Goal: Task Accomplishment & Management: Manage account settings

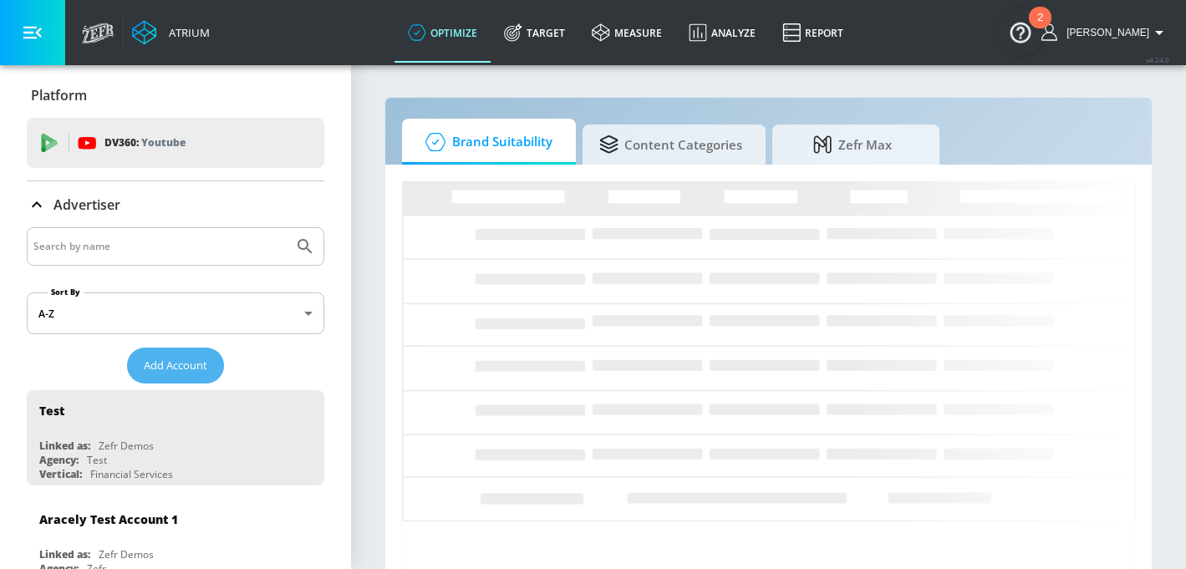
click at [176, 360] on span "Add Account" at bounding box center [176, 365] width 64 height 19
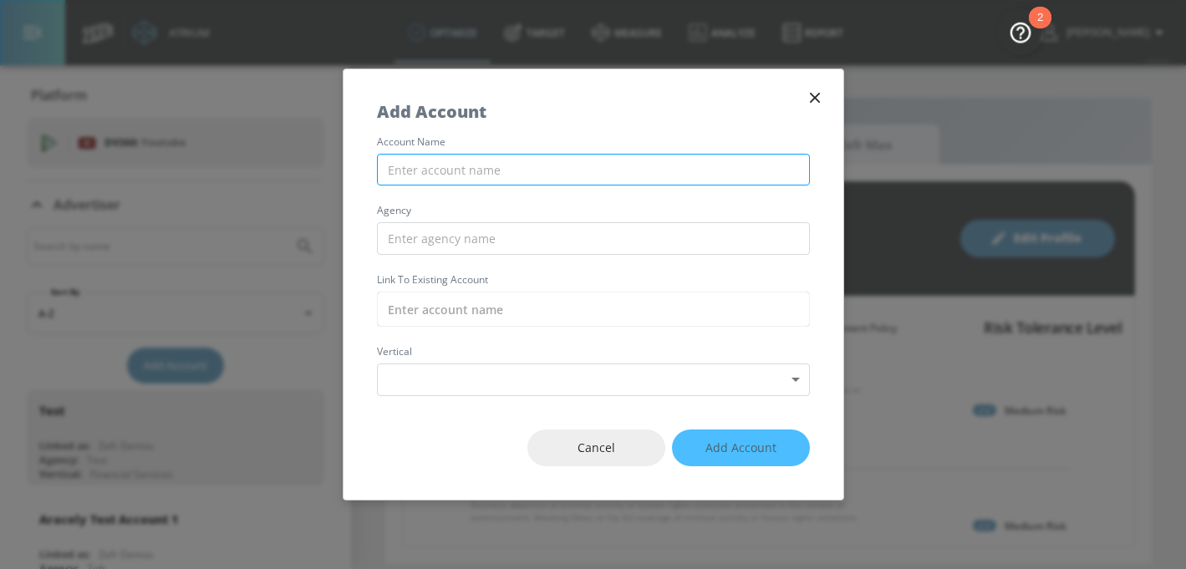
click at [488, 170] on input "text" at bounding box center [593, 170] width 433 height 33
paste input "General Mills_APAC_MY_Meta"
type input "General Mills_APAC_MY_Meta"
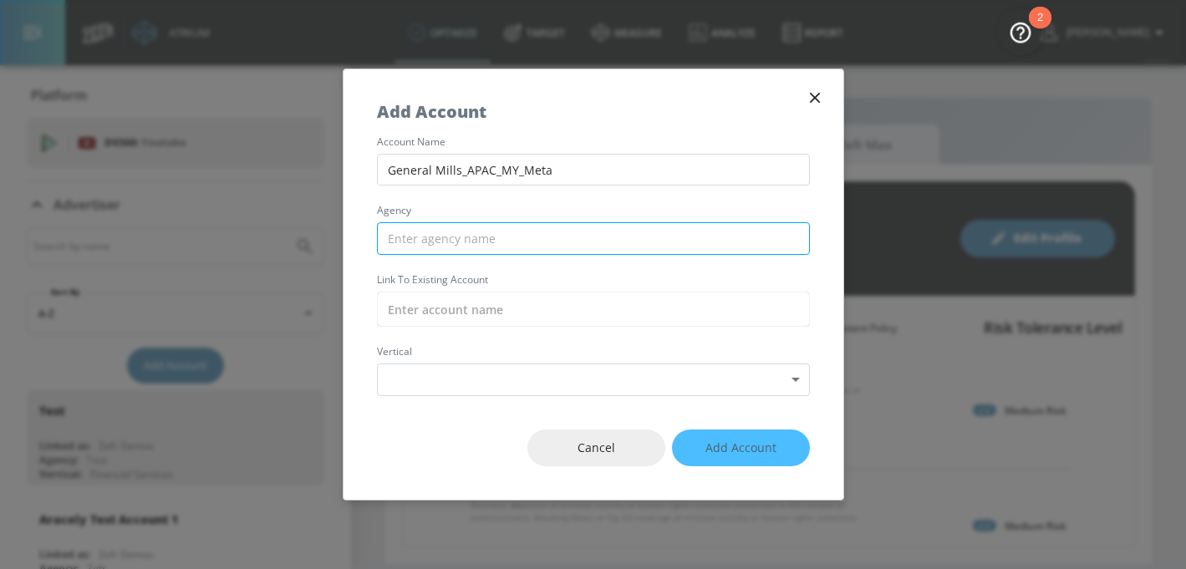
click at [427, 239] on input "text" at bounding box center [593, 238] width 433 height 33
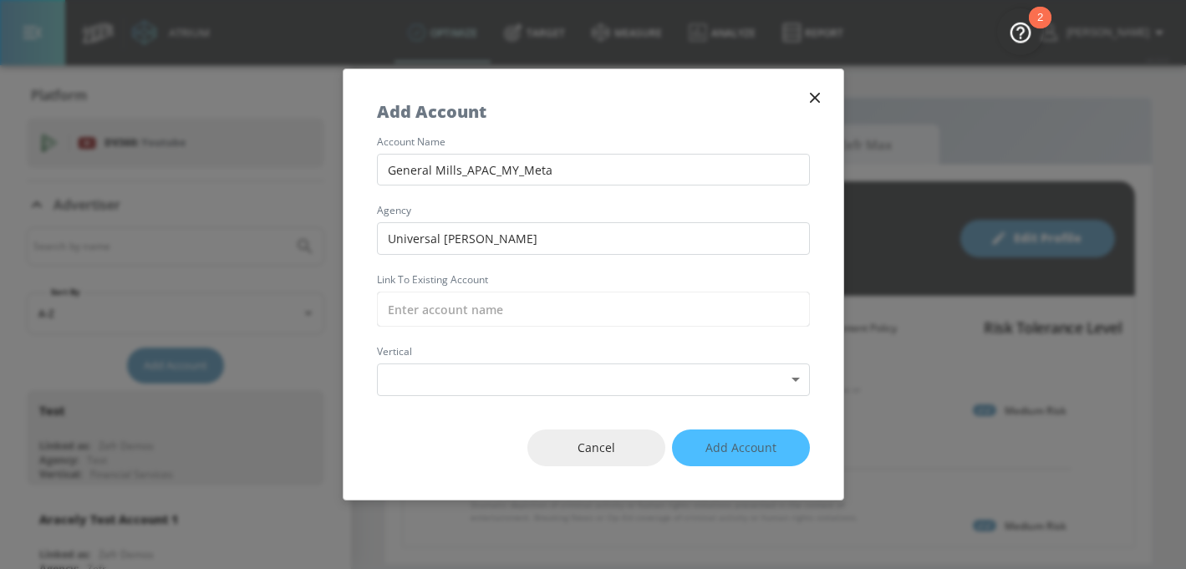
type input "Universal [PERSON_NAME]"
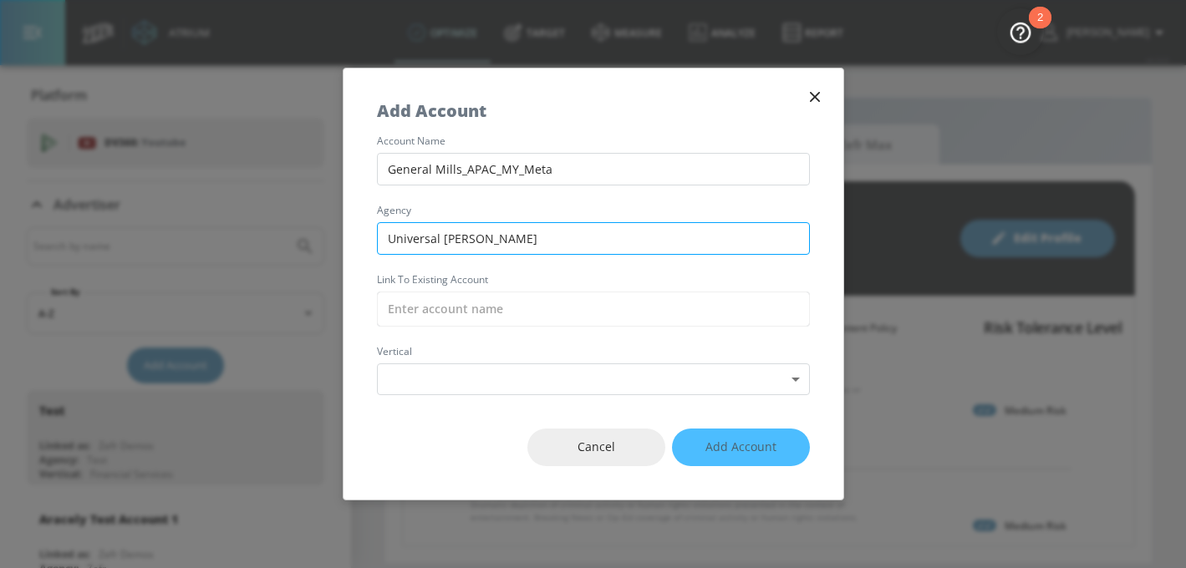
click at [522, 241] on input "Universal [PERSON_NAME]" at bounding box center [593, 238] width 433 height 33
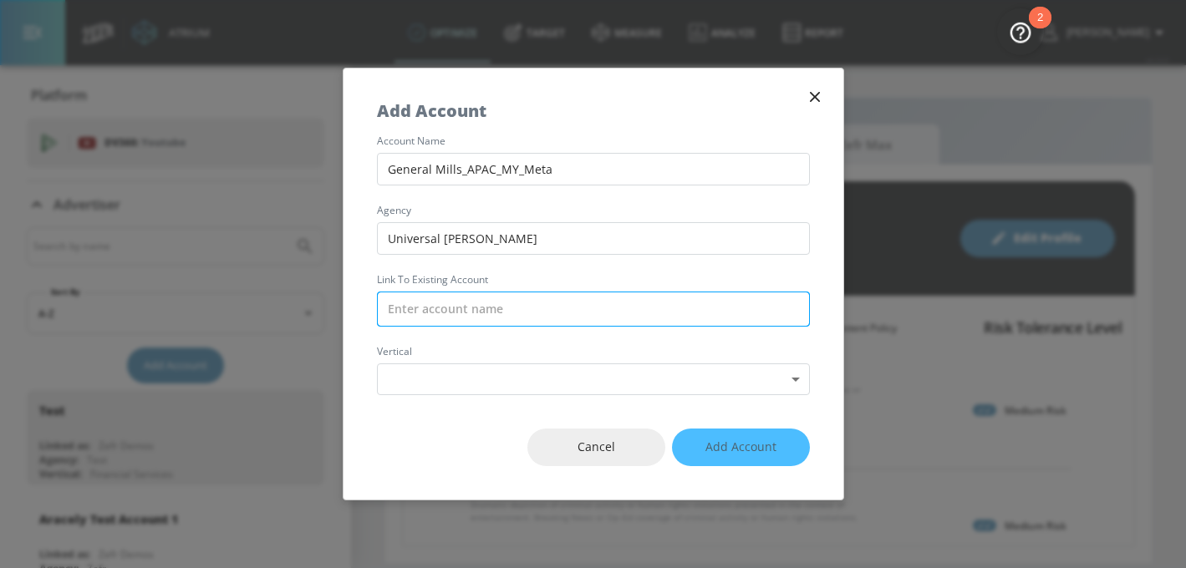
click at [441, 310] on input "text" at bounding box center [593, 309] width 433 height 35
paste input "General Mills_APAC_TH_Meta"
type input "General Mills_APAC_TH_Meta"
click at [515, 304] on input "General Mills_APAC_TH_Meta" at bounding box center [593, 309] width 433 height 35
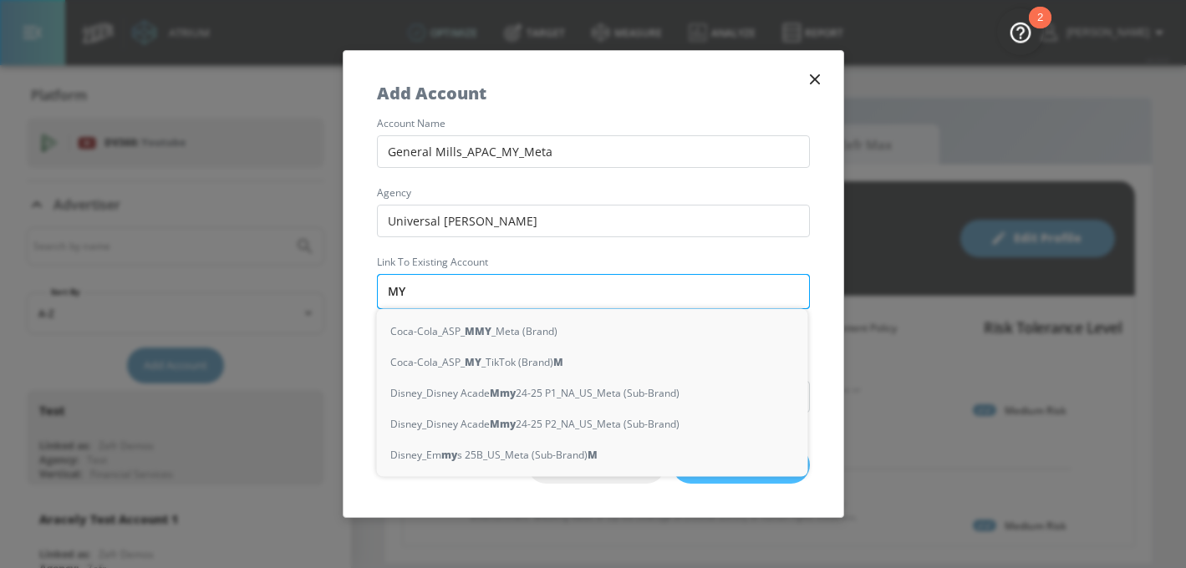
click at [567, 325] on div "Coca-Cola_ASP_ M MY _Meta (Brand)" at bounding box center [592, 331] width 431 height 31
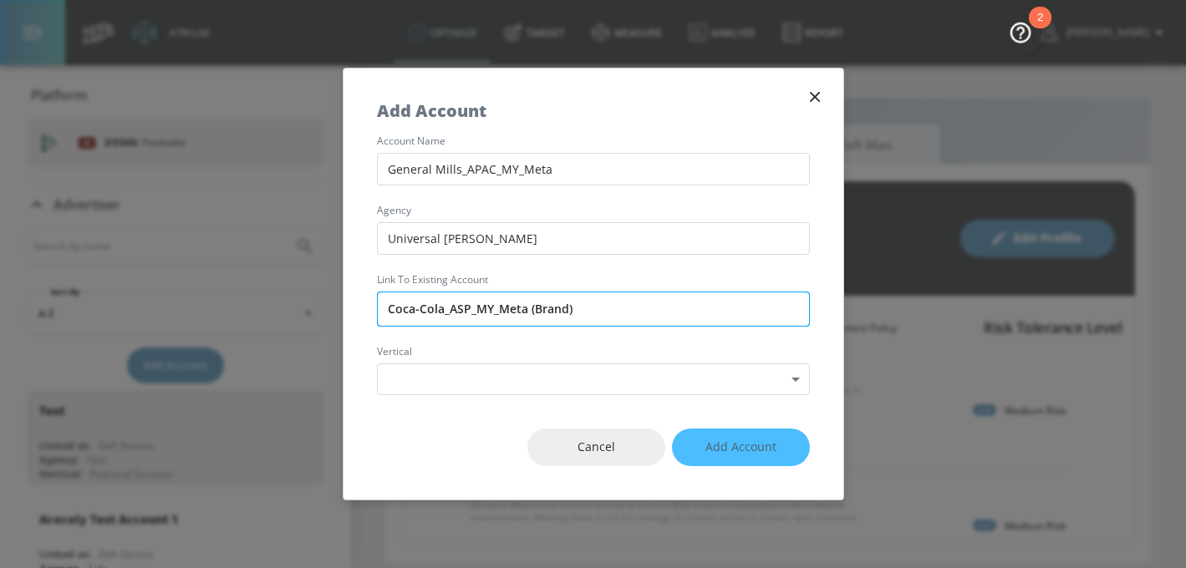
click at [567, 325] on input "Coca-Cola_ASP_MY_Meta (Brand)" at bounding box center [593, 309] width 433 height 35
click at [518, 305] on input "Coca-Cola_ASP_MY_Meta (Brand)" at bounding box center [593, 309] width 433 height 35
paste input "Mills_APAC_MY_Meta"
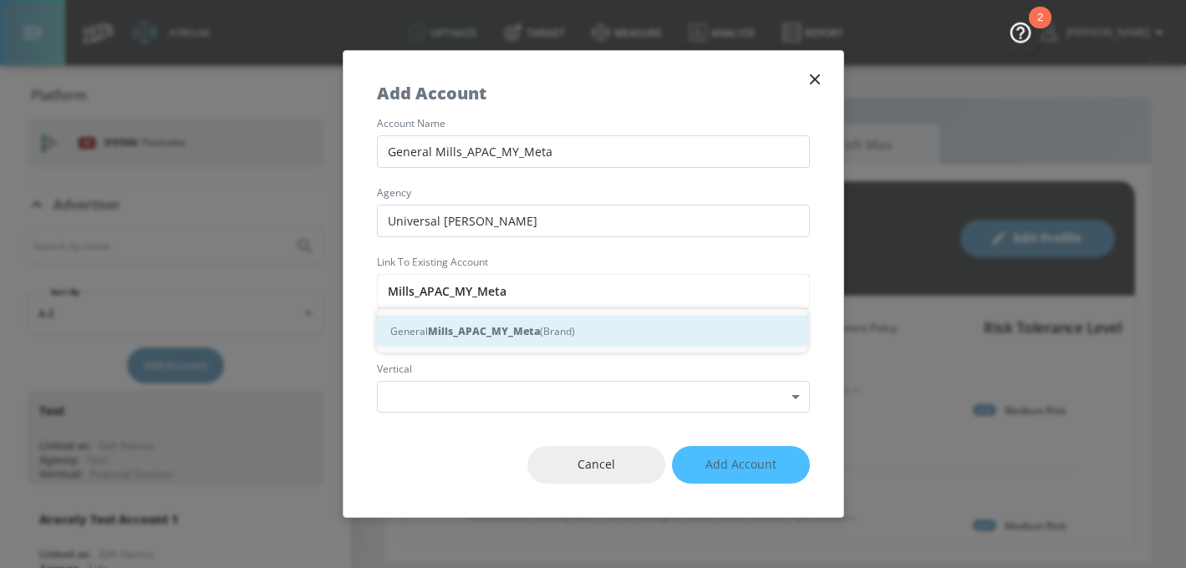
click at [507, 342] on div "General Mills_APAC_MY_Meta (Brand)" at bounding box center [592, 331] width 431 height 31
type input "General Mills_APAC_MY_Meta (Brand)"
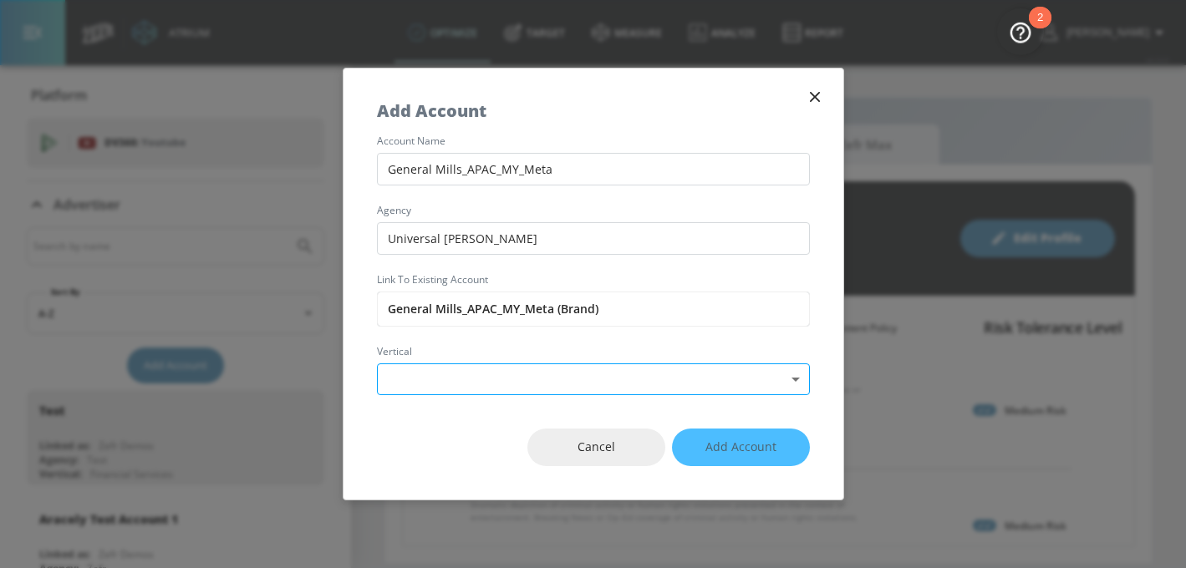
click at [491, 377] on body "Atrium optimize Target measure Analyze Report optimize Target measure Analyze R…" at bounding box center [593, 284] width 1186 height 568
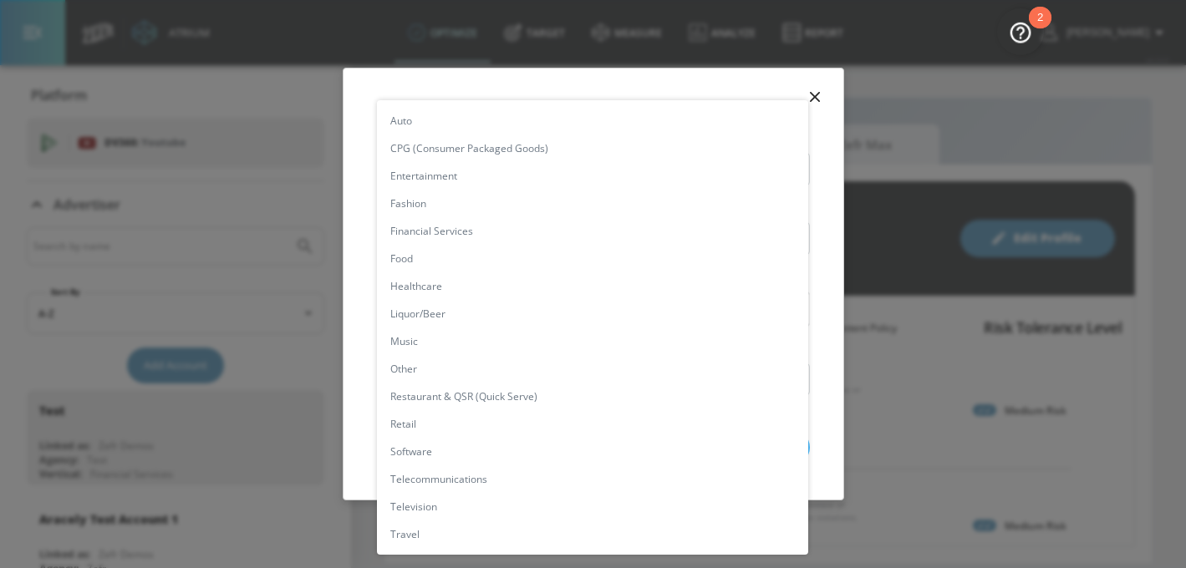
click at [491, 158] on li "CPG (Consumer Packaged Goods)" at bounding box center [592, 149] width 431 height 28
type input "[object Object]"
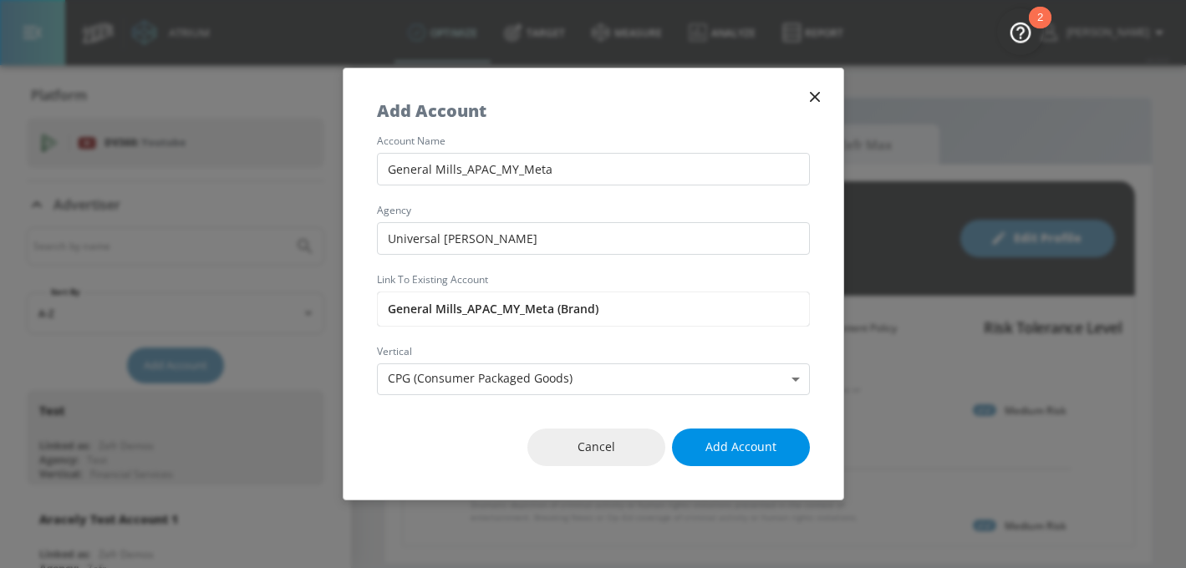
click at [761, 445] on span "Add Account" at bounding box center [740, 447] width 71 height 21
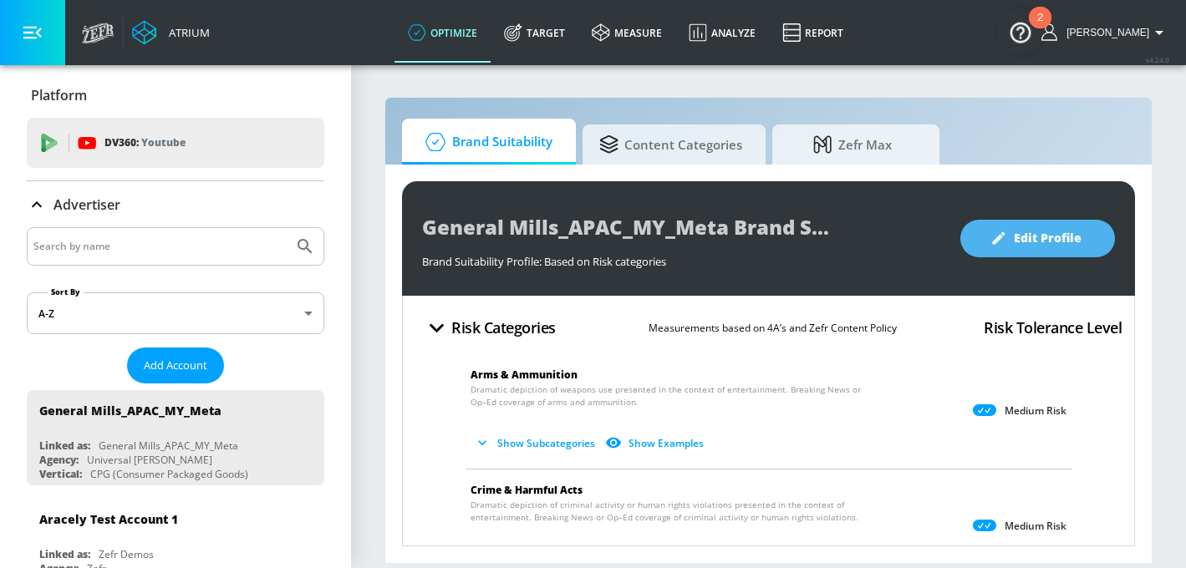
click at [1042, 244] on span "Edit Profile" at bounding box center [1038, 238] width 88 height 21
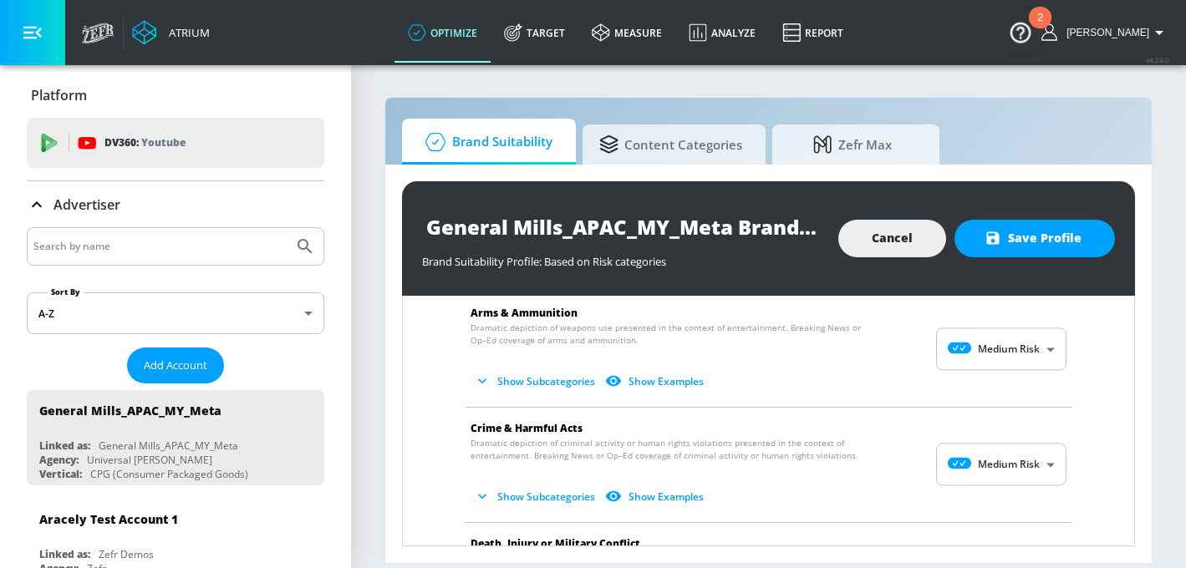
scroll to position [53, 0]
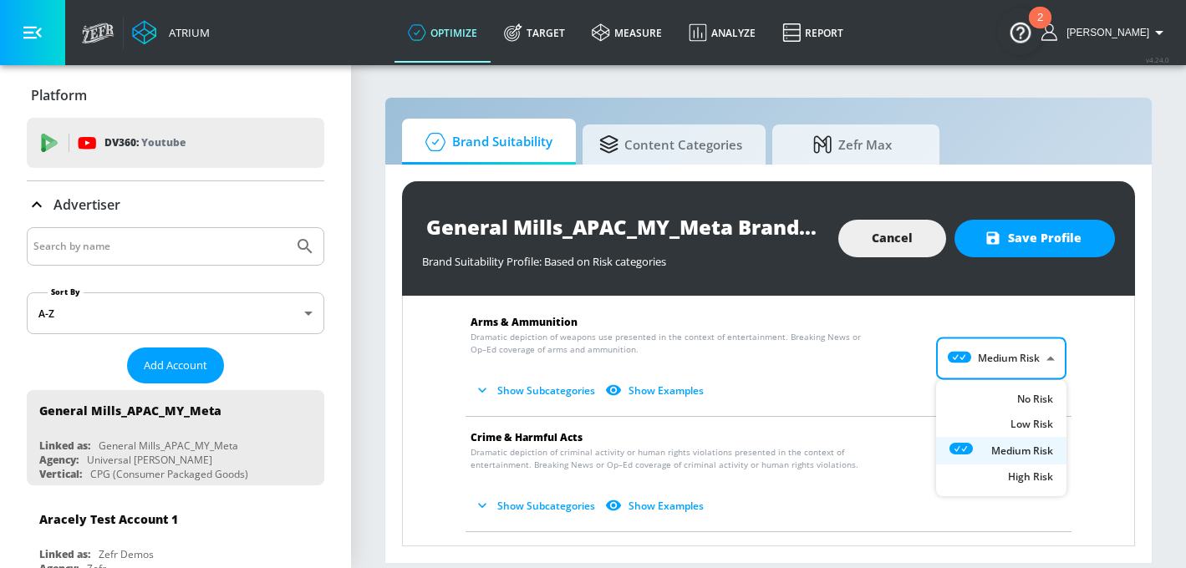
click at [1023, 340] on body "Atrium optimize Target measure Analyze Report optimize Target measure Analyze R…" at bounding box center [593, 284] width 1186 height 568
click at [1010, 395] on div "No Risk" at bounding box center [1001, 401] width 104 height 18
type input "MINIMAL"
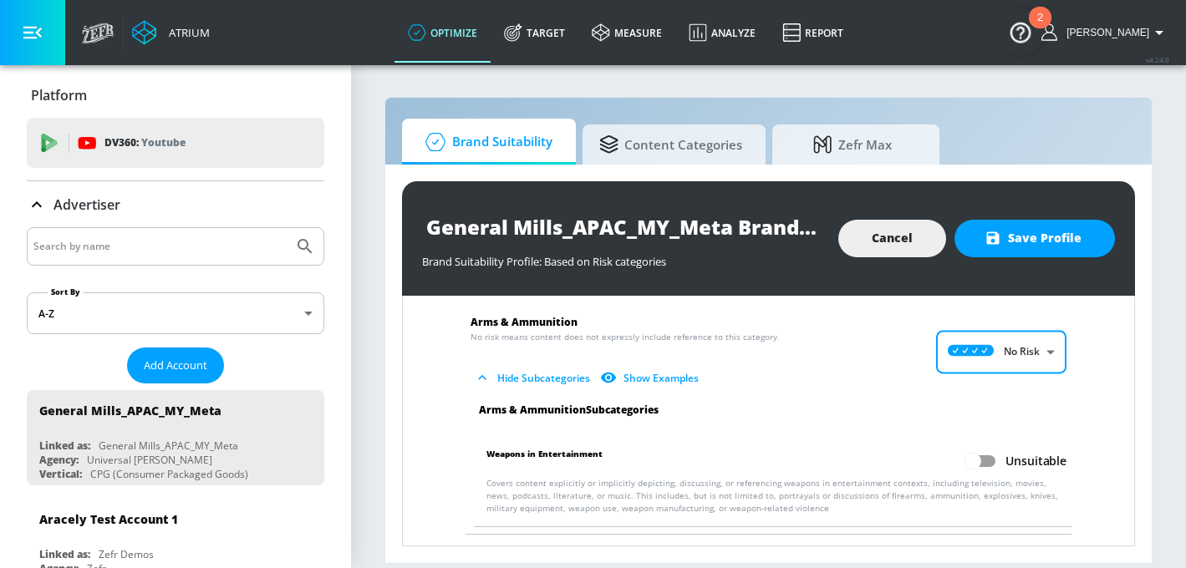
click at [986, 461] on input "Unsuitable" at bounding box center [972, 461] width 95 height 32
checkbox input "true"
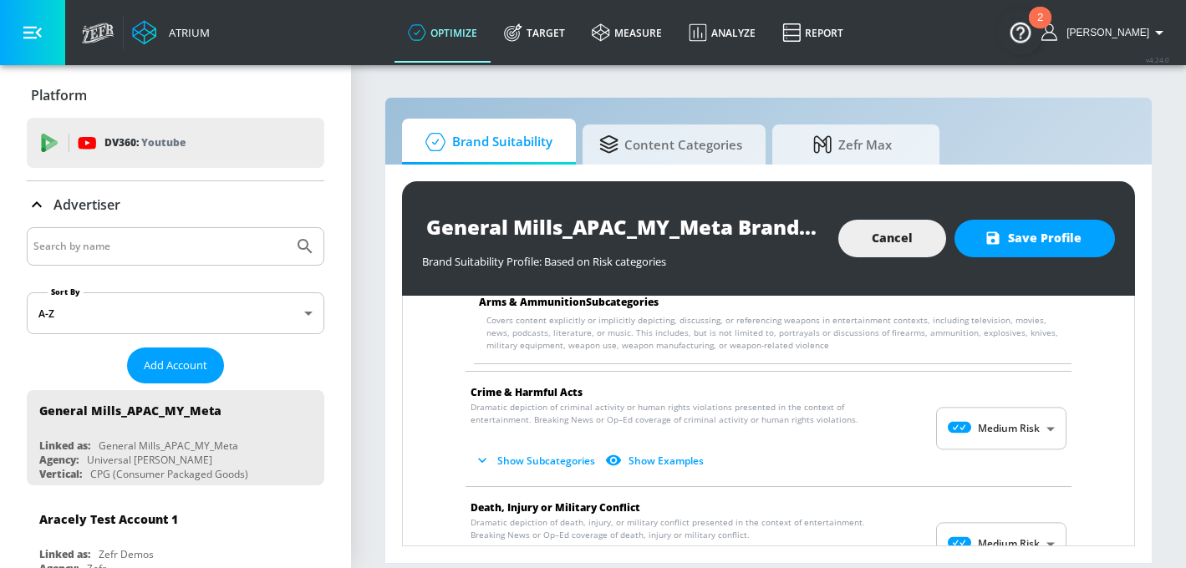
scroll to position [218, 0]
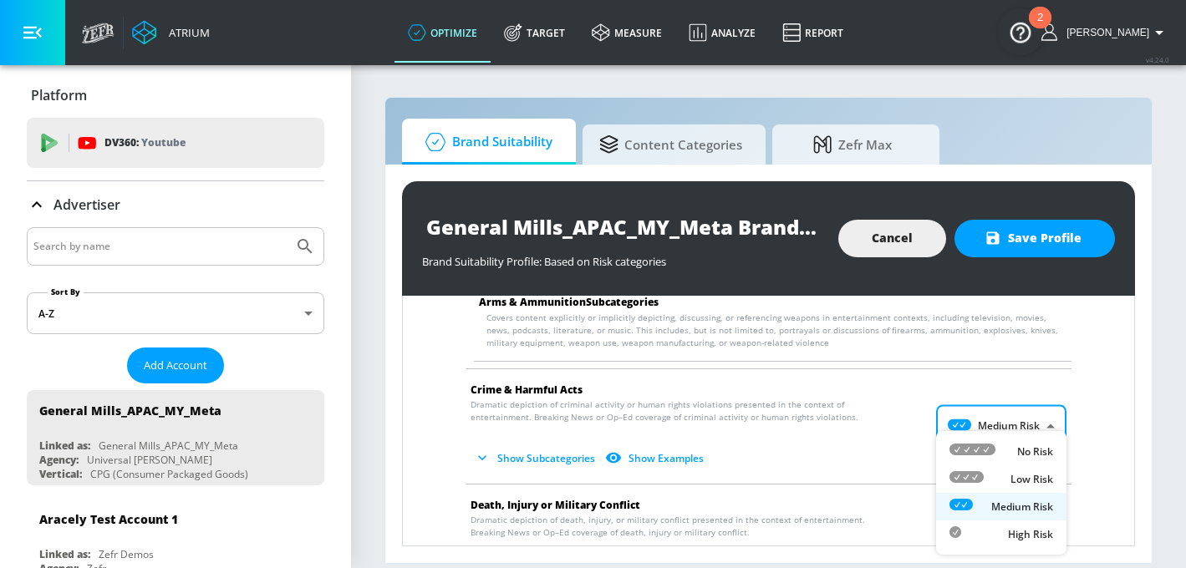
click at [998, 430] on body "Atrium optimize Target measure Analyze Report optimize Target measure Analyze R…" at bounding box center [593, 284] width 1186 height 568
click at [999, 453] on div "No Risk" at bounding box center [1001, 452] width 104 height 18
type input "MINIMAL"
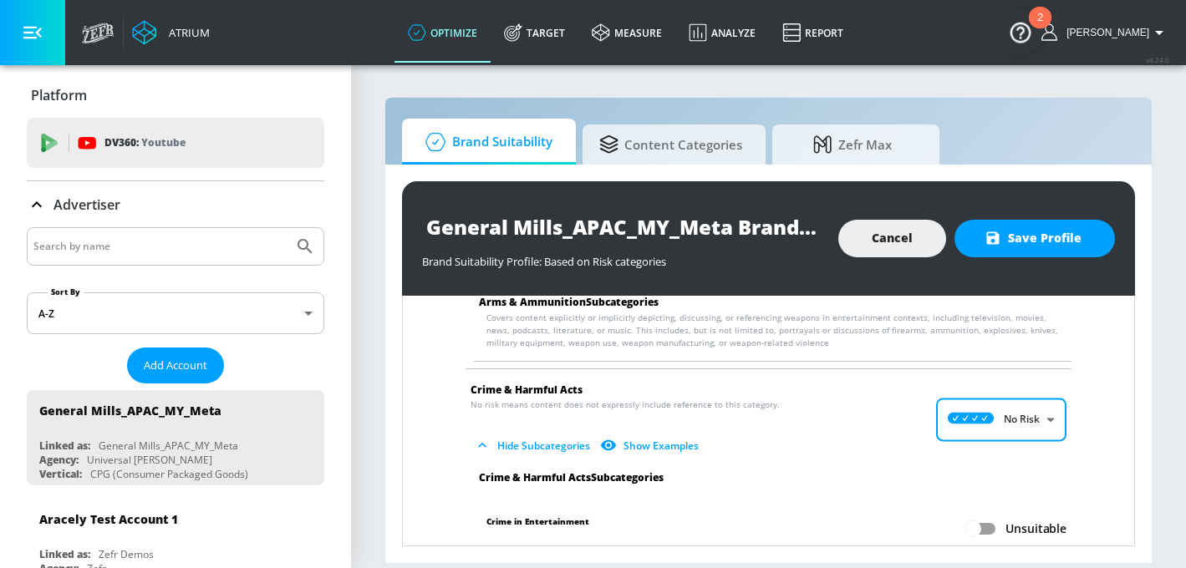
click at [974, 537] on input "Unsuitable" at bounding box center [972, 529] width 95 height 32
checkbox input "true"
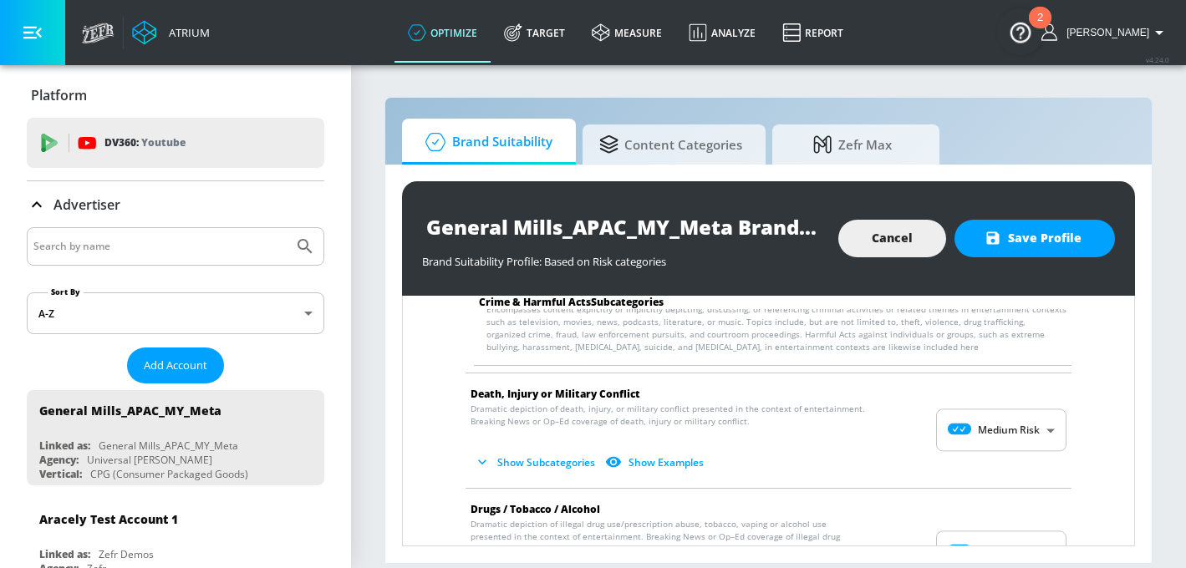
scroll to position [463, 0]
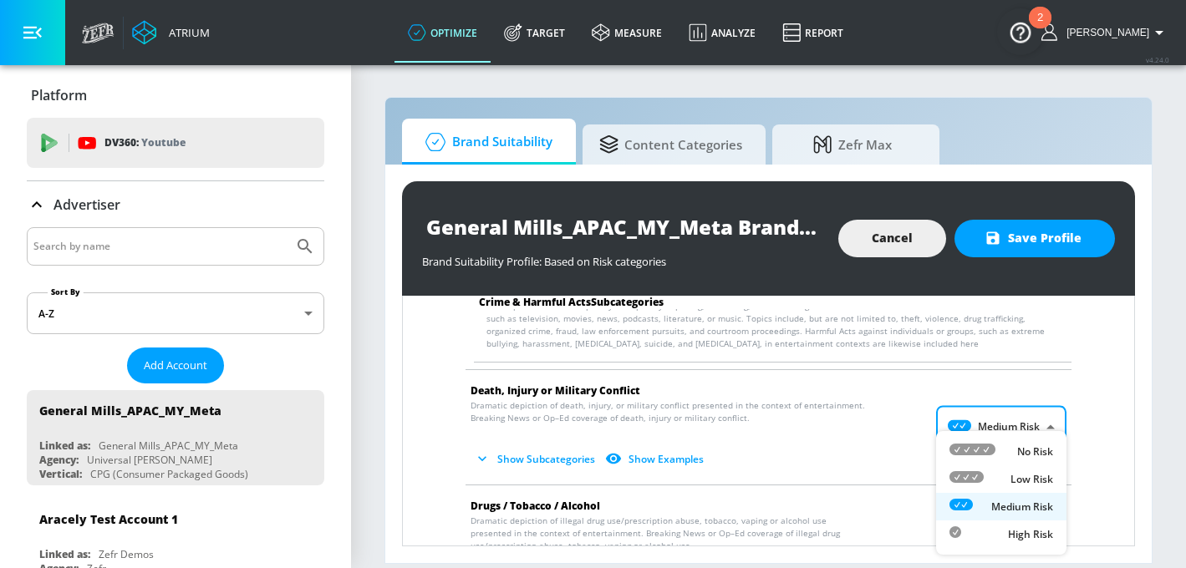
click at [974, 441] on body "Atrium optimize Target measure Analyze Report optimize Target measure Analyze R…" at bounding box center [593, 284] width 1186 height 568
click at [978, 452] on icon at bounding box center [972, 450] width 46 height 12
type input "MINIMAL"
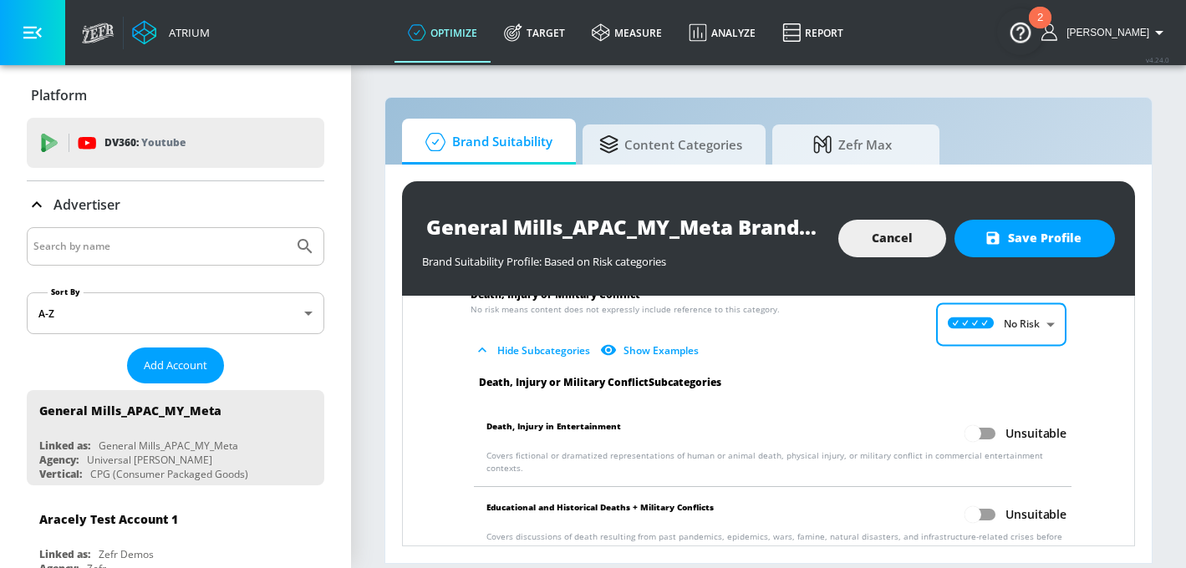
scroll to position [569, 0]
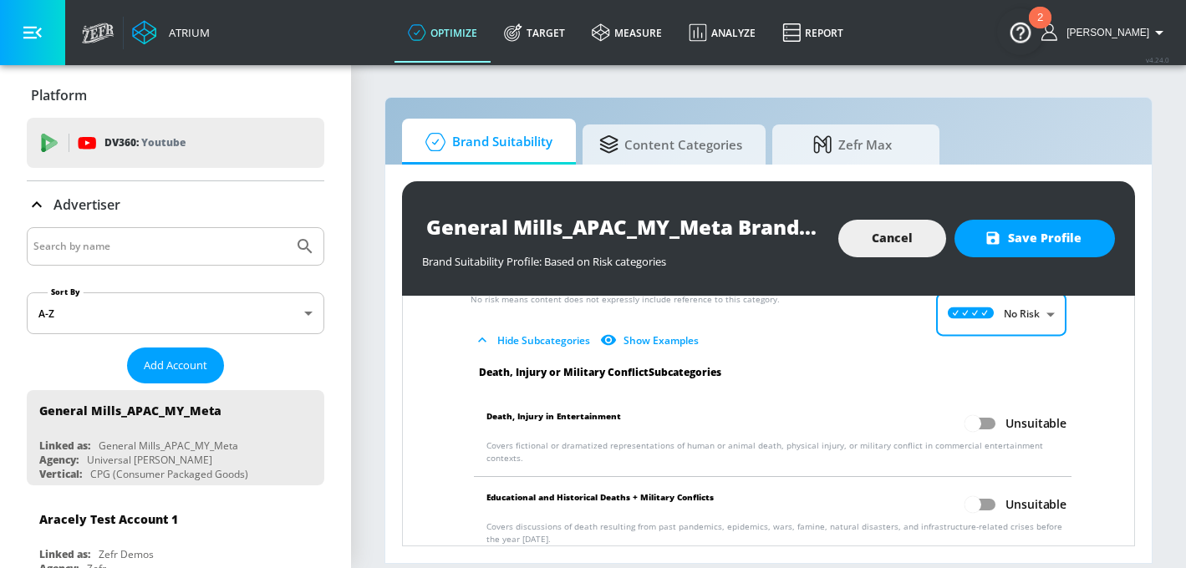
click at [984, 425] on input "Unsuitable" at bounding box center [972, 424] width 95 height 32
checkbox input "true"
click at [982, 489] on input "Unsuitable" at bounding box center [972, 505] width 95 height 32
checkbox input "true"
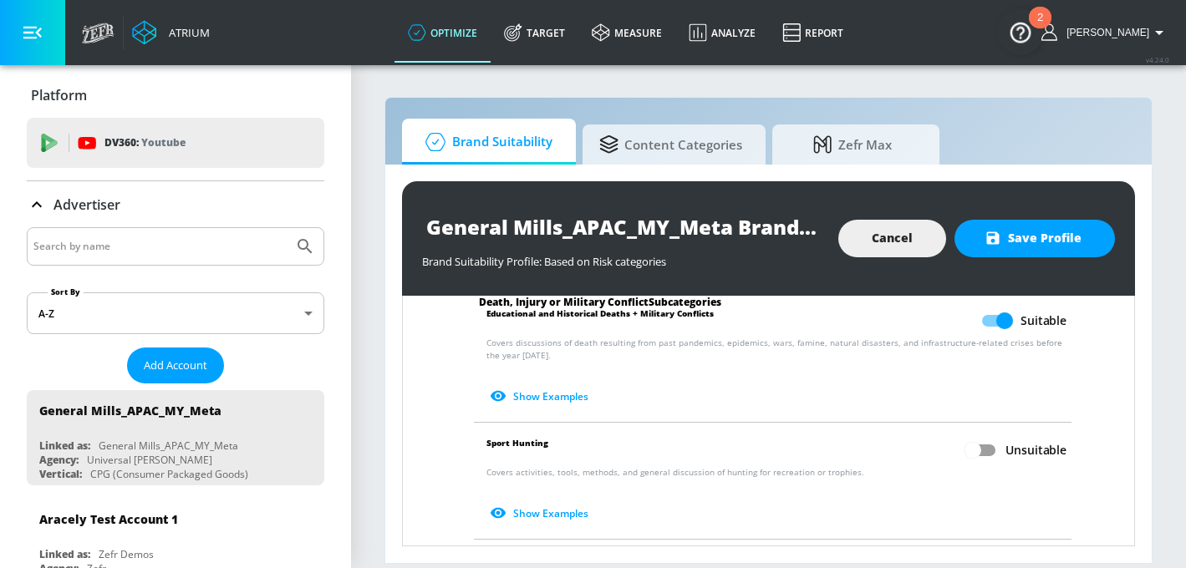
scroll to position [780, 0]
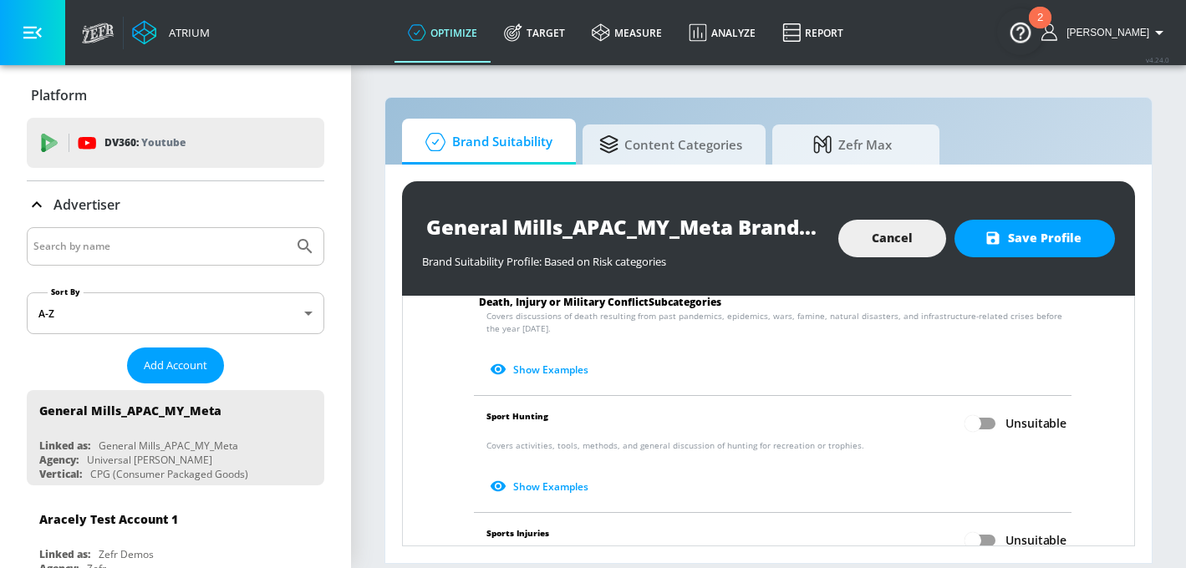
click at [984, 412] on input "Unsuitable" at bounding box center [972, 424] width 95 height 32
checkbox input "true"
click at [984, 529] on input "Unsuitable" at bounding box center [972, 541] width 95 height 32
checkbox input "true"
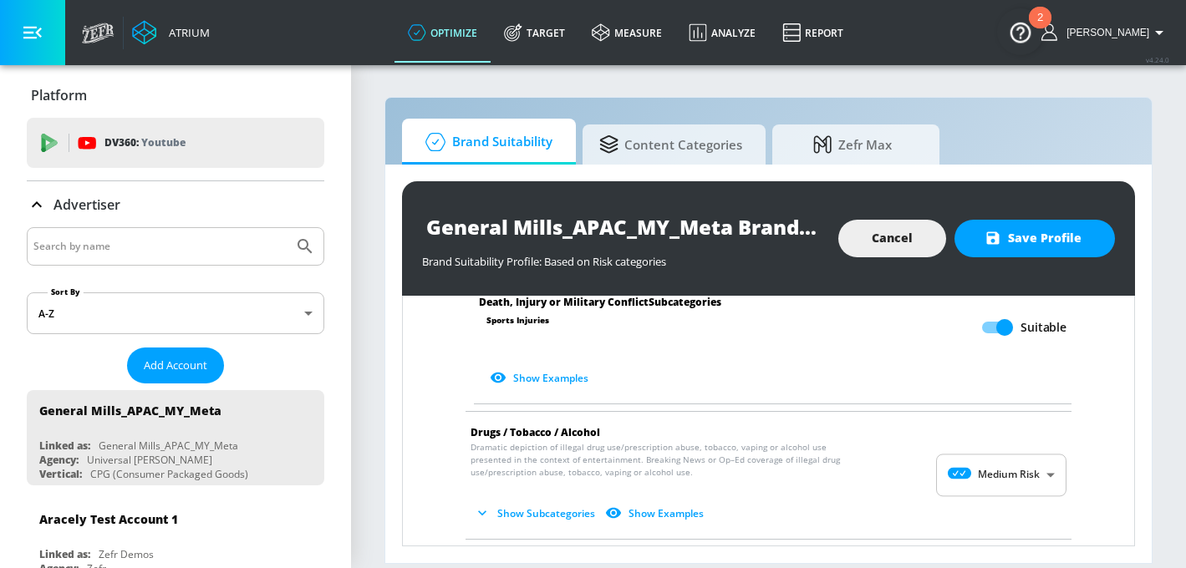
scroll to position [1041, 0]
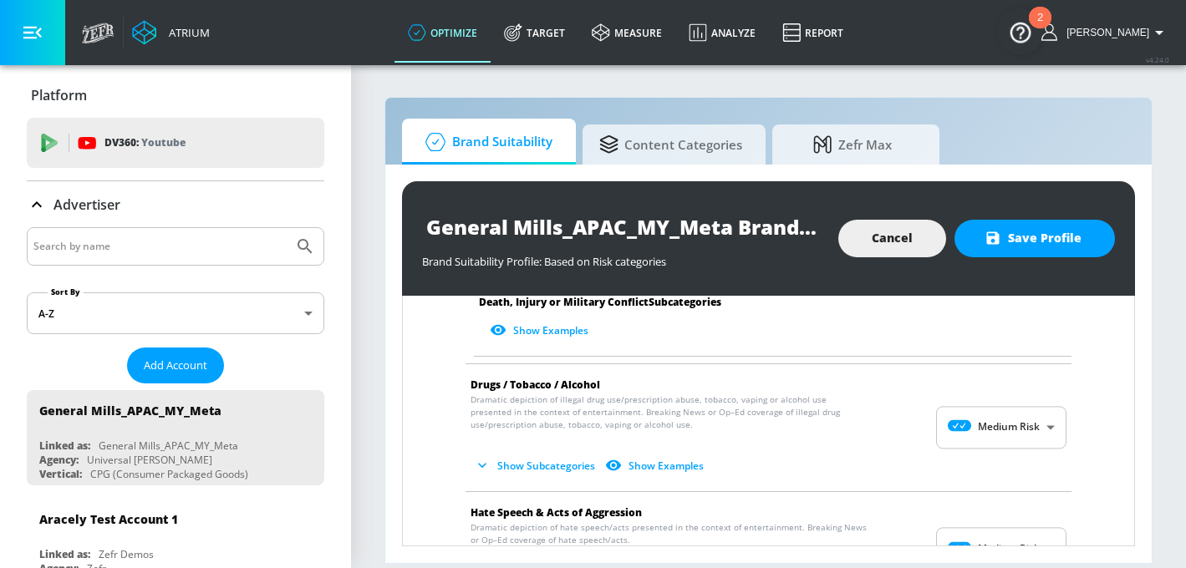
click at [992, 425] on body "Atrium optimize Target measure Analyze Report optimize Target measure Analyze R…" at bounding box center [593, 284] width 1186 height 568
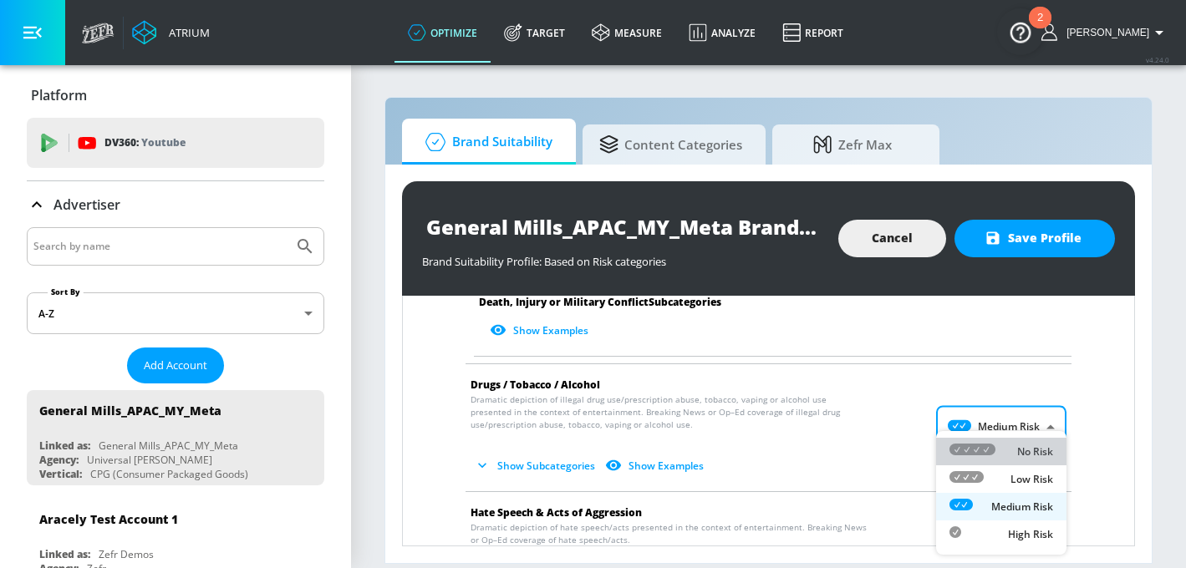
click at [990, 444] on icon at bounding box center [972, 450] width 46 height 12
type input "MINIMAL"
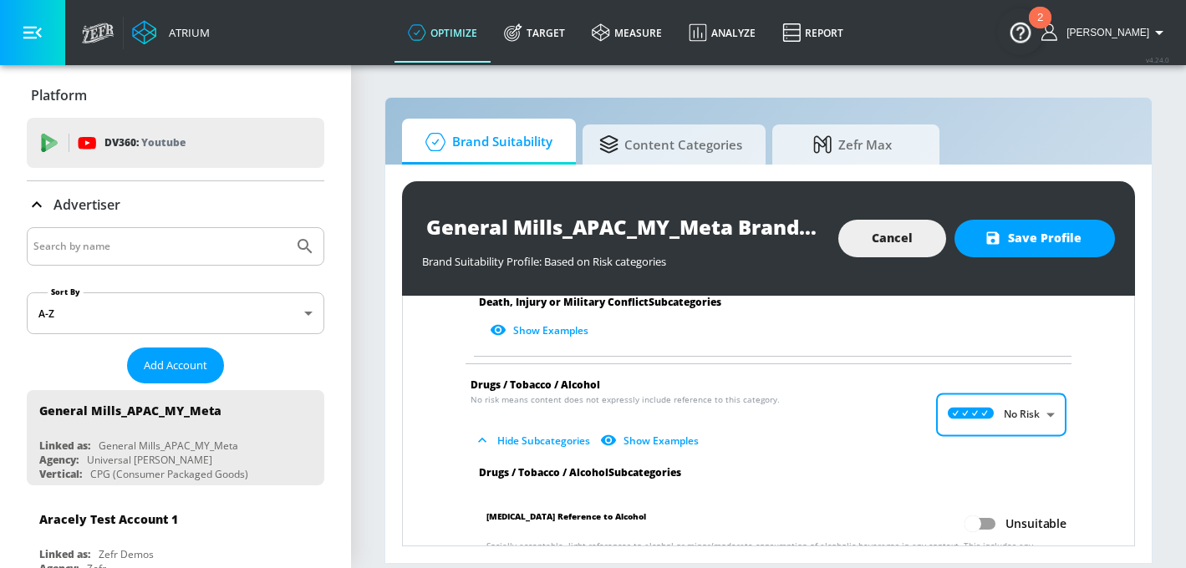
click at [983, 510] on input "Unsuitable" at bounding box center [972, 524] width 95 height 32
checkbox input "true"
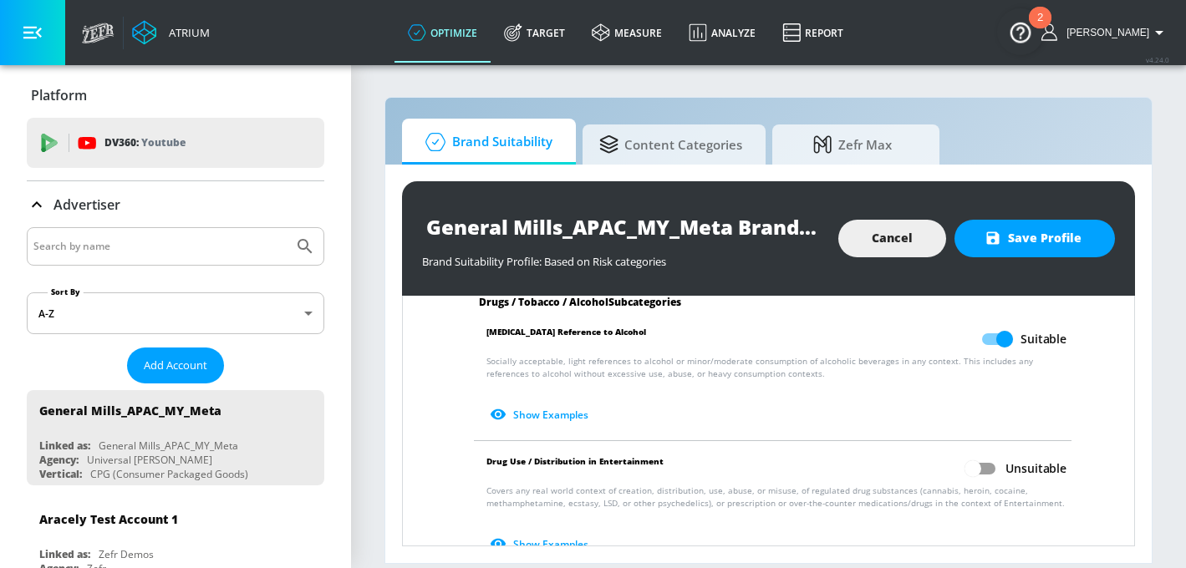
scroll to position [1236, 0]
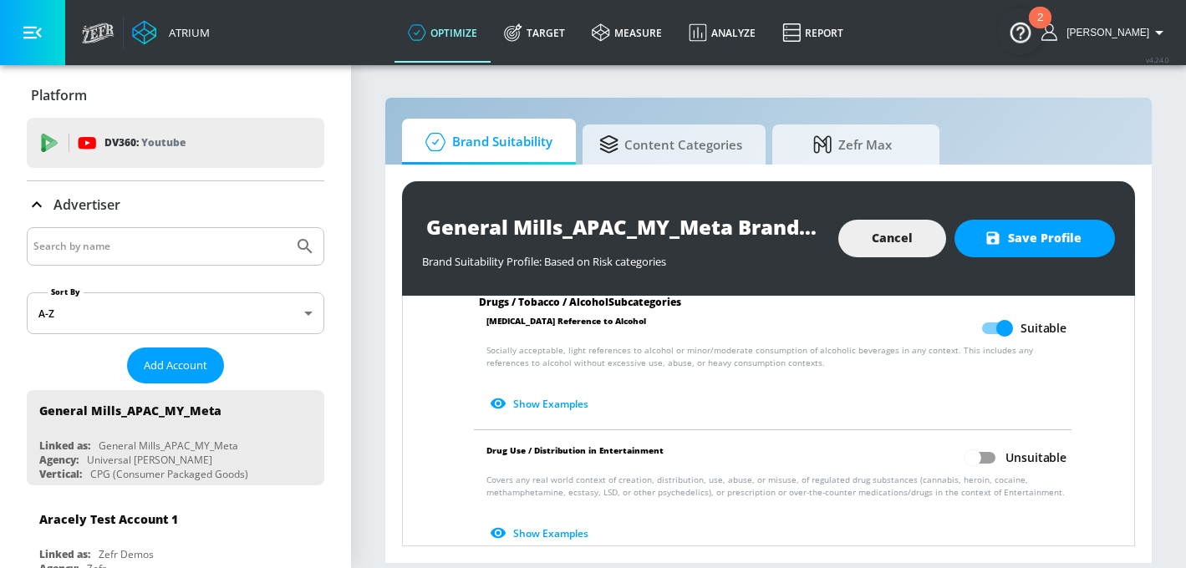
click at [982, 452] on input "Unsuitable" at bounding box center [972, 458] width 95 height 32
checkbox input "true"
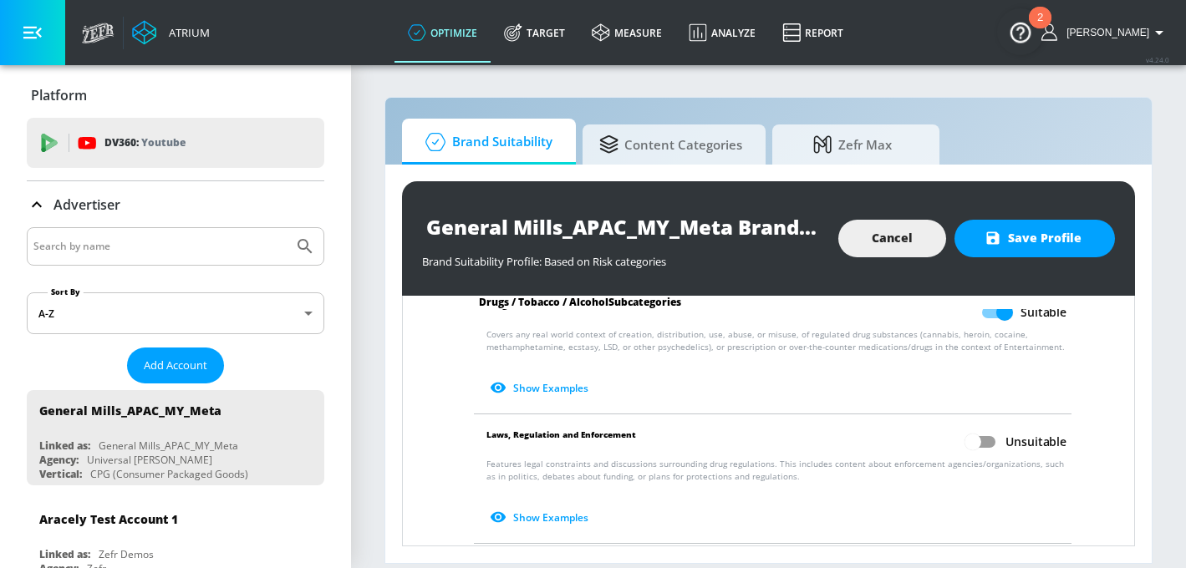
click at [980, 436] on input "Unsuitable" at bounding box center [972, 442] width 95 height 32
checkbox input "true"
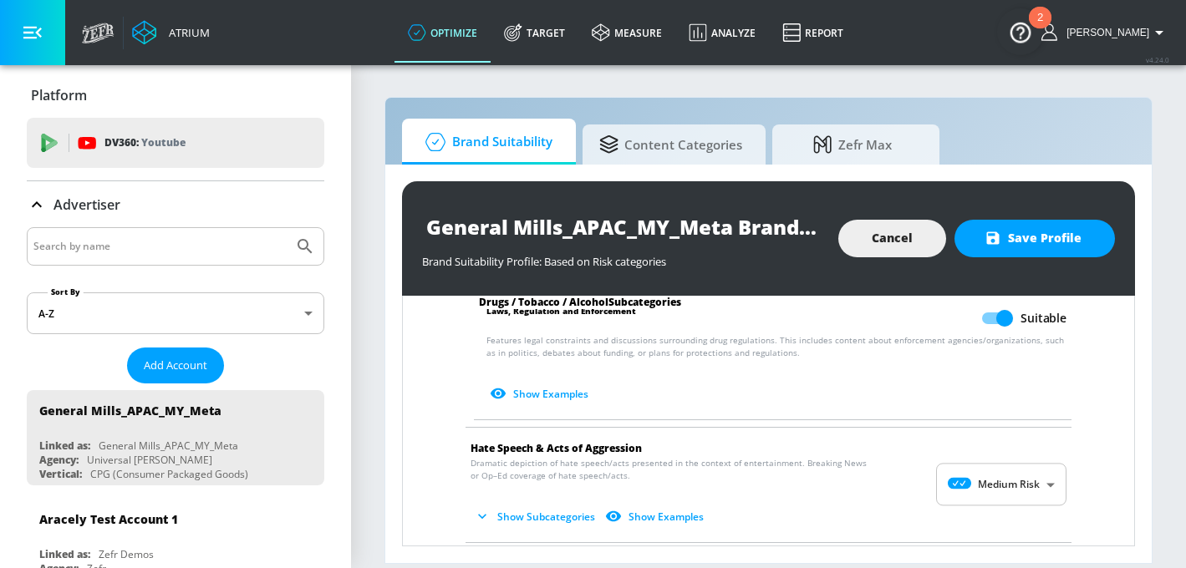
scroll to position [1508, 0]
click at [992, 466] on body "Atrium optimize Target measure Analyze Report optimize Target measure Analyze R…" at bounding box center [593, 284] width 1186 height 568
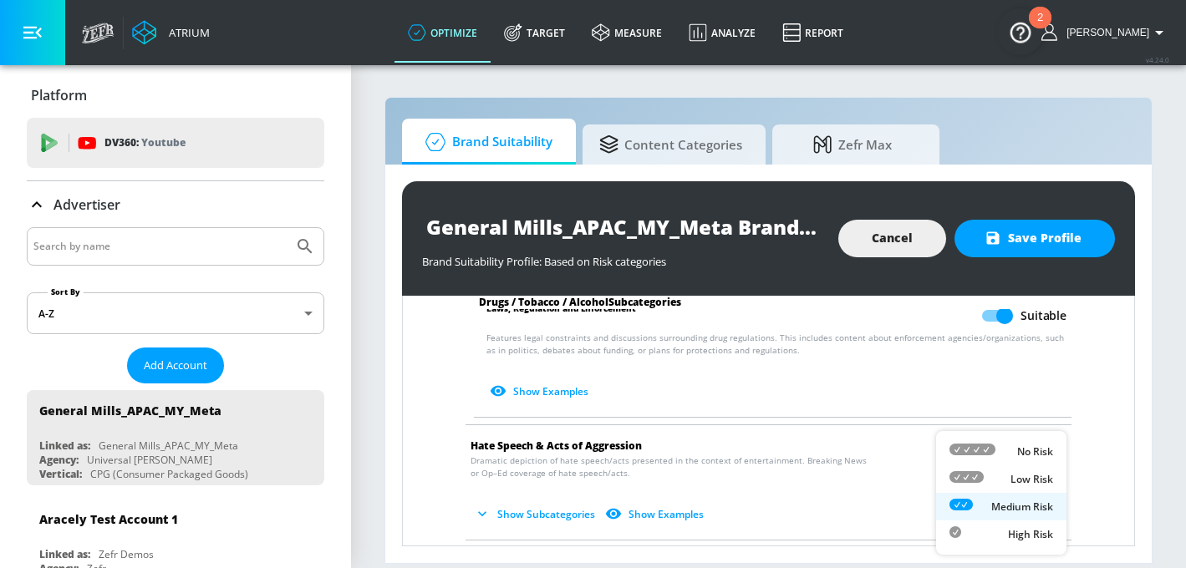
click at [995, 450] on div "No Risk" at bounding box center [1001, 452] width 104 height 18
type input "MINIMAL"
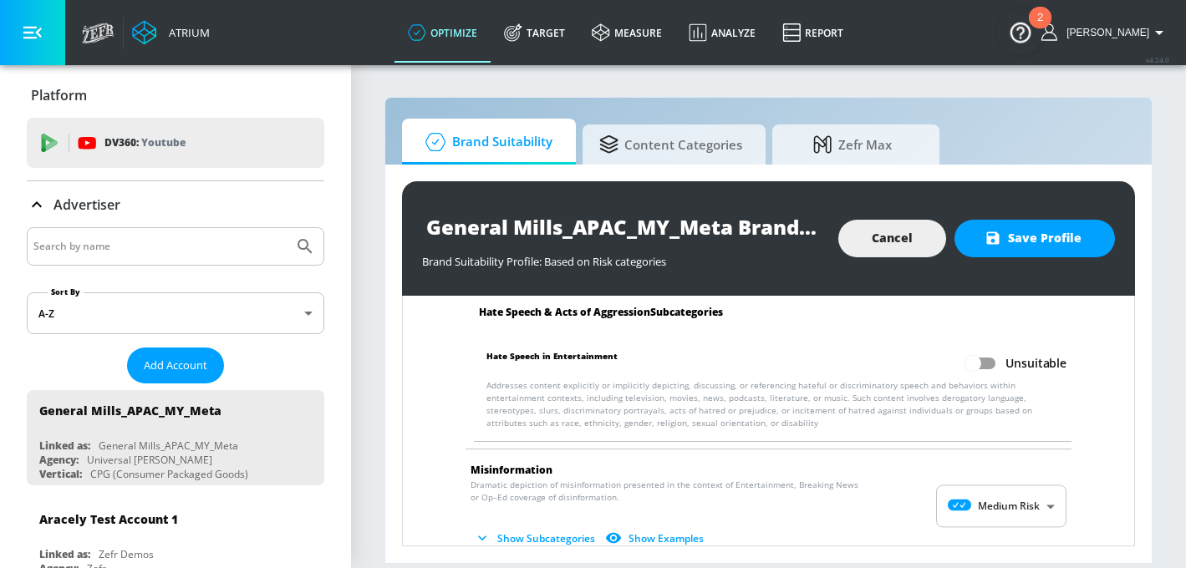
scroll to position [1754, 0]
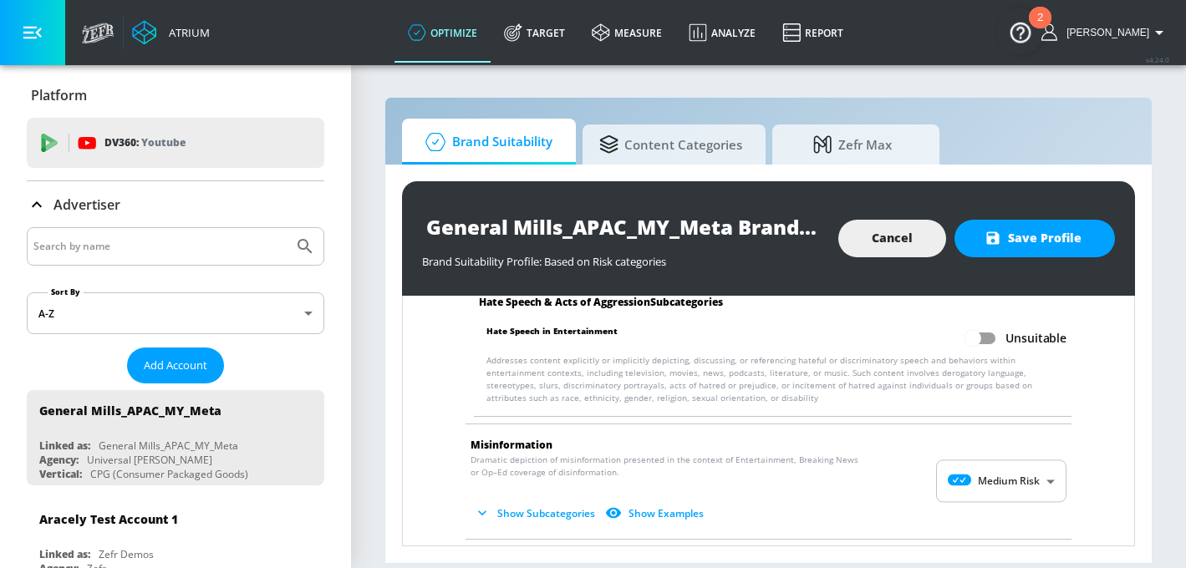
click at [981, 334] on input "Unsuitable" at bounding box center [972, 339] width 95 height 32
checkbox input "true"
click at [990, 453] on body "Atrium optimize Target measure Analyze Report optimize Target measure Analyze R…" at bounding box center [593, 284] width 1186 height 568
click at [990, 469] on li "No Risk" at bounding box center [1001, 480] width 130 height 28
type input "MINIMAL"
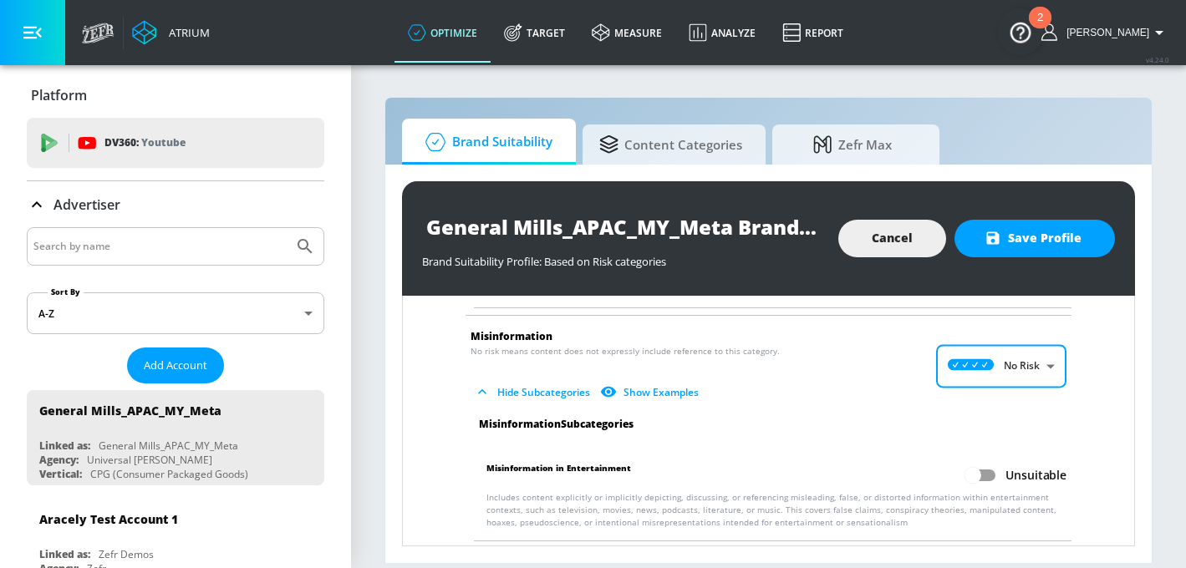
click at [989, 466] on input "Unsuitable" at bounding box center [972, 476] width 95 height 32
checkbox input "true"
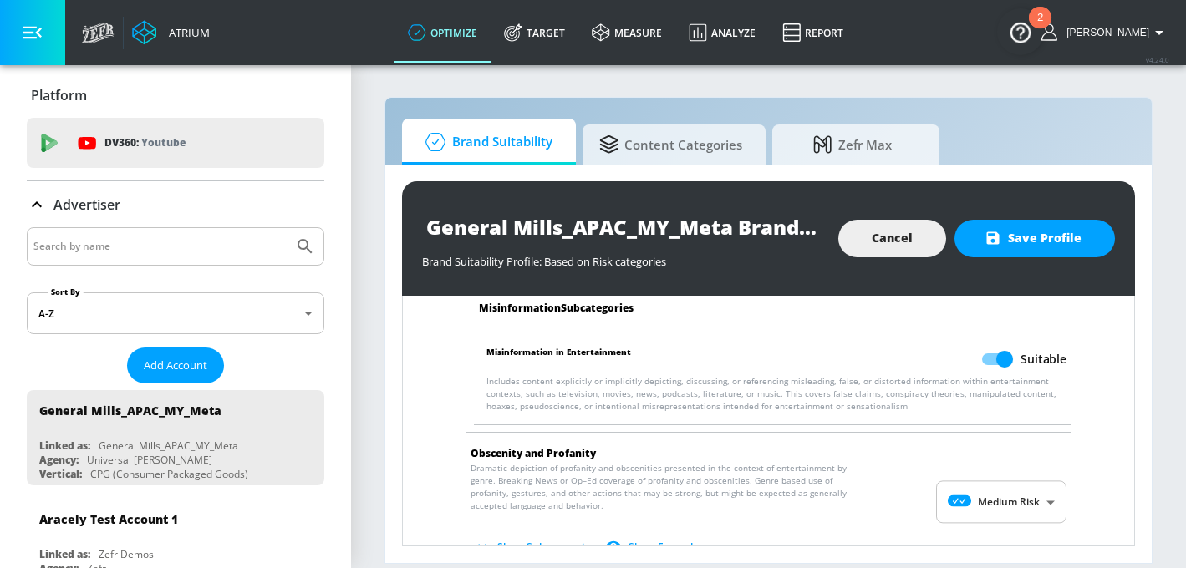
scroll to position [1983, 0]
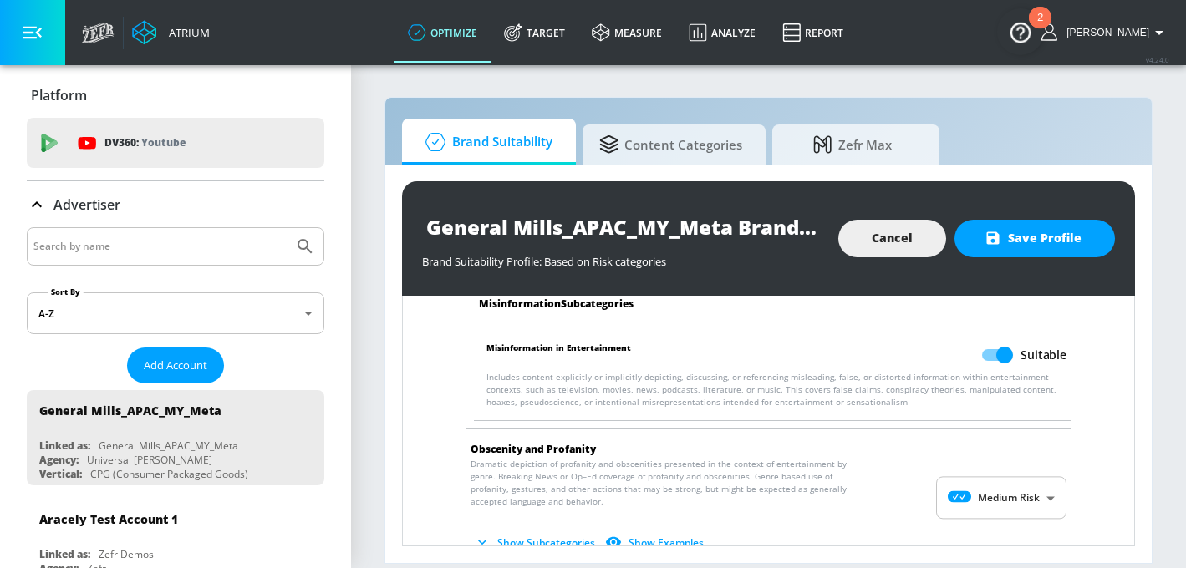
click at [998, 465] on body "Atrium optimize Target measure Analyze Report optimize Target measure Analyze R…" at bounding box center [593, 284] width 1186 height 568
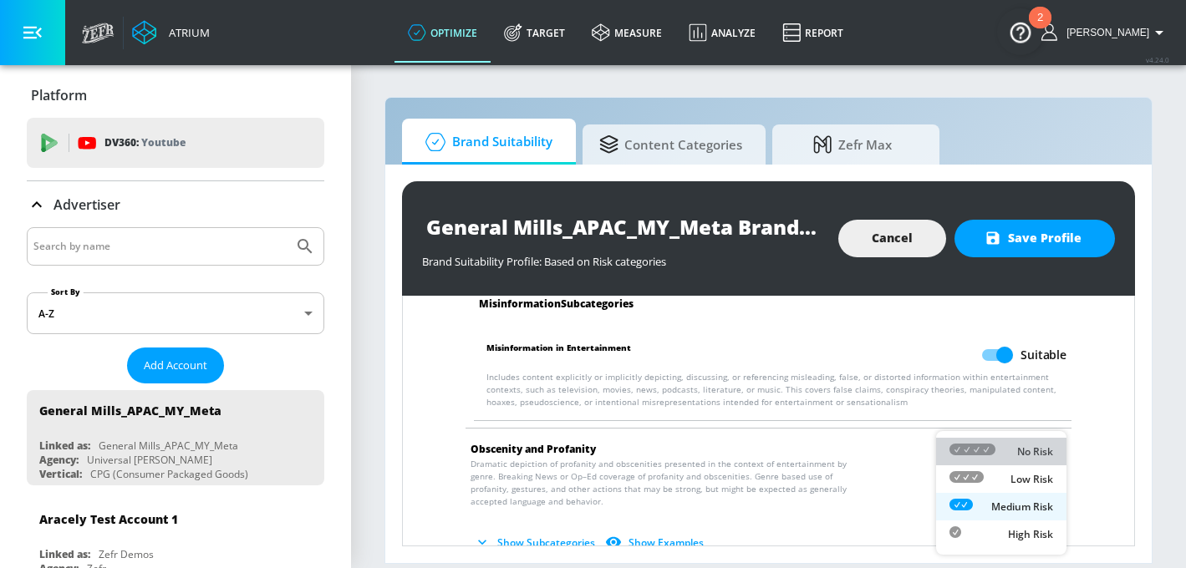
click at [1000, 464] on li "No Risk" at bounding box center [1001, 452] width 130 height 28
type input "MINIMAL"
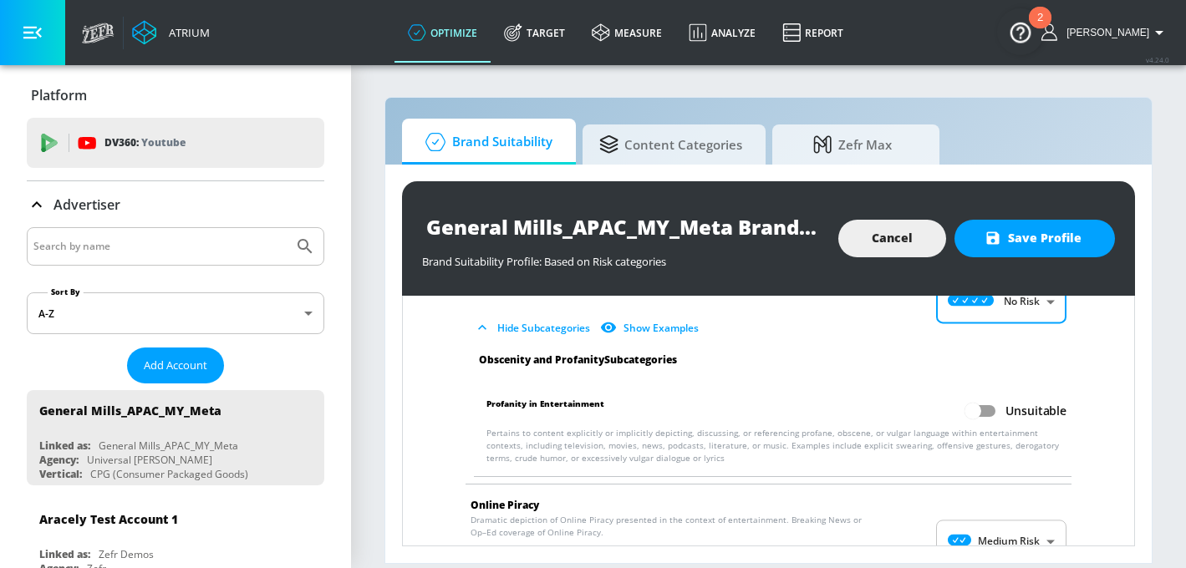
click at [987, 401] on input "Unsuitable" at bounding box center [972, 411] width 95 height 32
checkbox input "true"
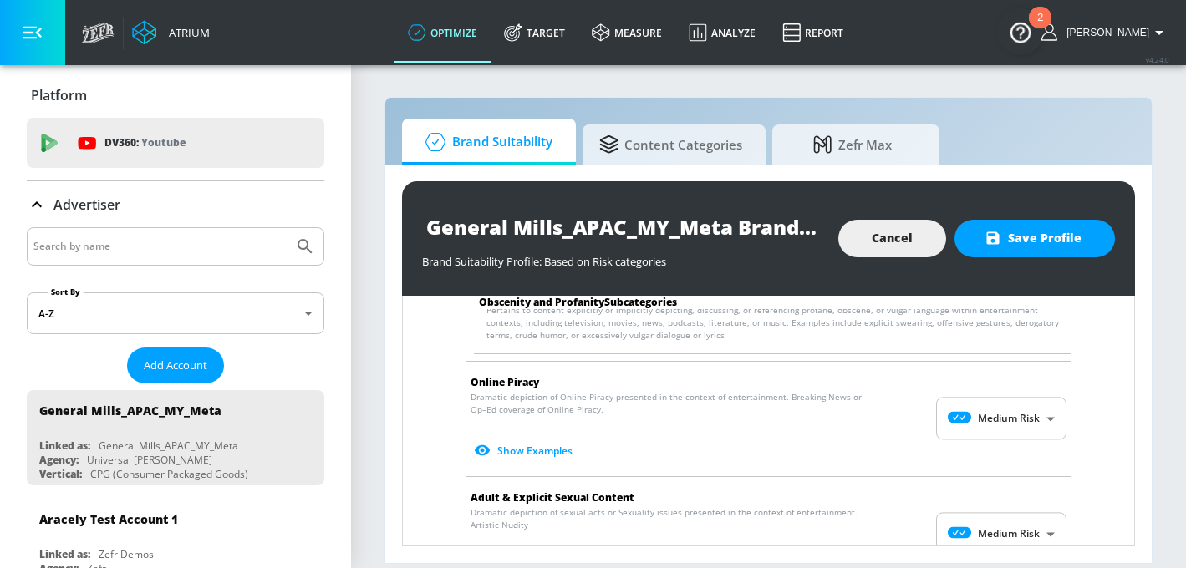
scroll to position [2292, 0]
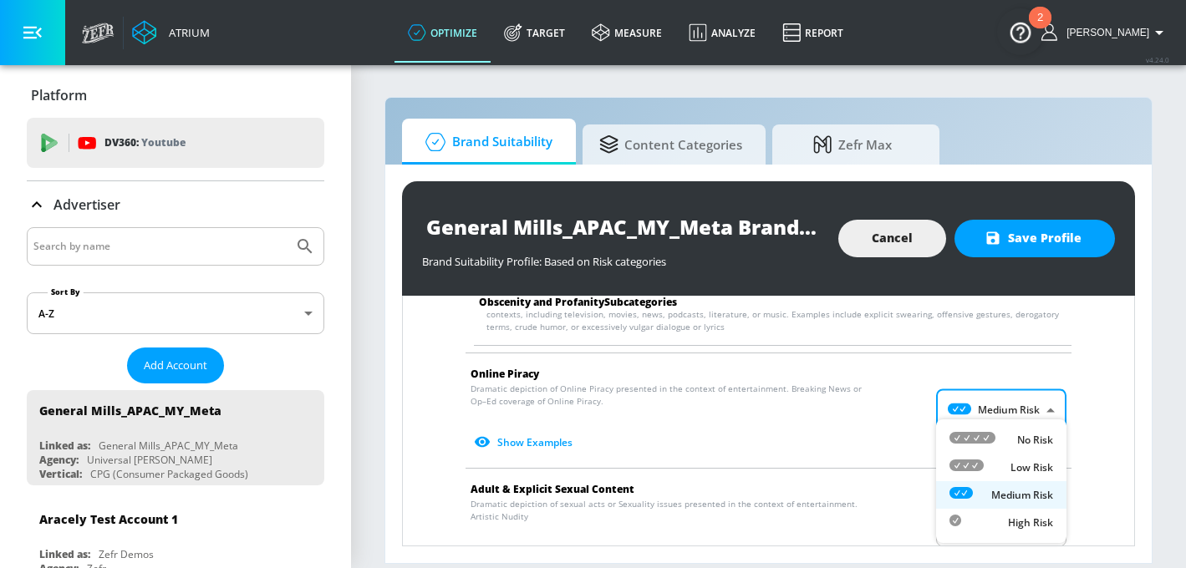
click at [987, 401] on body "Atrium optimize Target measure Analyze Report optimize Target measure Analyze R…" at bounding box center [593, 284] width 1186 height 568
click at [993, 437] on icon at bounding box center [972, 438] width 46 height 12
type input "MINIMAL"
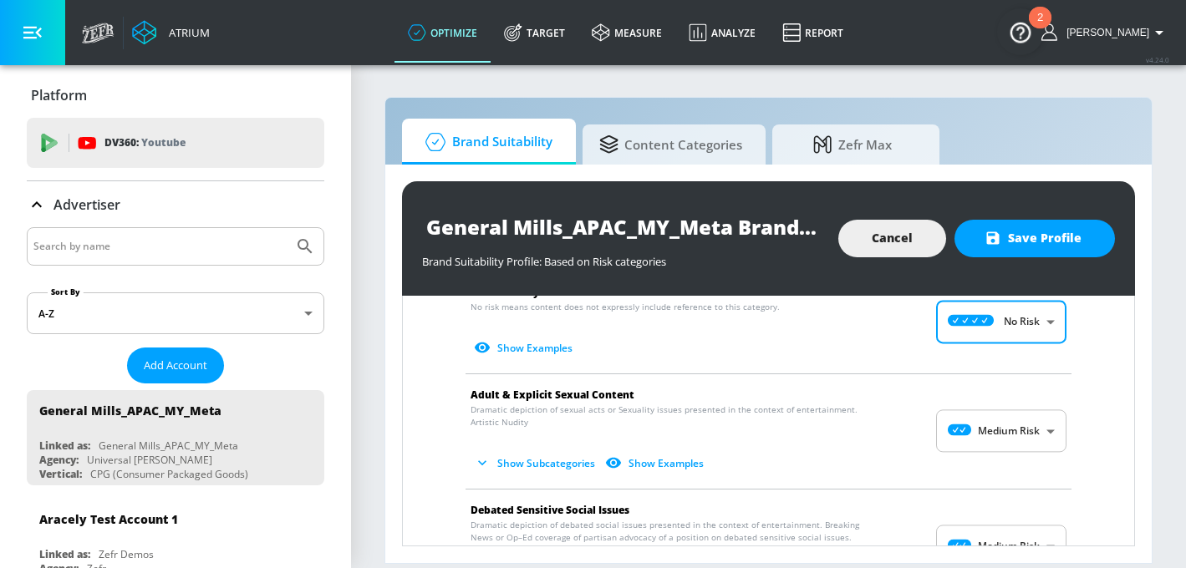
scroll to position [2380, 0]
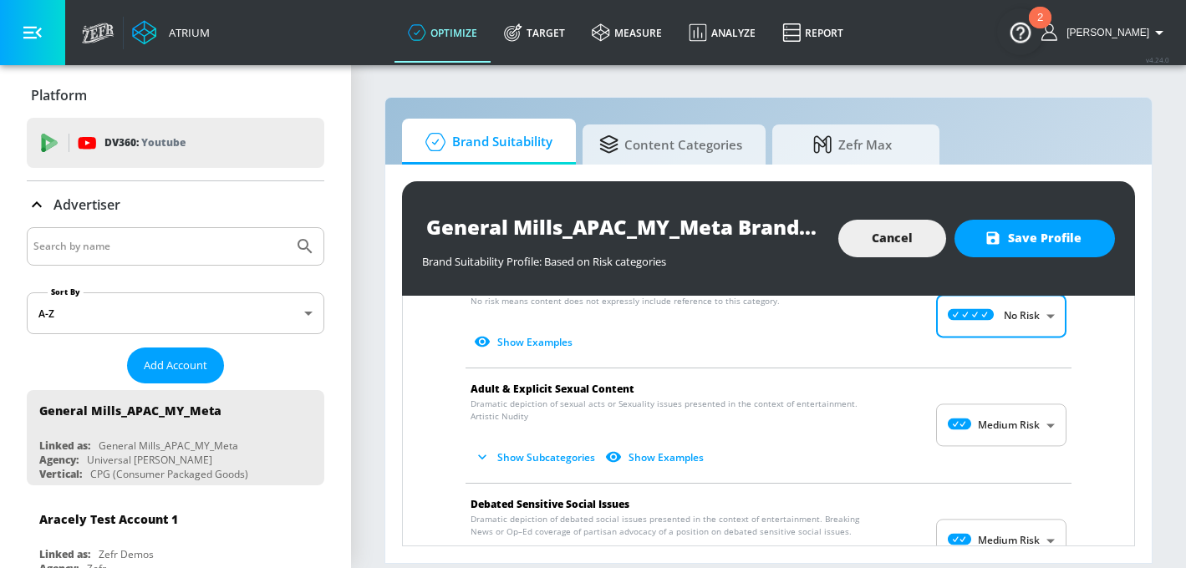
click at [995, 409] on body "Atrium optimize Target measure Analyze Report optimize Target measure Analyze R…" at bounding box center [593, 284] width 1186 height 568
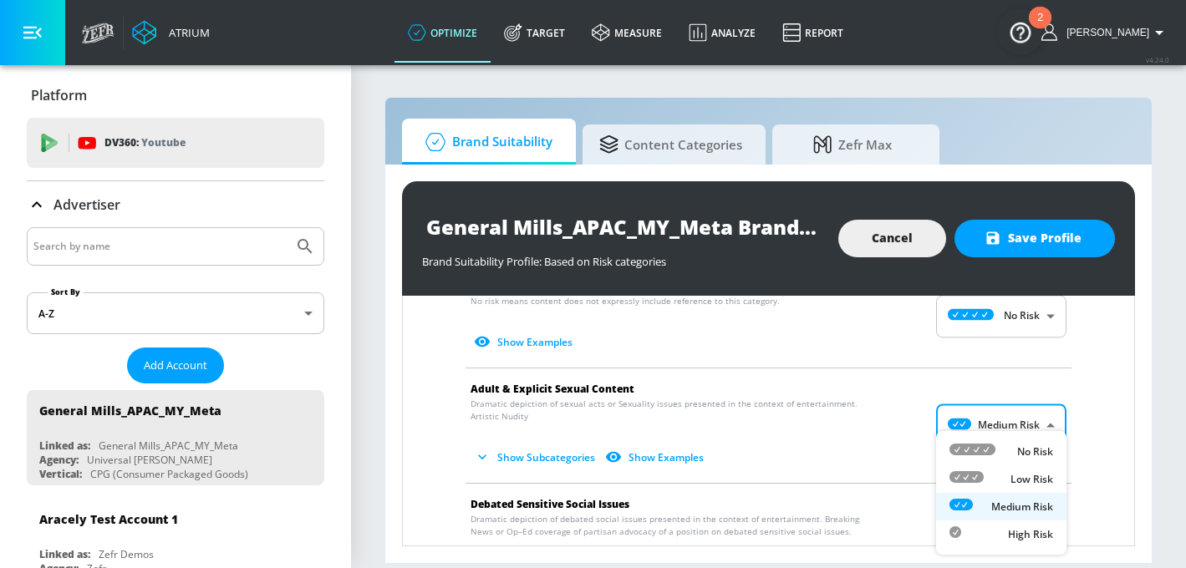
click at [998, 435] on ul "No Risk Low Risk Medium Risk High Risk" at bounding box center [1001, 493] width 130 height 124
click at [995, 449] on div "No Risk" at bounding box center [1001, 452] width 104 height 18
type input "MINIMAL"
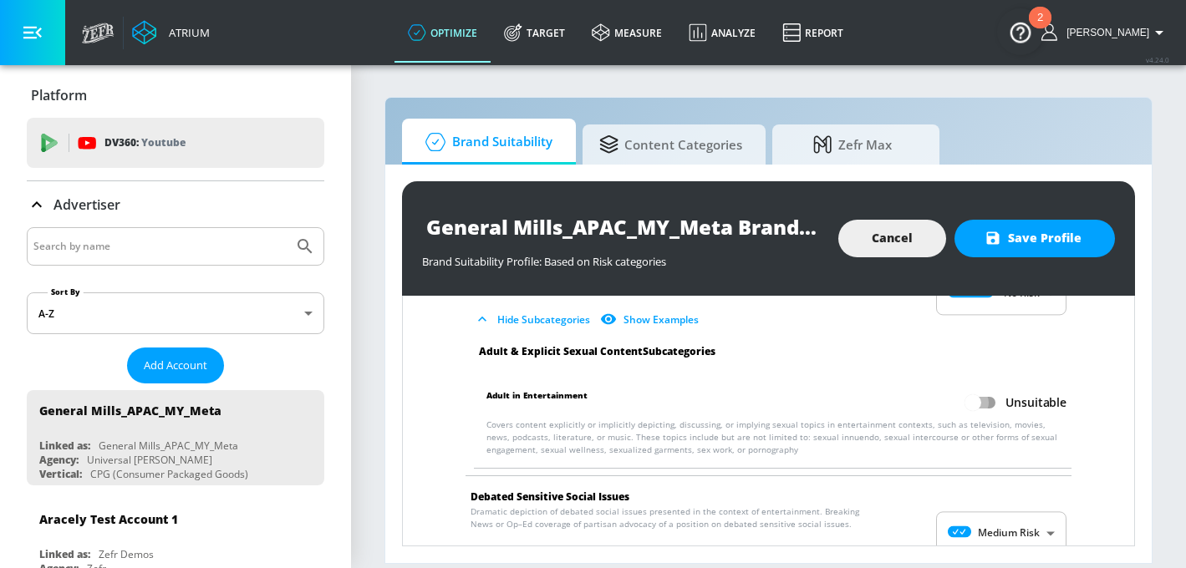
click at [980, 397] on input "Unsuitable" at bounding box center [972, 403] width 95 height 32
checkbox input "true"
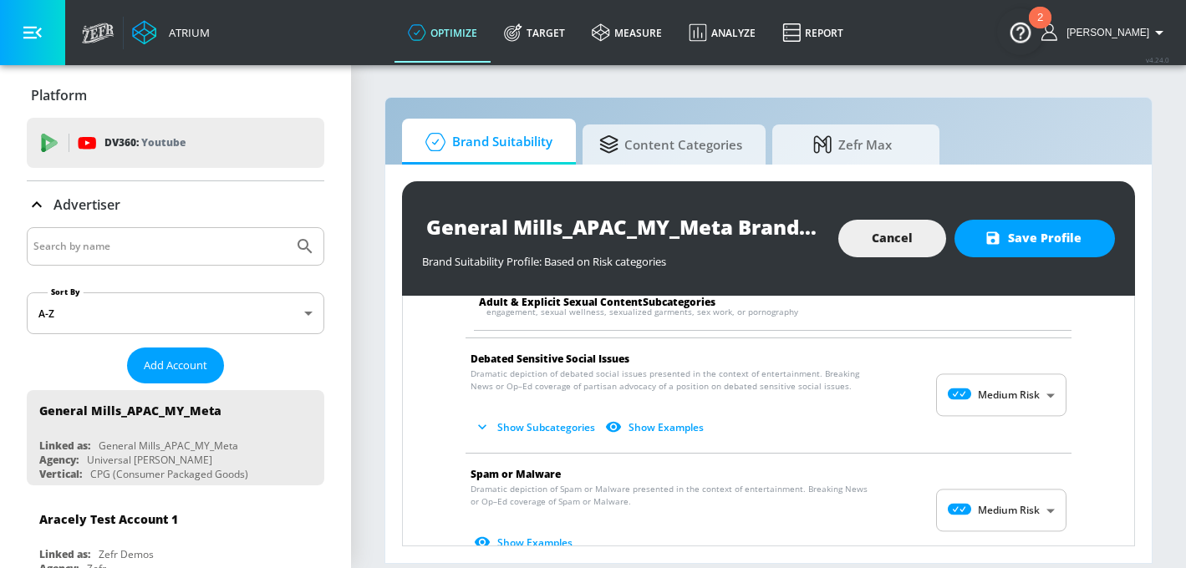
scroll to position [2656, 0]
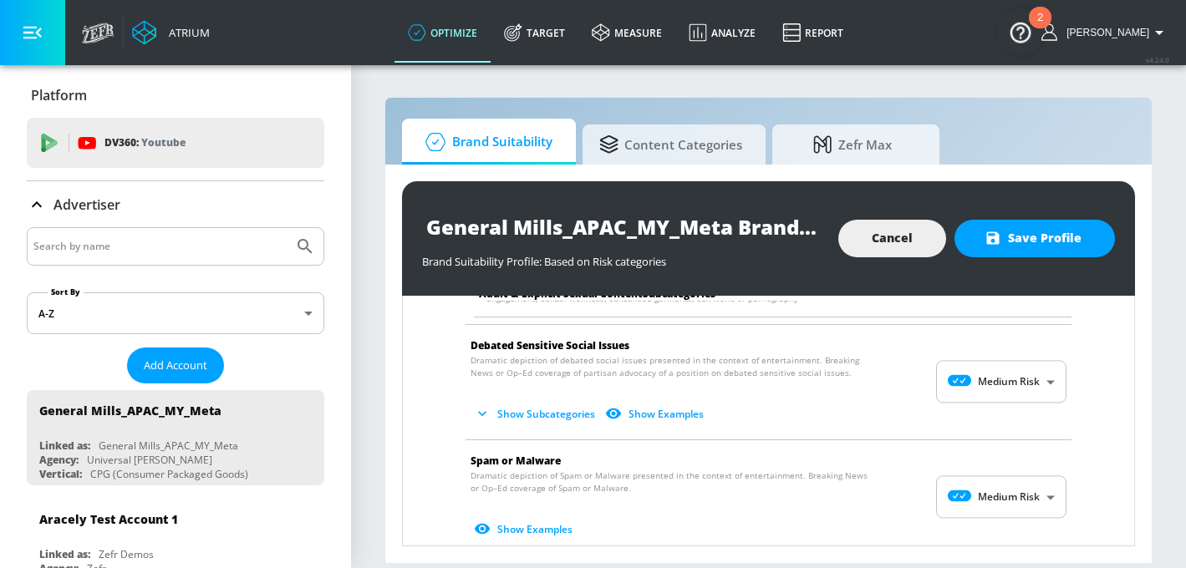
click at [973, 375] on body "Atrium optimize Target measure Analyze Report optimize Target measure Analyze R…" at bounding box center [593, 284] width 1186 height 568
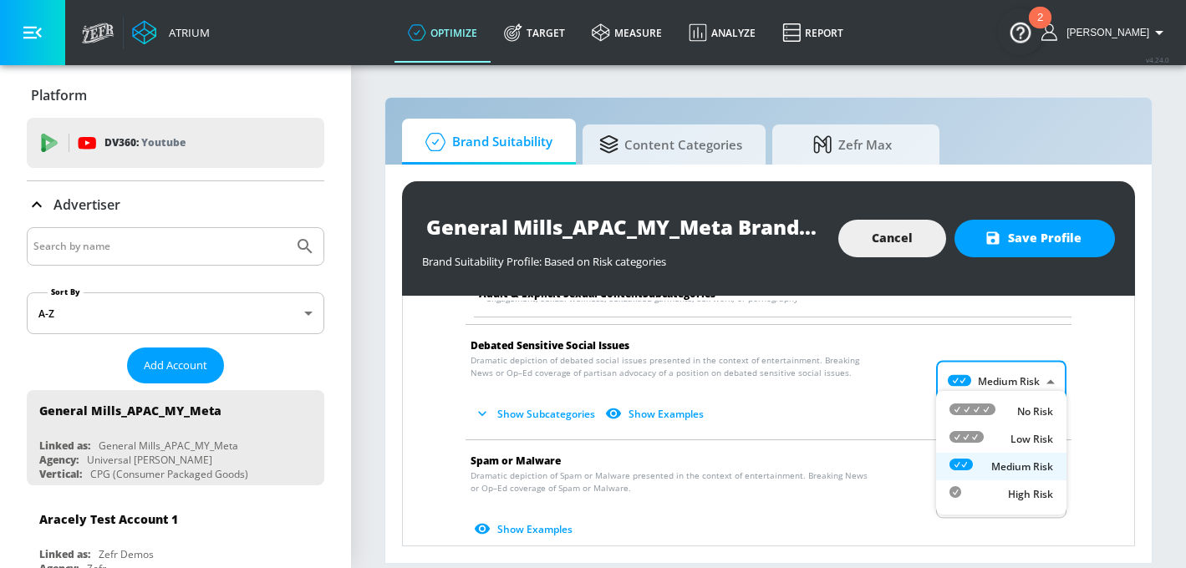
click at [989, 417] on div at bounding box center [972, 412] width 46 height 18
type input "MINIMAL"
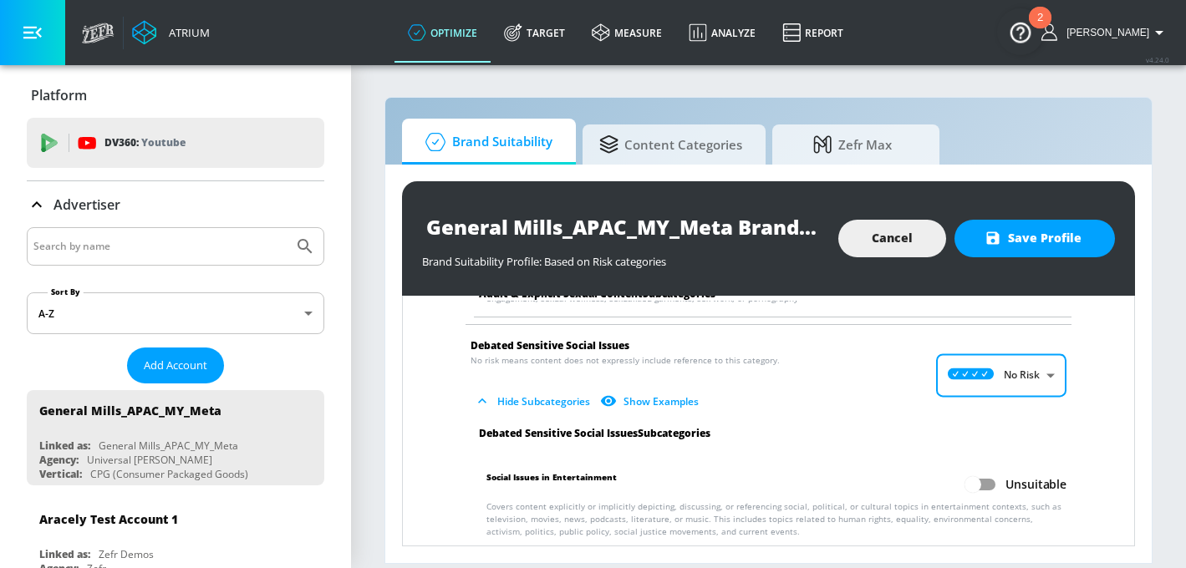
click at [990, 476] on input "Unsuitable" at bounding box center [972, 485] width 95 height 32
checkbox input "true"
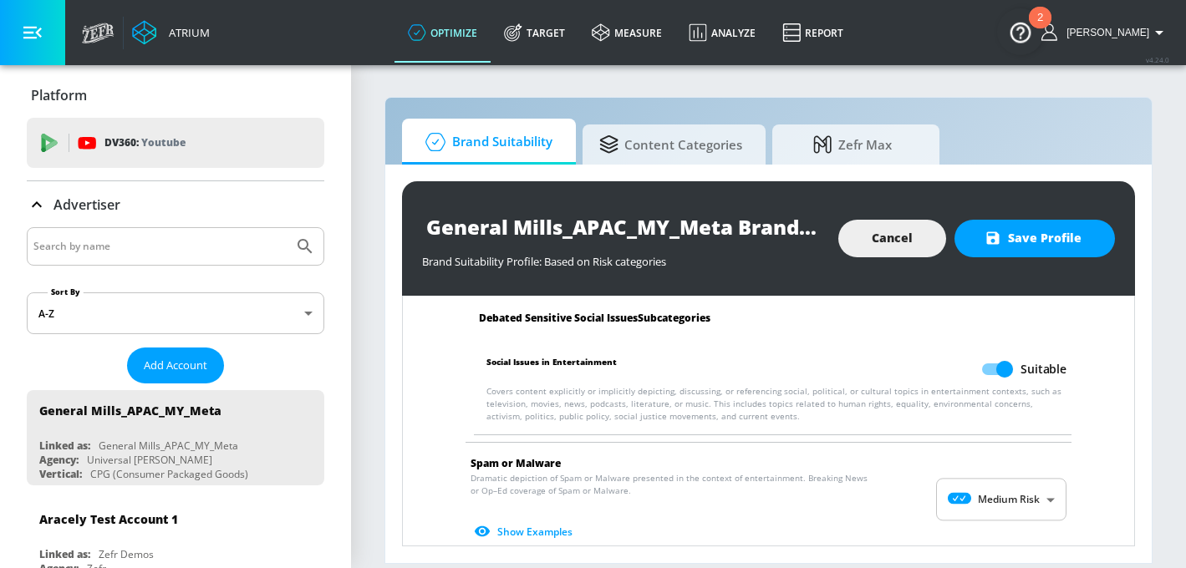
scroll to position [2842, 0]
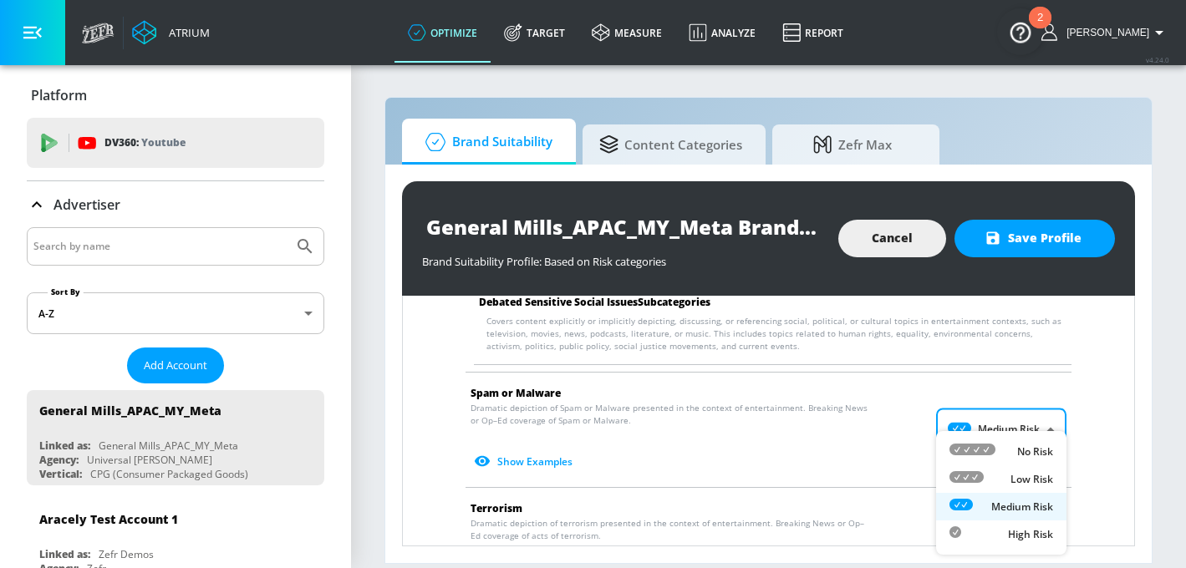
click at [981, 426] on body "Atrium optimize Target measure Analyze Report optimize Target measure Analyze R…" at bounding box center [593, 284] width 1186 height 568
click at [985, 470] on li "Low Risk" at bounding box center [1001, 480] width 130 height 28
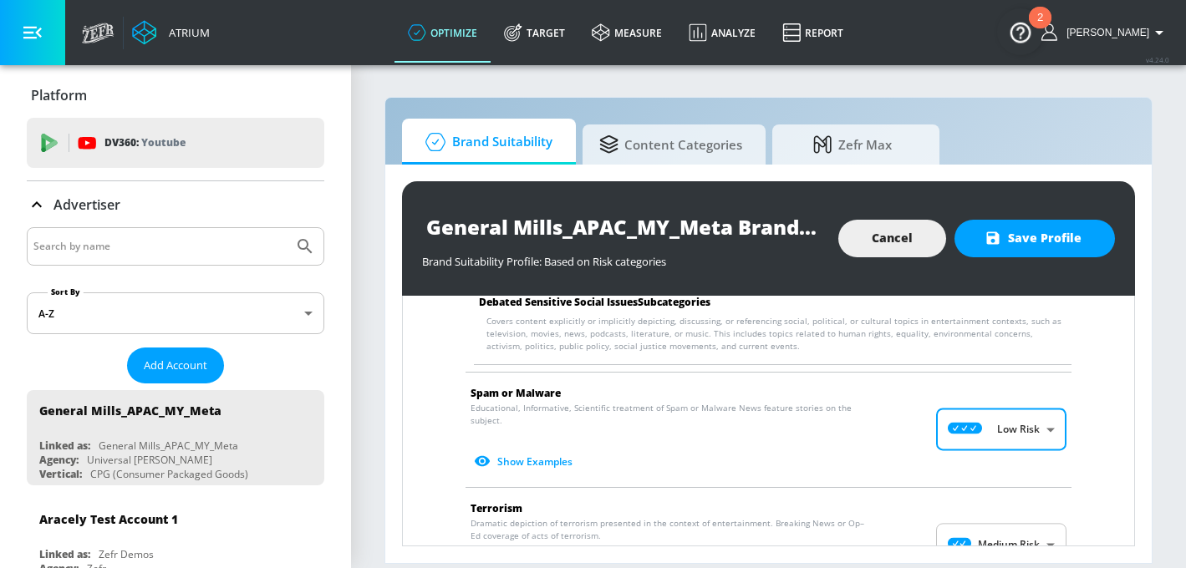
click at [982, 448] on span "Show Examples" at bounding box center [755, 462] width 569 height 28
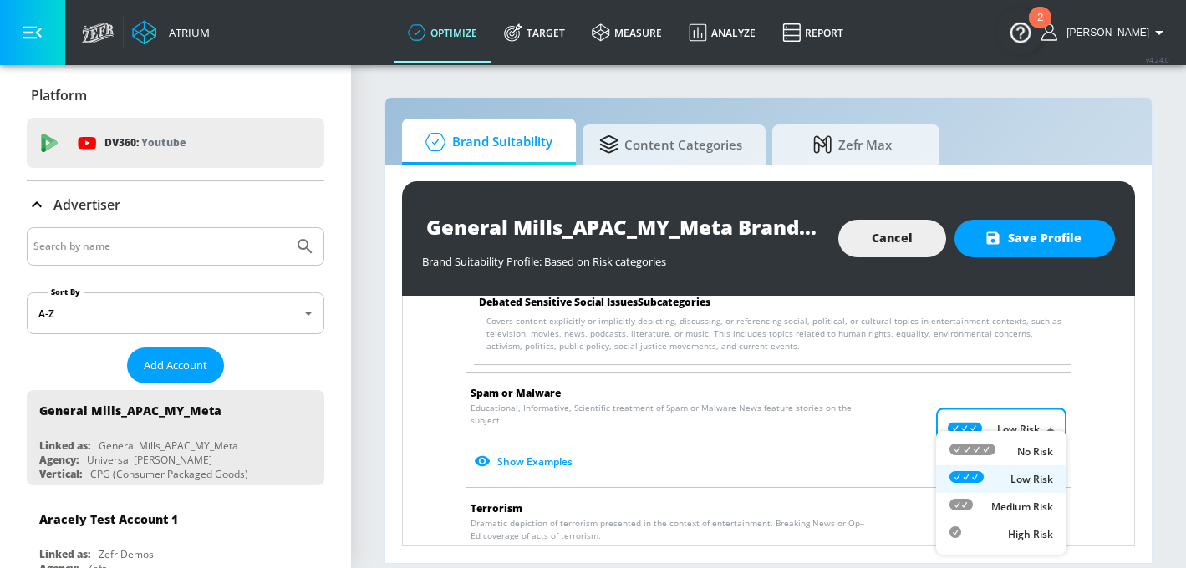
click at [978, 422] on body "Atrium optimize Target measure Analyze Report optimize Target measure Analyze R…" at bounding box center [593, 284] width 1186 height 568
click at [981, 453] on icon at bounding box center [972, 450] width 46 height 12
type input "MINIMAL"
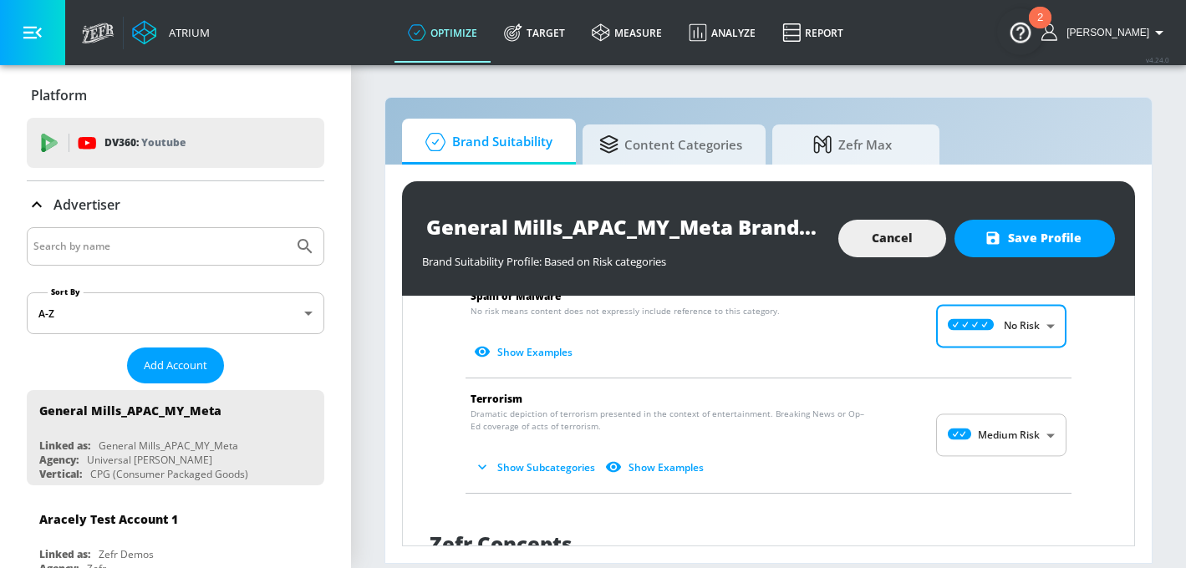
scroll to position [2941, 0]
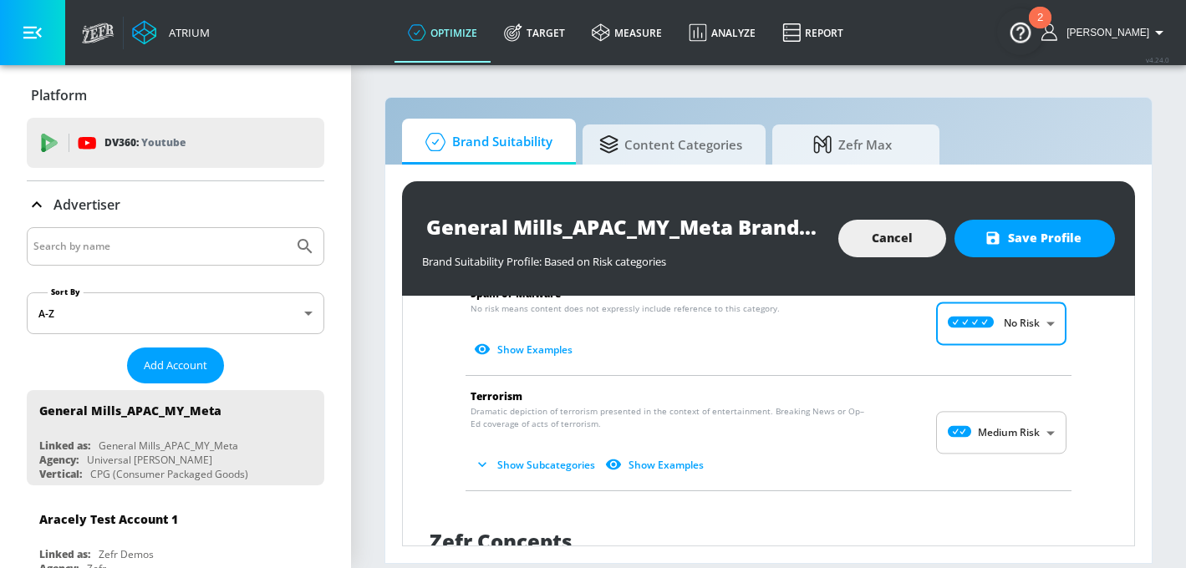
click at [980, 426] on body "Atrium optimize Target measure Analyze Report optimize Target measure Analyze R…" at bounding box center [593, 284] width 1186 height 568
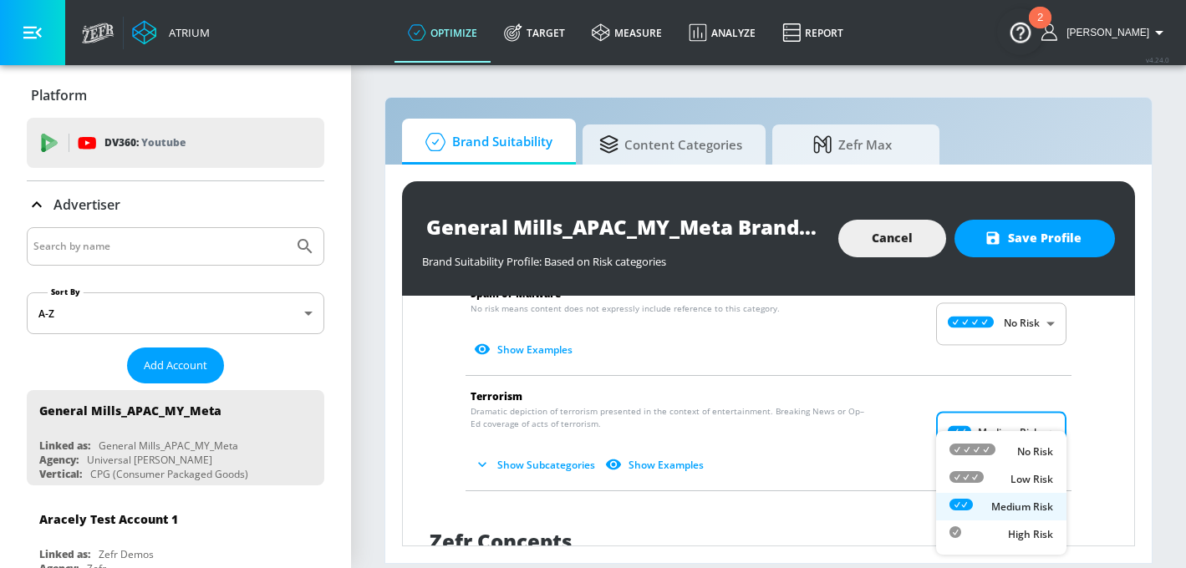
click at [986, 447] on icon at bounding box center [972, 450] width 46 height 12
type input "MINIMAL"
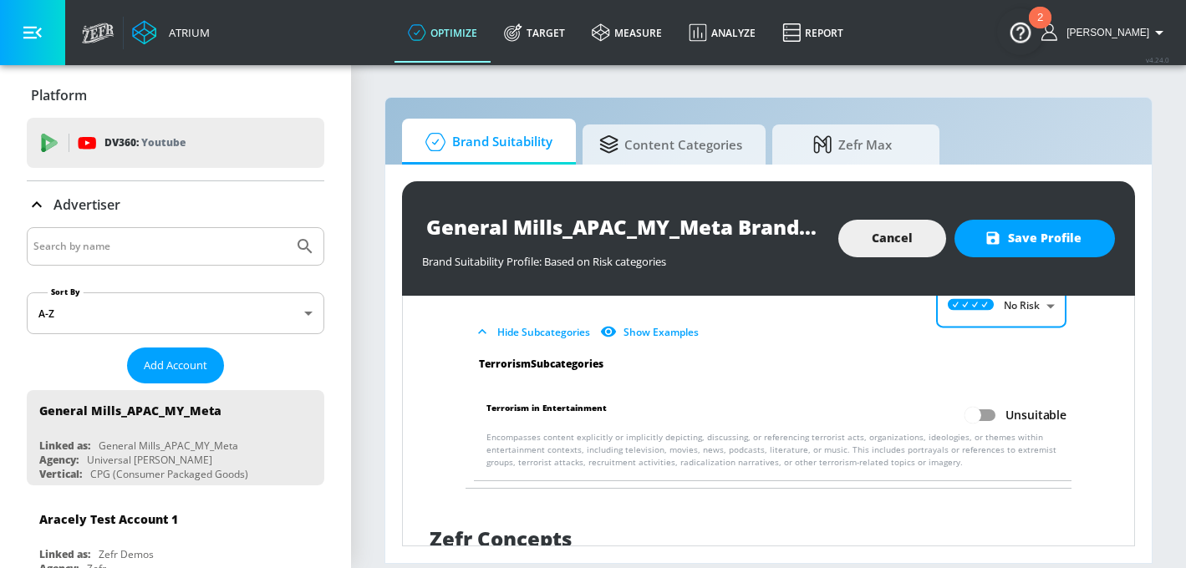
scroll to position [3079, 0]
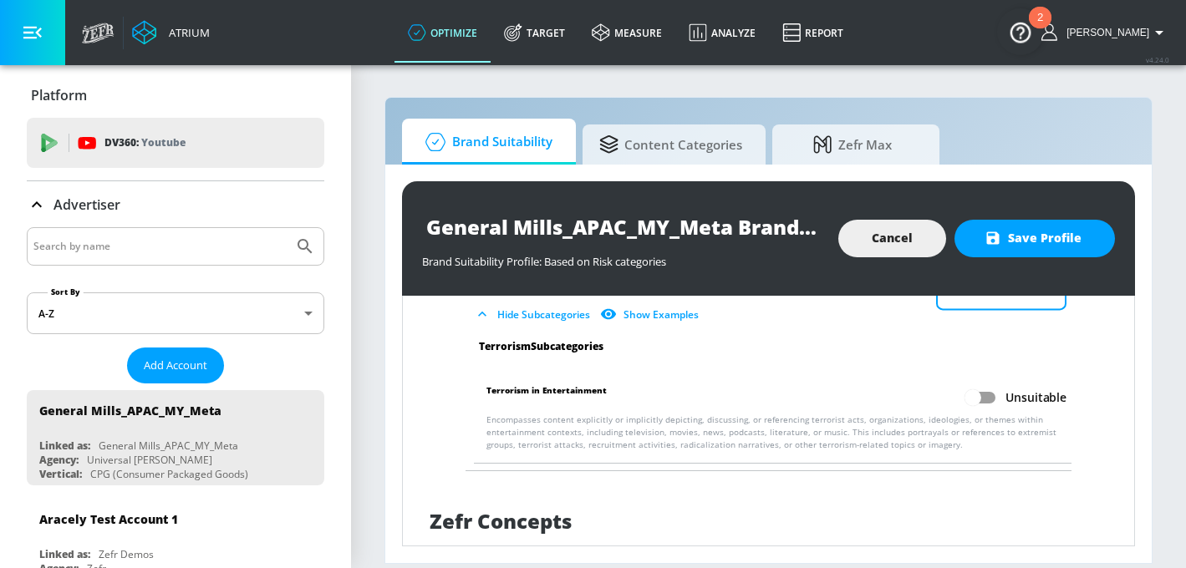
click at [980, 393] on input "Unsuitable" at bounding box center [972, 398] width 95 height 32
checkbox input "true"
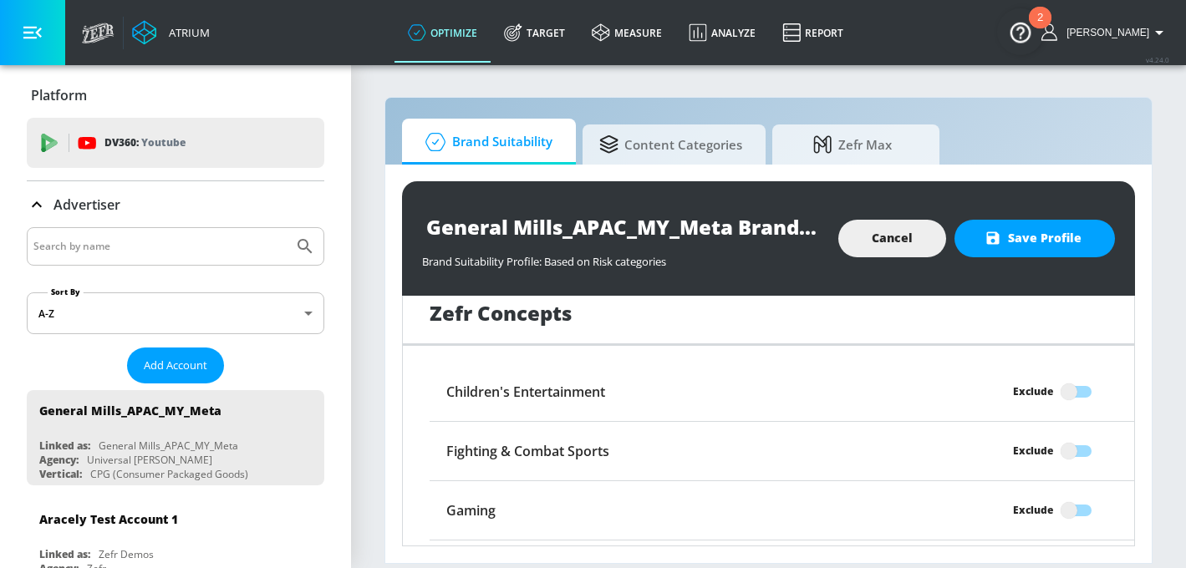
scroll to position [3446, 0]
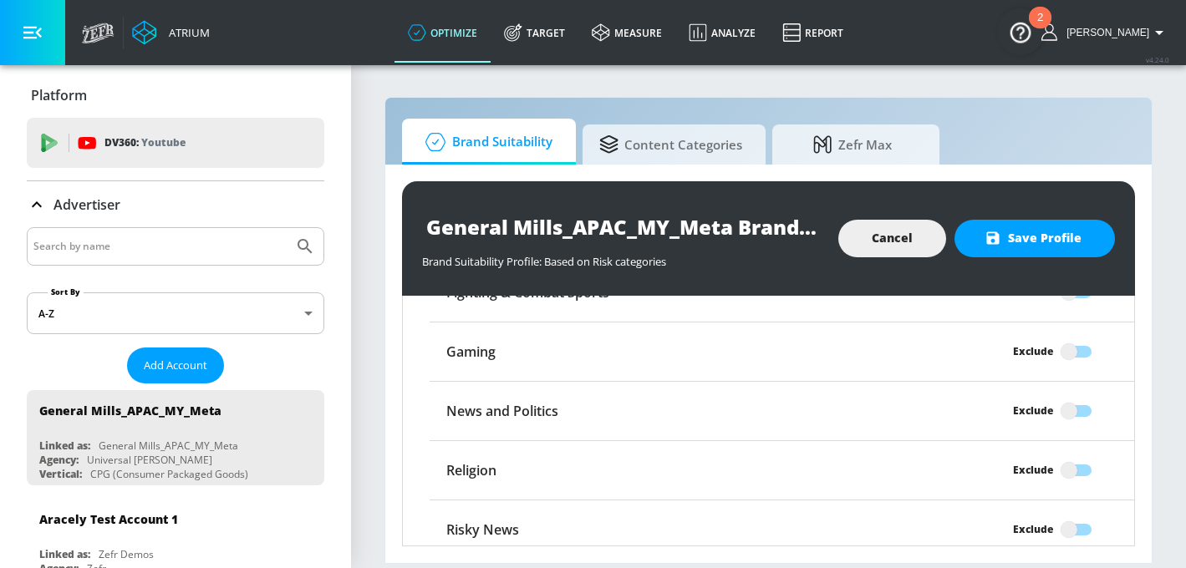
click at [1067, 336] on input "Exclude" at bounding box center [1068, 352] width 95 height 32
click at [1080, 337] on input "Excluded" at bounding box center [1088, 352] width 95 height 32
checkbox input "false"
click at [1042, 240] on span "Save Profile" at bounding box center [1035, 238] width 94 height 21
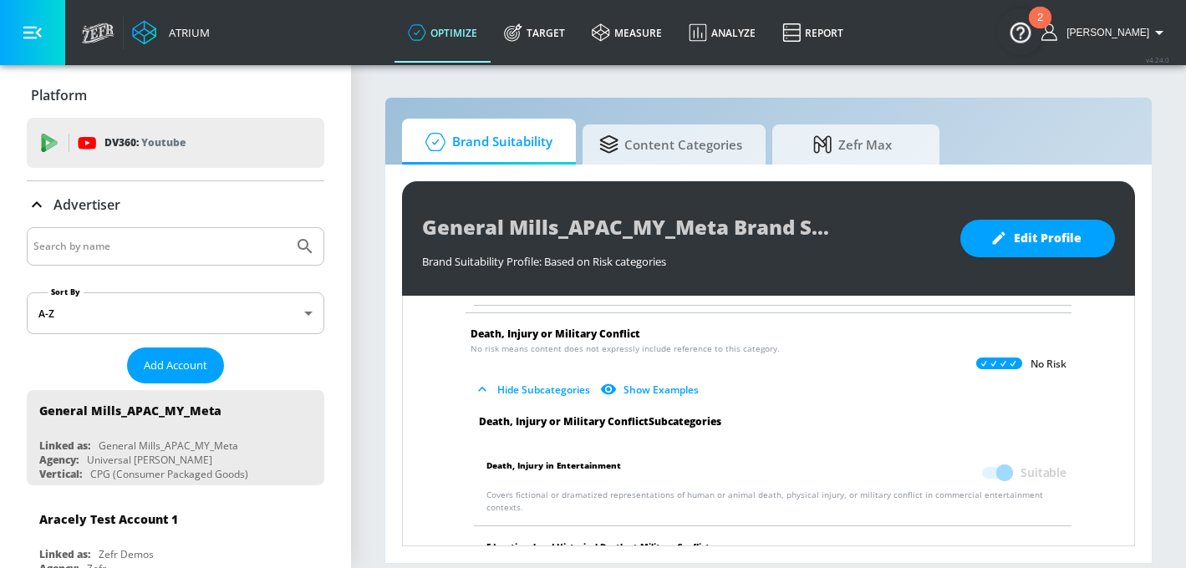
scroll to position [0, 0]
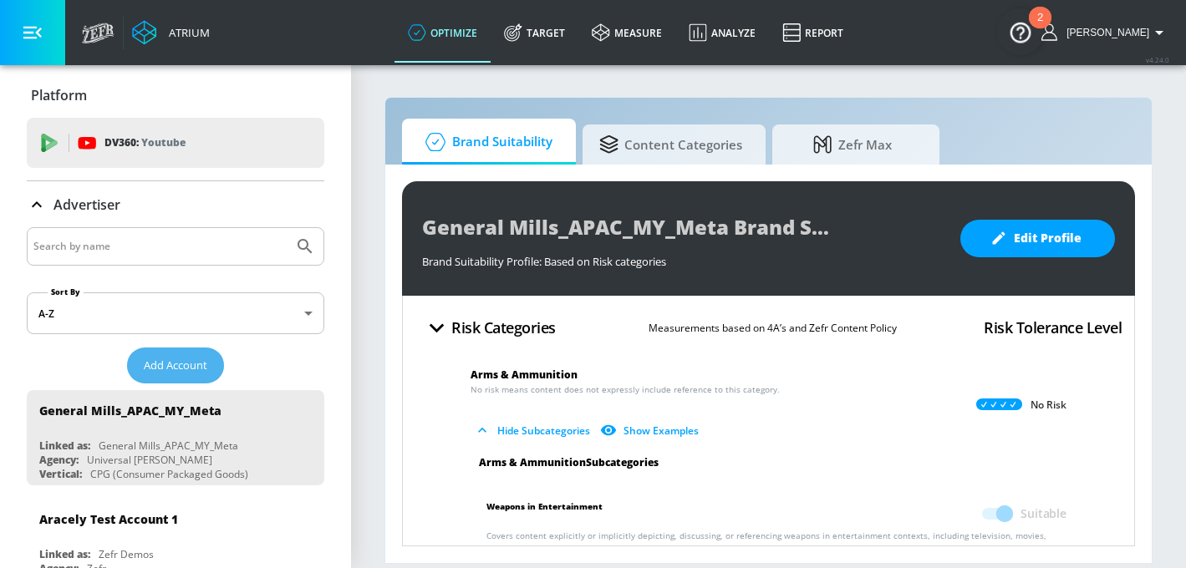
click at [200, 368] on span "Add Account" at bounding box center [176, 365] width 64 height 19
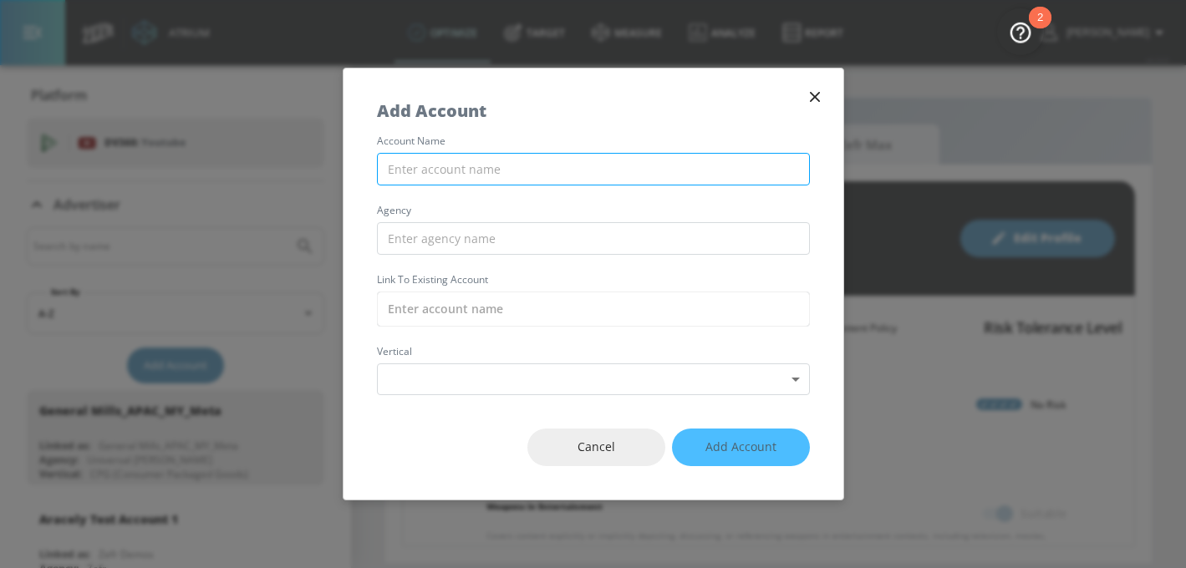
click at [516, 168] on input "text" at bounding box center [593, 169] width 433 height 33
paste input "General Mills_APAC_TH_Meta"
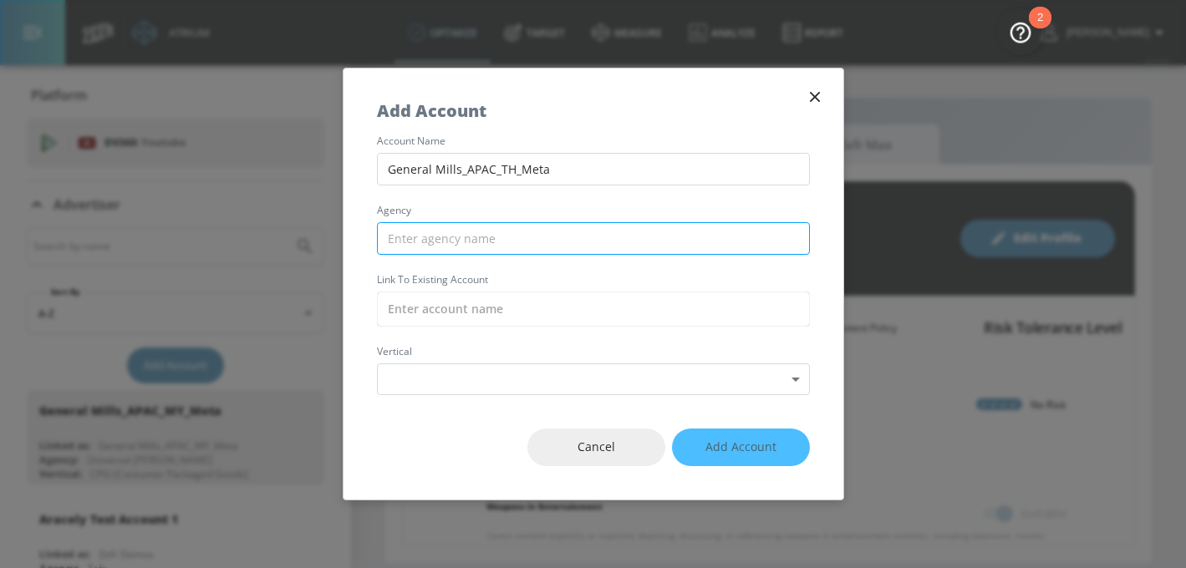
type input "General Mills_APAC_TH_Meta"
click at [488, 240] on input "text" at bounding box center [593, 238] width 433 height 33
click at [459, 241] on input "Universal Maccann SG" at bounding box center [593, 238] width 433 height 33
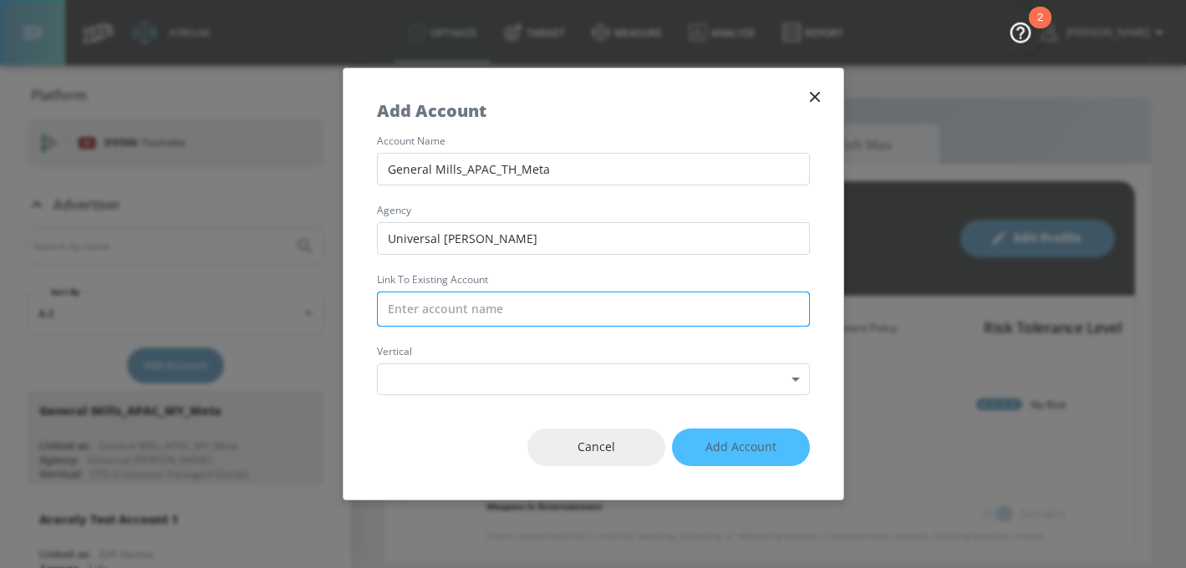
type input "Universal [PERSON_NAME]"
click at [491, 304] on input "text" at bounding box center [593, 309] width 433 height 35
paste input "General Mills_APAC_TH_Meta"
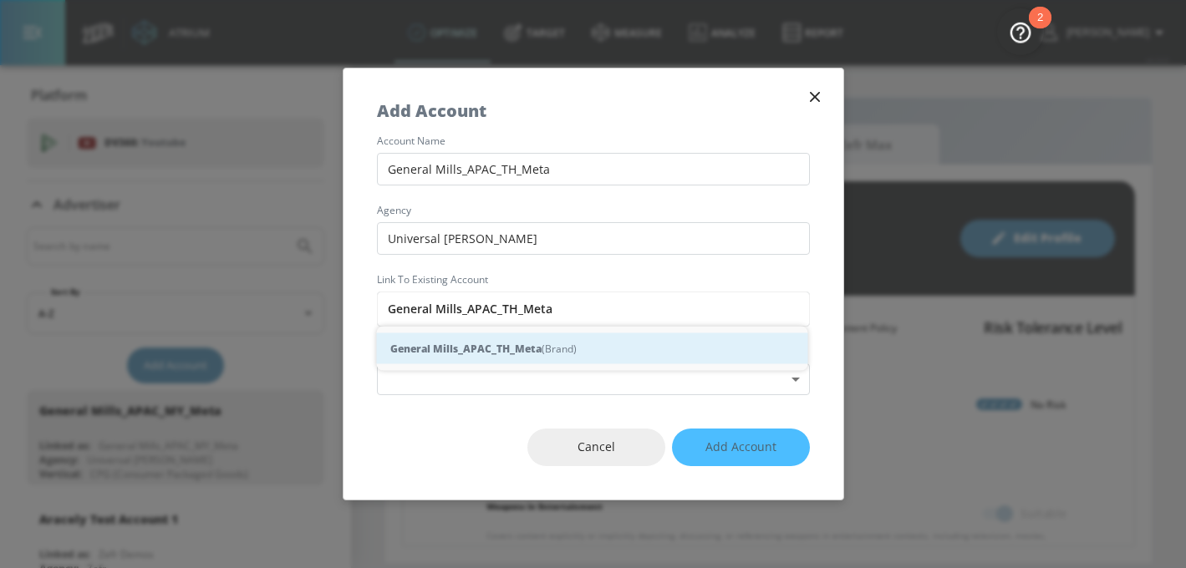
click at [503, 355] on strong "General Mills_APAC_TH_Meta" at bounding box center [465, 349] width 151 height 18
type input "General Mills_APAC_TH_Meta (Brand)"
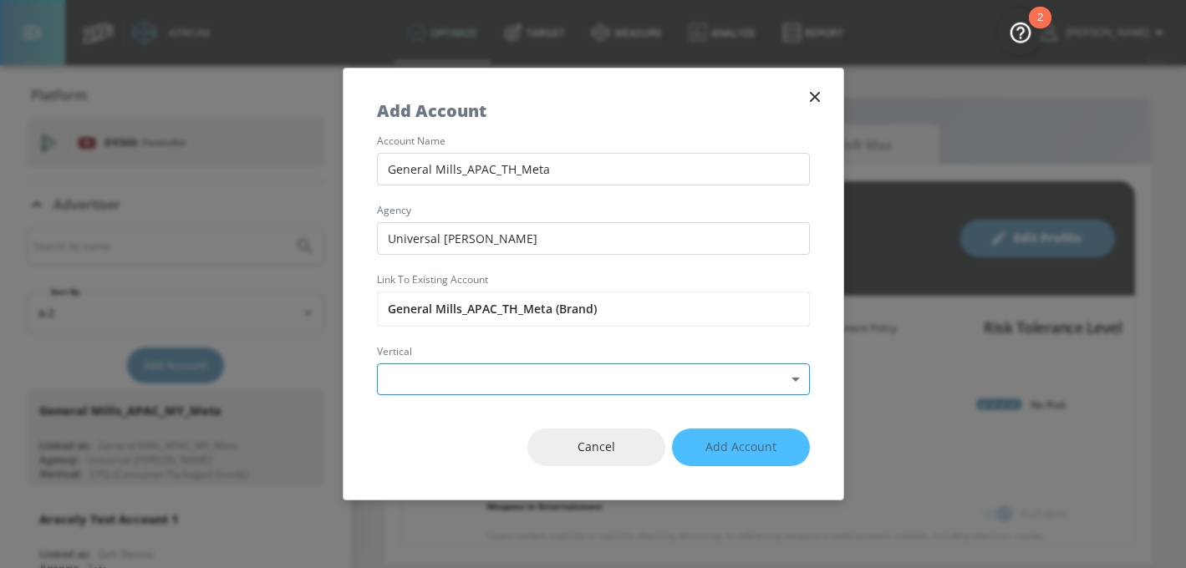
click at [494, 374] on body "Atrium optimize Target measure Analyze Report optimize Target measure Analyze R…" at bounding box center [593, 284] width 1186 height 568
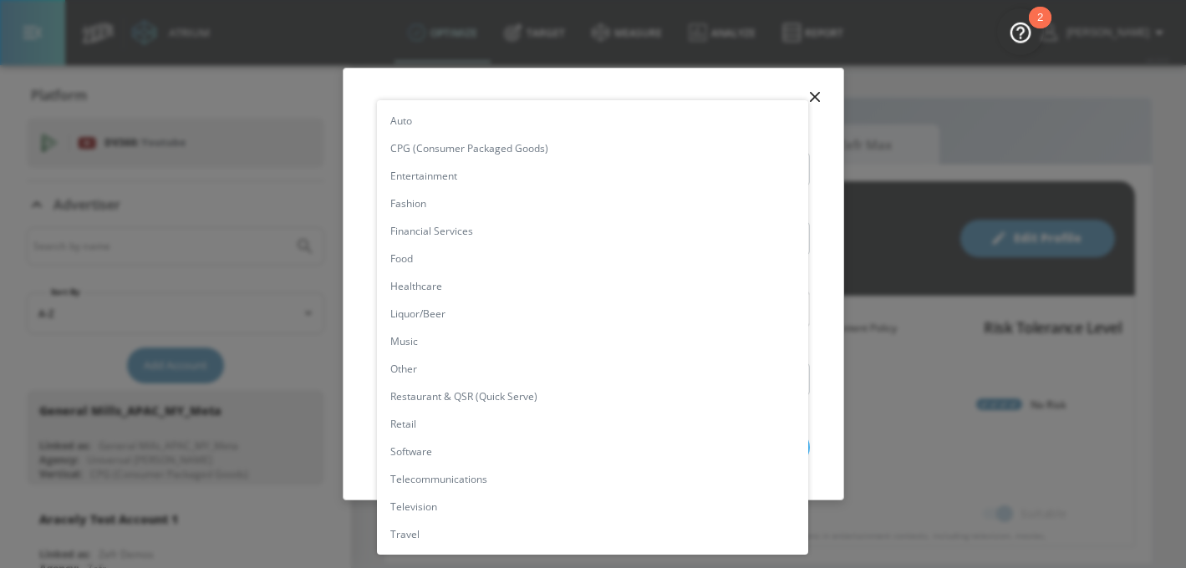
click at [469, 144] on li "CPG (Consumer Packaged Goods)" at bounding box center [592, 149] width 431 height 28
type input "[object Object]"
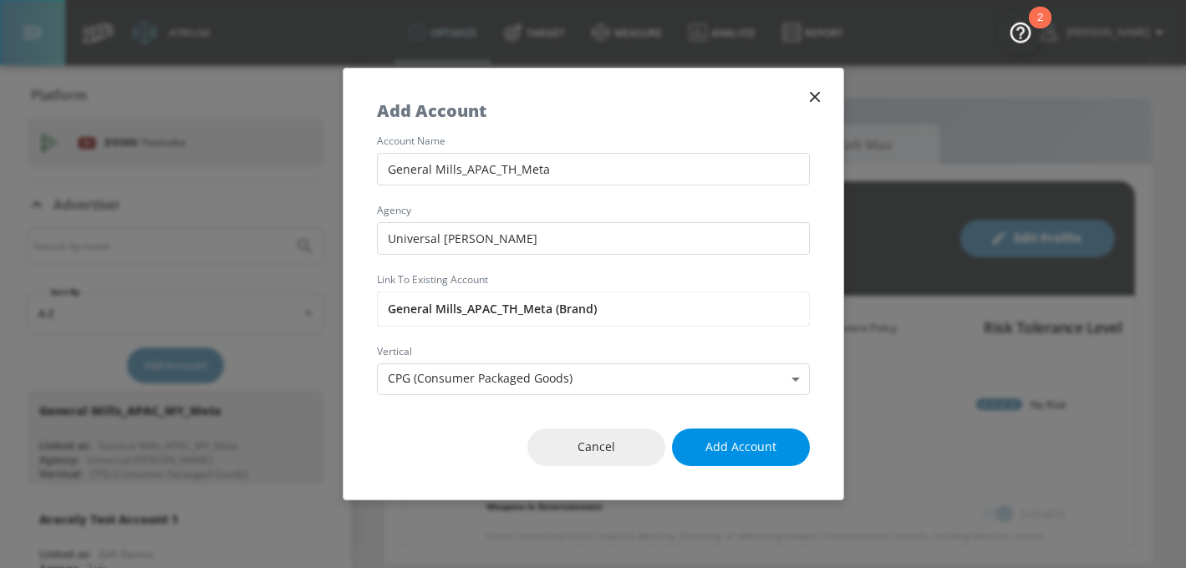
click at [736, 445] on span "Add Account" at bounding box center [740, 447] width 71 height 21
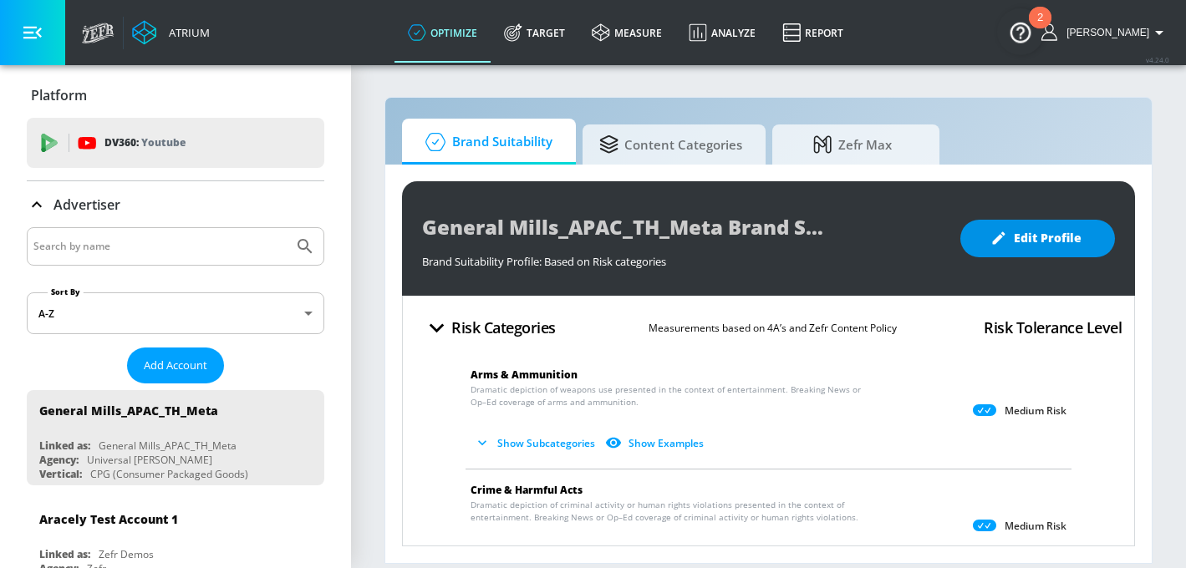
click at [1058, 242] on span "Edit Profile" at bounding box center [1038, 238] width 88 height 21
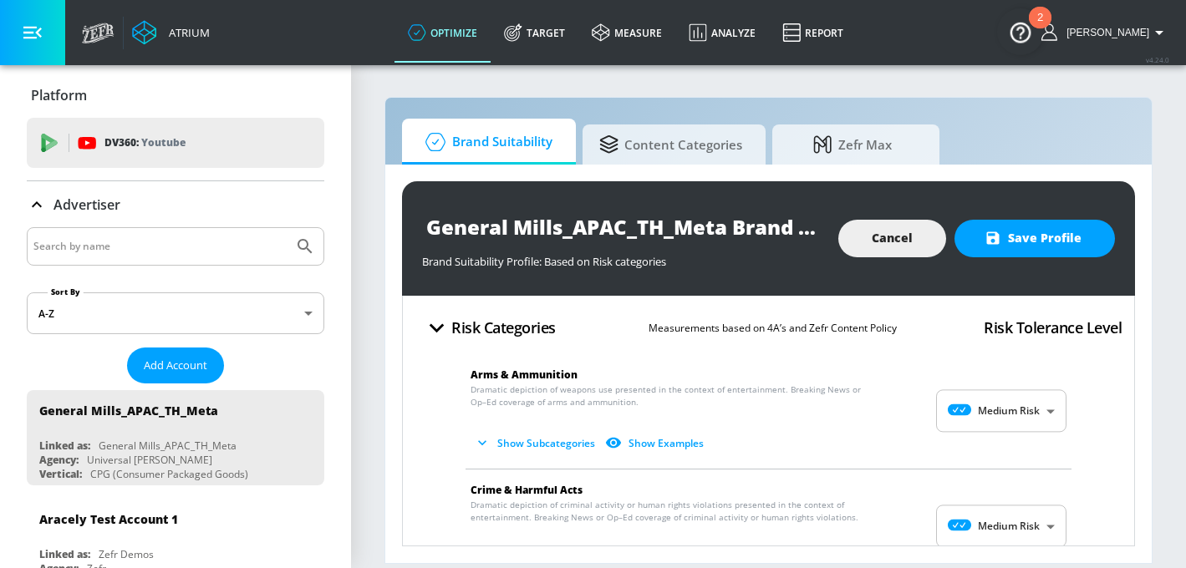
click at [1010, 392] on body "Atrium optimize Target measure Analyze Report optimize Target measure Analyze R…" at bounding box center [593, 284] width 1186 height 568
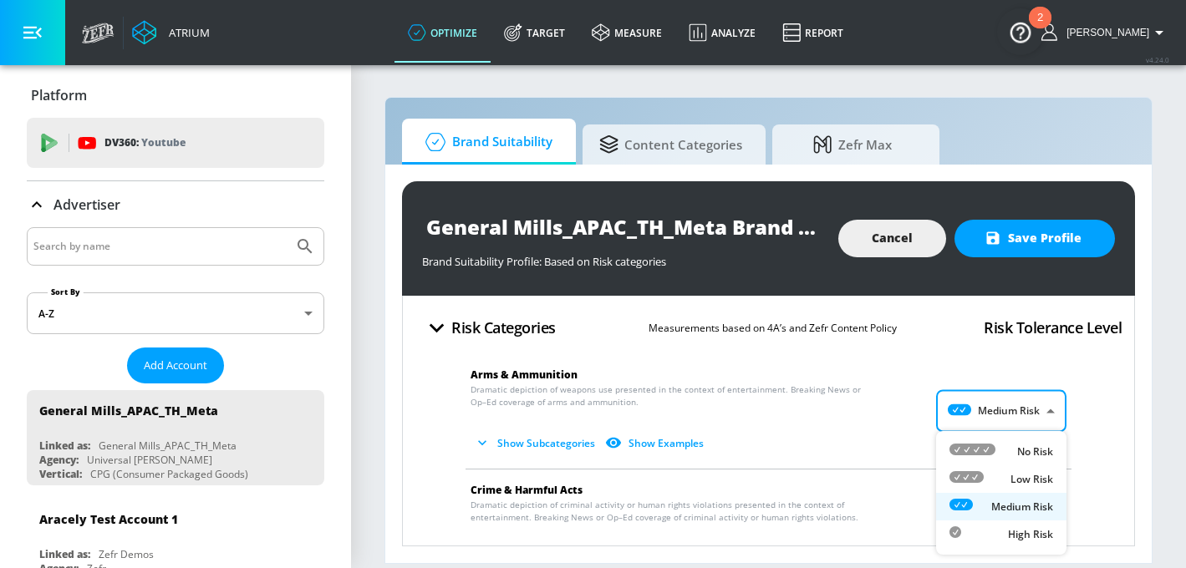
click at [1002, 442] on li "No Risk" at bounding box center [1001, 452] width 130 height 28
type input "MINIMAL"
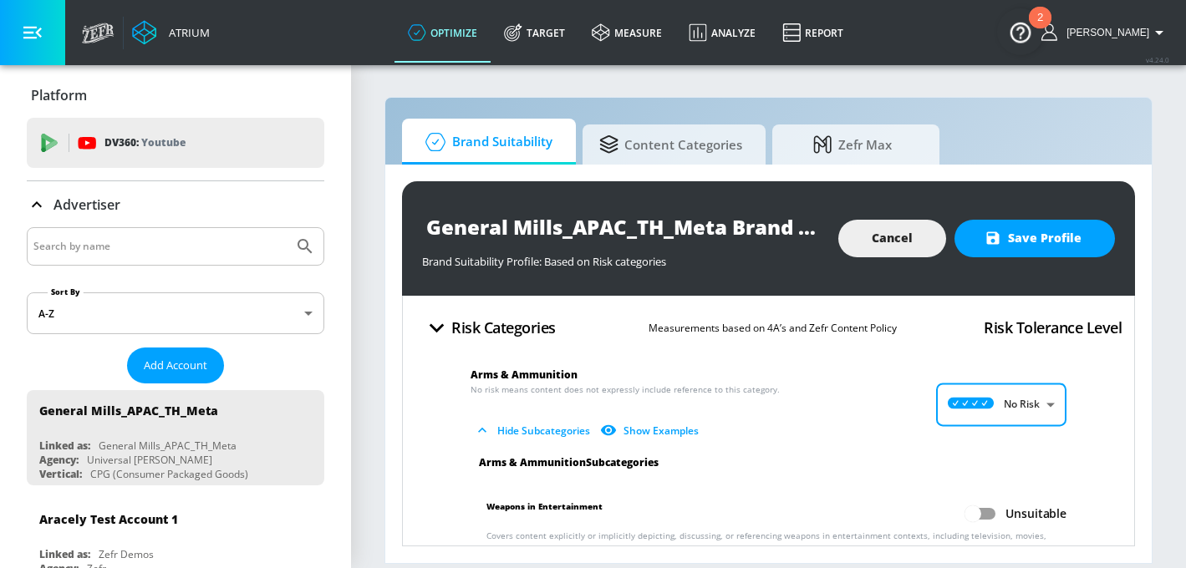
click at [984, 512] on input "Unsuitable" at bounding box center [972, 514] width 95 height 32
checkbox input "true"
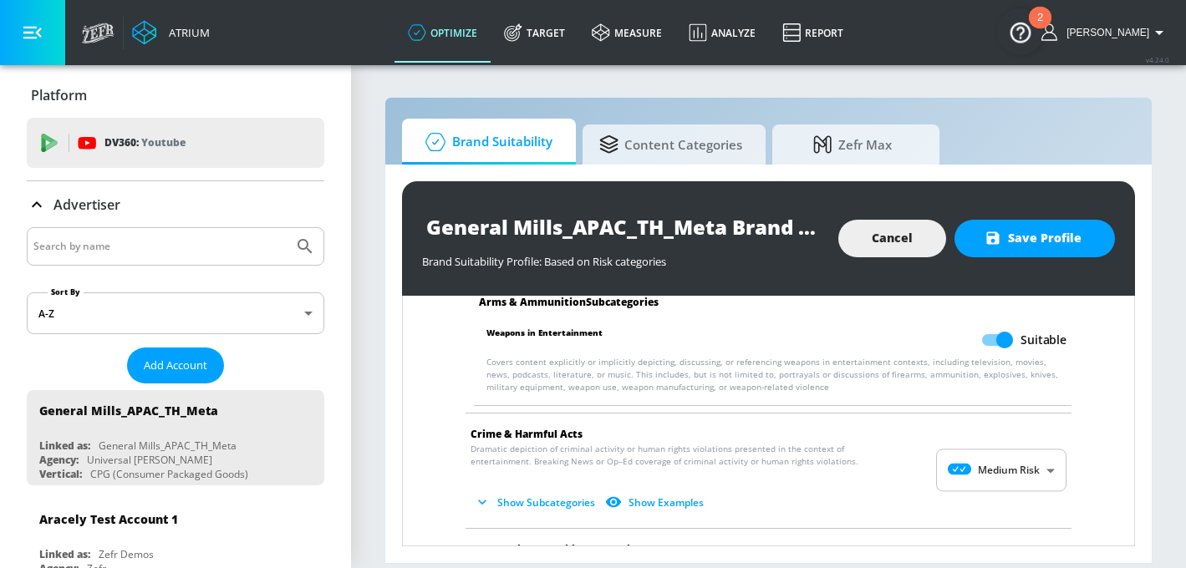
scroll to position [178, 0]
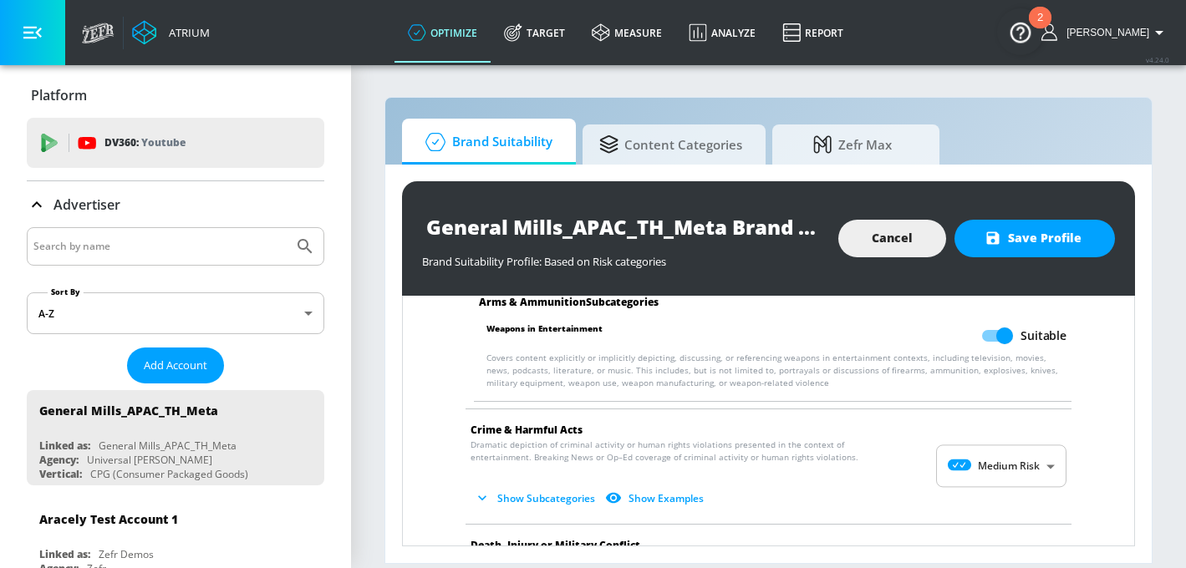
click at [984, 455] on body "Atrium optimize Target measure Analyze Report optimize Target measure Analyze R…" at bounding box center [593, 284] width 1186 height 568
click at [985, 450] on icon at bounding box center [972, 450] width 46 height 12
type input "MINIMAL"
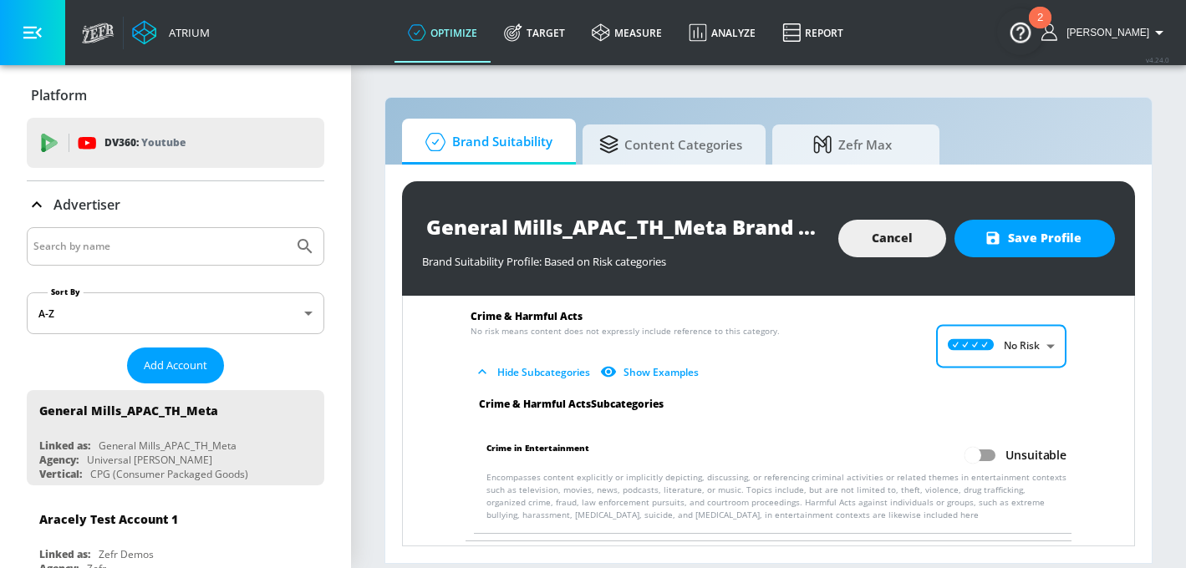
click at [988, 457] on input "Unsuitable" at bounding box center [972, 456] width 95 height 32
checkbox input "true"
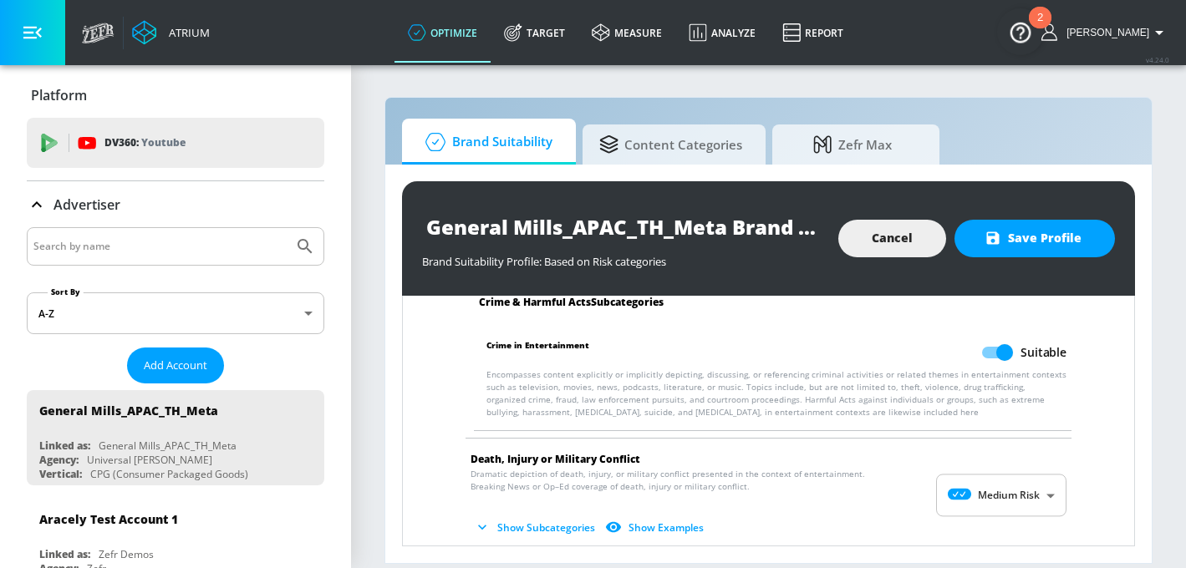
scroll to position [433, 0]
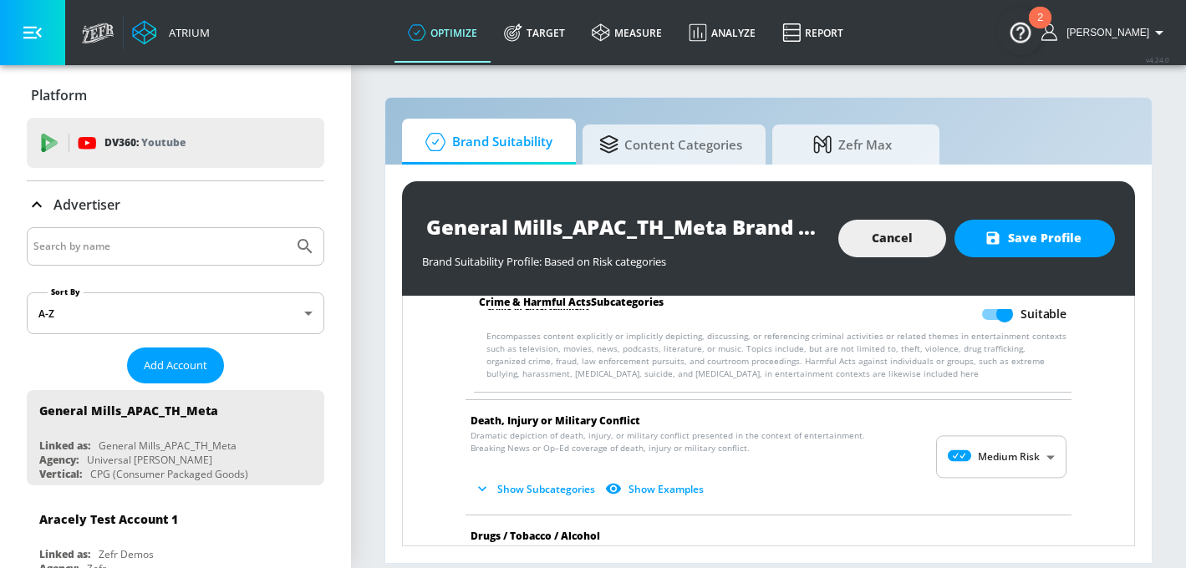
click at [981, 456] on body "Atrium optimize Target measure Analyze Report optimize Target measure Analyze R…" at bounding box center [593, 284] width 1186 height 568
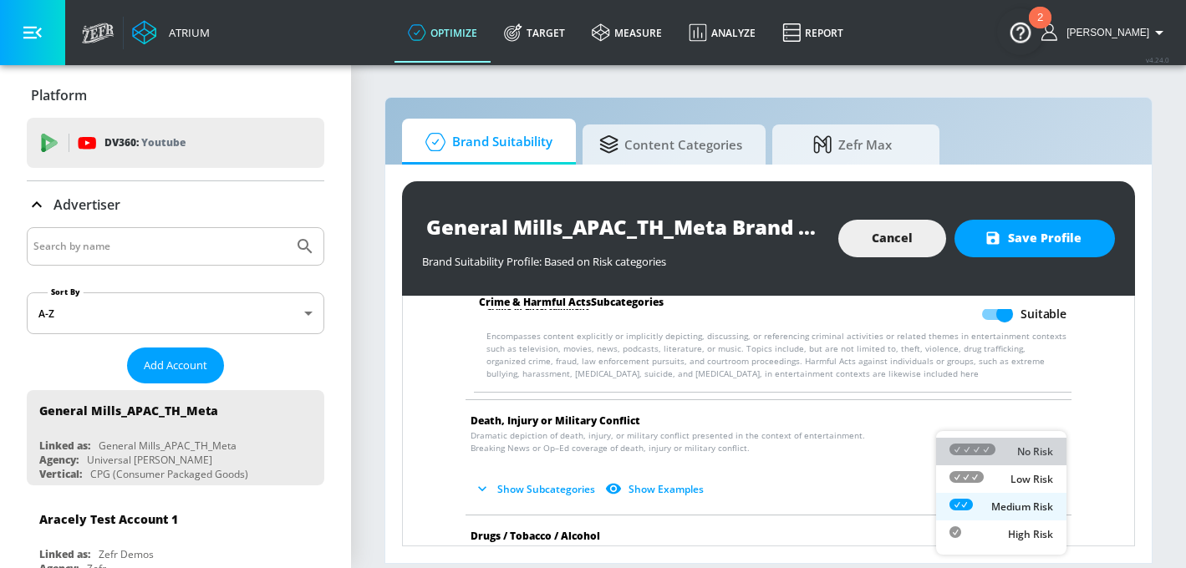
click at [979, 446] on icon at bounding box center [972, 450] width 46 height 12
type input "MINIMAL"
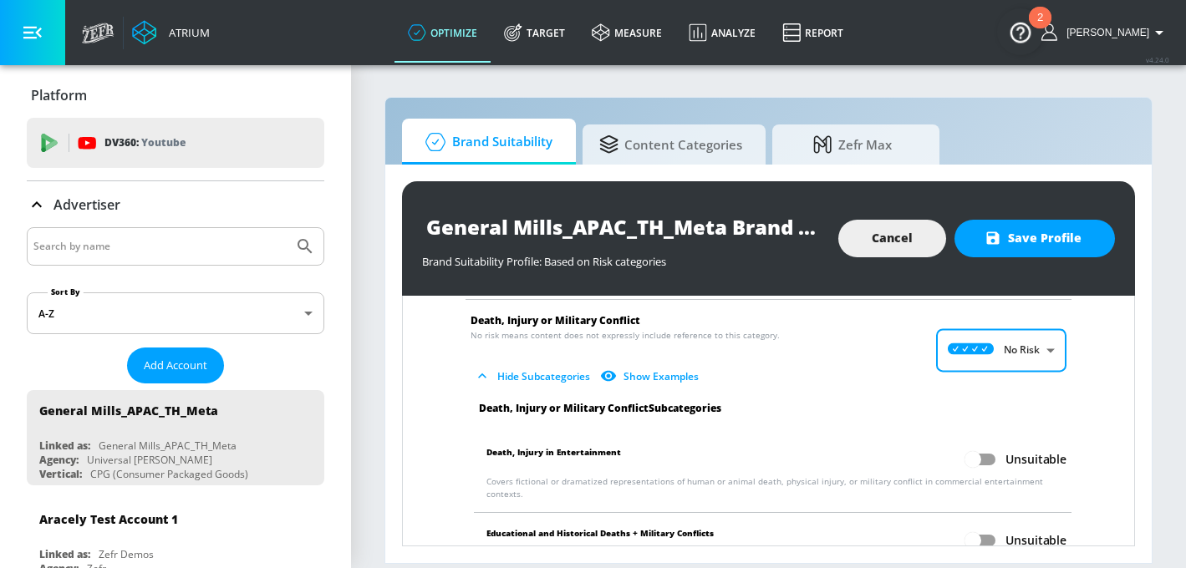
scroll to position [555, 0]
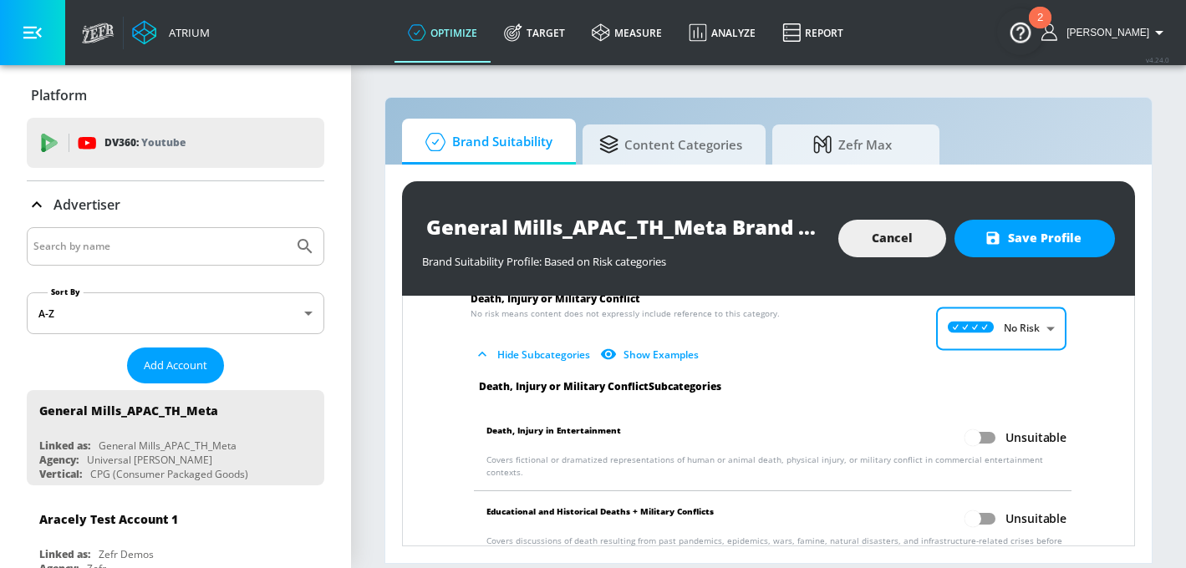
click at [990, 435] on input "Unsuitable" at bounding box center [972, 438] width 95 height 32
checkbox input "true"
click at [982, 503] on input "Unsuitable" at bounding box center [972, 519] width 95 height 32
checkbox input "true"
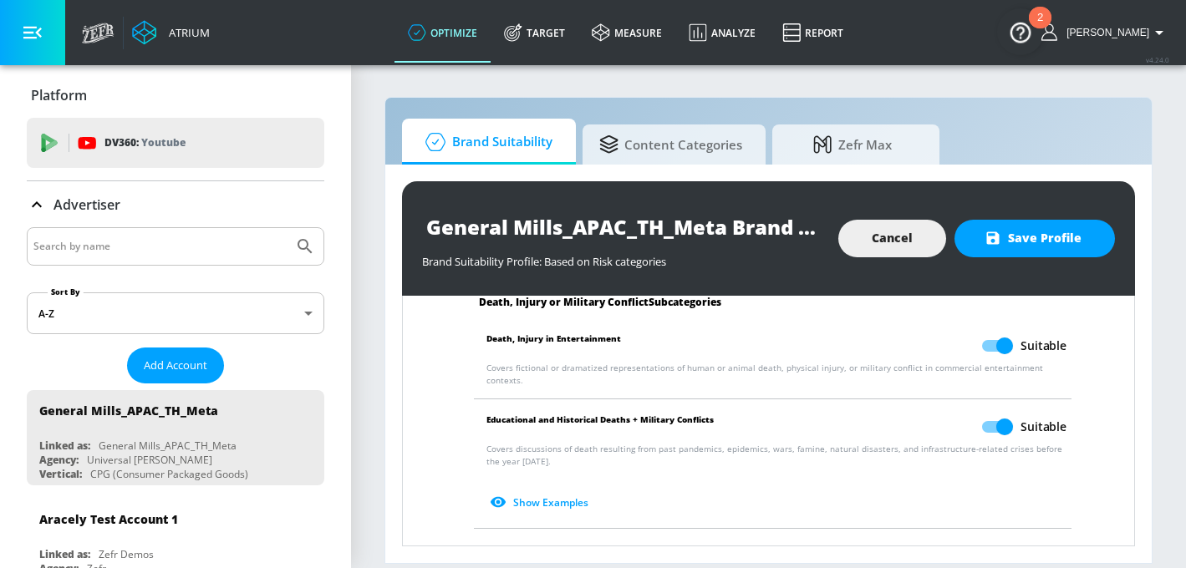
scroll to position [649, 0]
click at [986, 538] on input "Unsuitable" at bounding box center [972, 554] width 95 height 32
checkbox input "true"
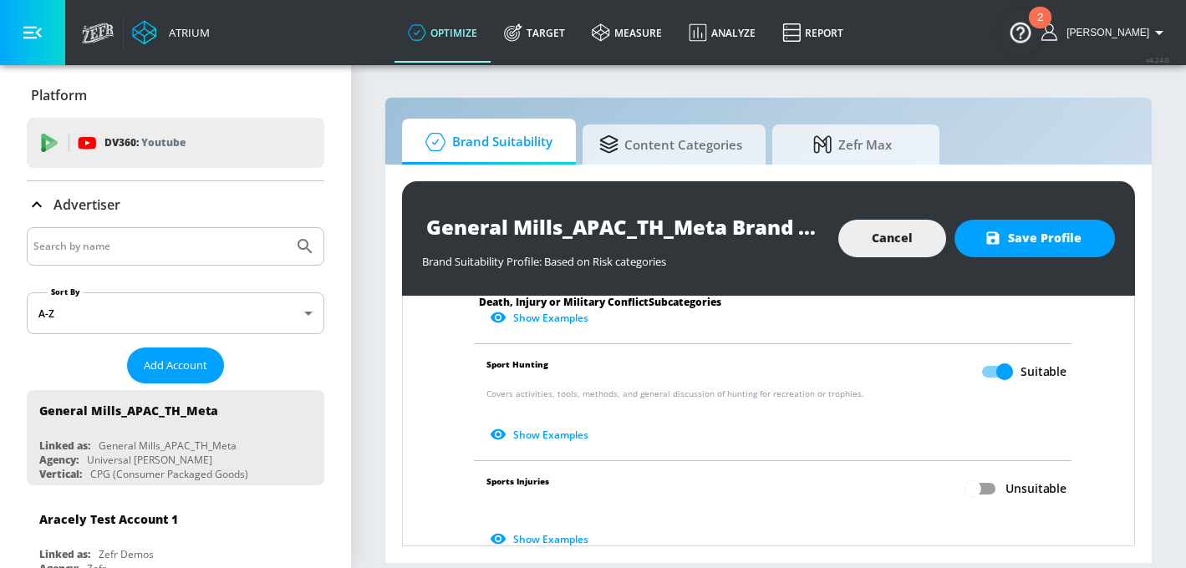
scroll to position [942, 0]
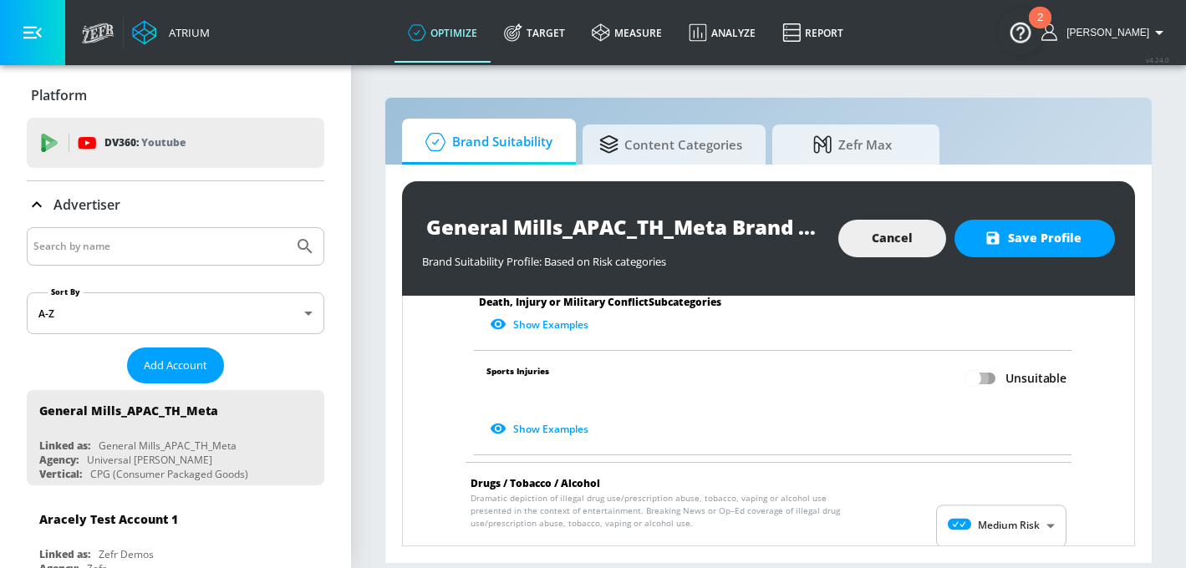
click at [987, 372] on input "Unsuitable" at bounding box center [972, 379] width 95 height 32
checkbox input "true"
click at [990, 501] on body "Atrium optimize Target measure Analyze Report optimize Target measure Analyze R…" at bounding box center [593, 284] width 1186 height 568
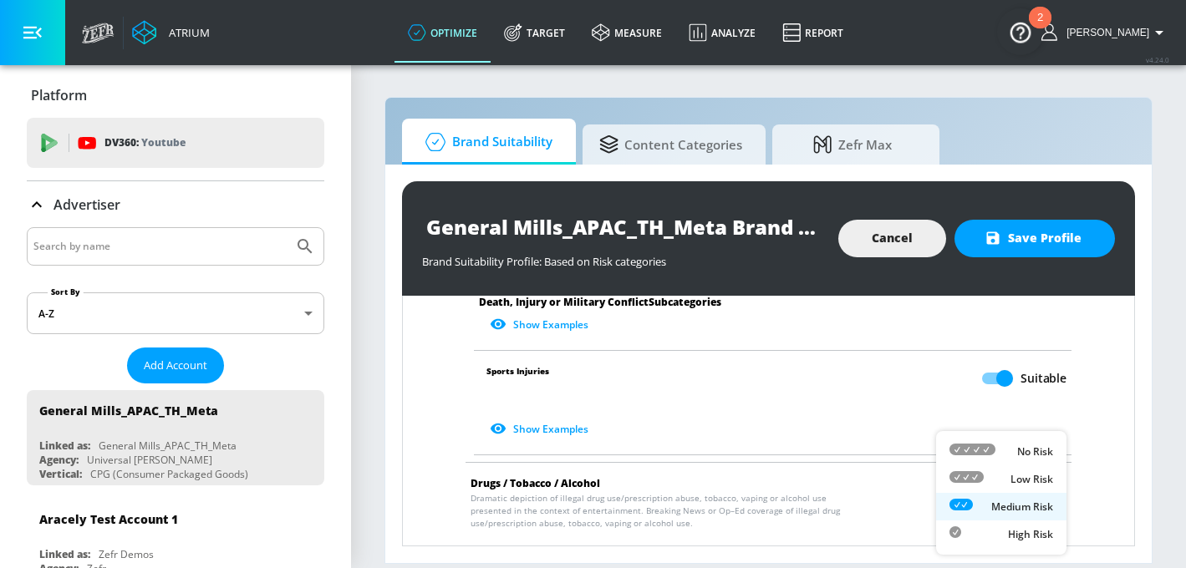
click at [986, 461] on li "No Risk" at bounding box center [1001, 452] width 130 height 28
type input "MINIMAL"
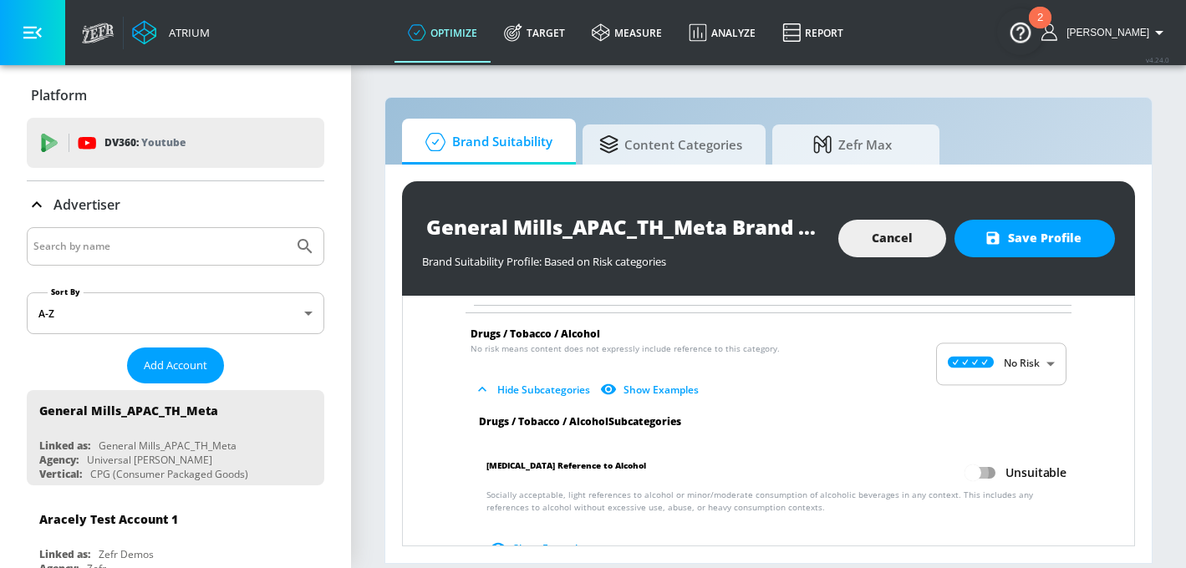
click at [986, 461] on input "Unsuitable" at bounding box center [972, 473] width 95 height 32
checkbox input "true"
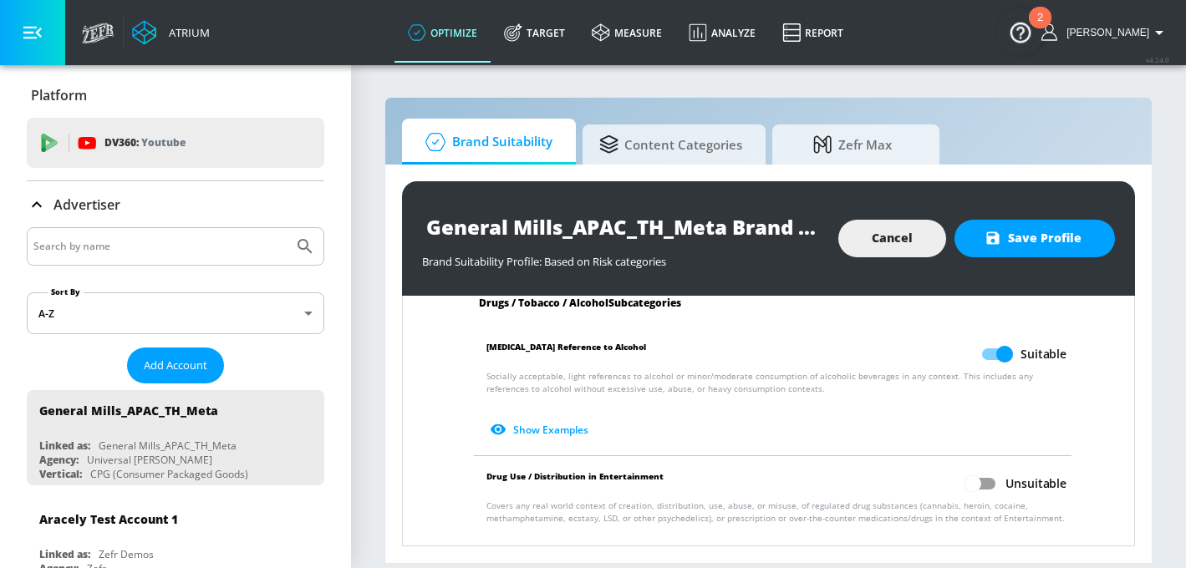
scroll to position [1299, 0]
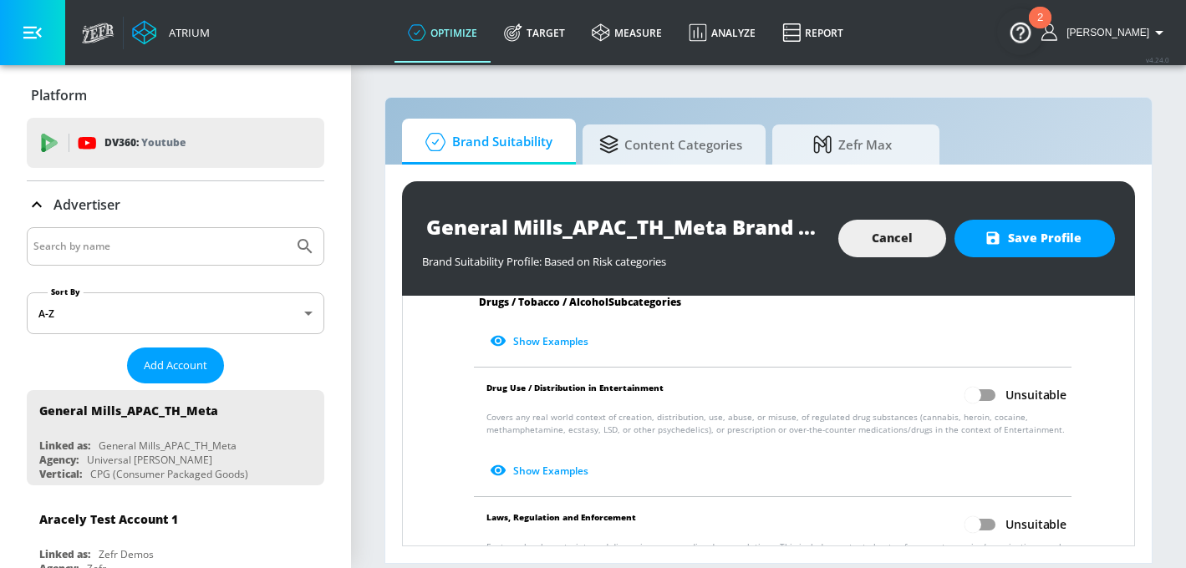
click at [985, 387] on input "Unsuitable" at bounding box center [972, 395] width 95 height 32
checkbox input "true"
click at [991, 509] on input "Unsuitable" at bounding box center [972, 525] width 95 height 32
checkbox input "true"
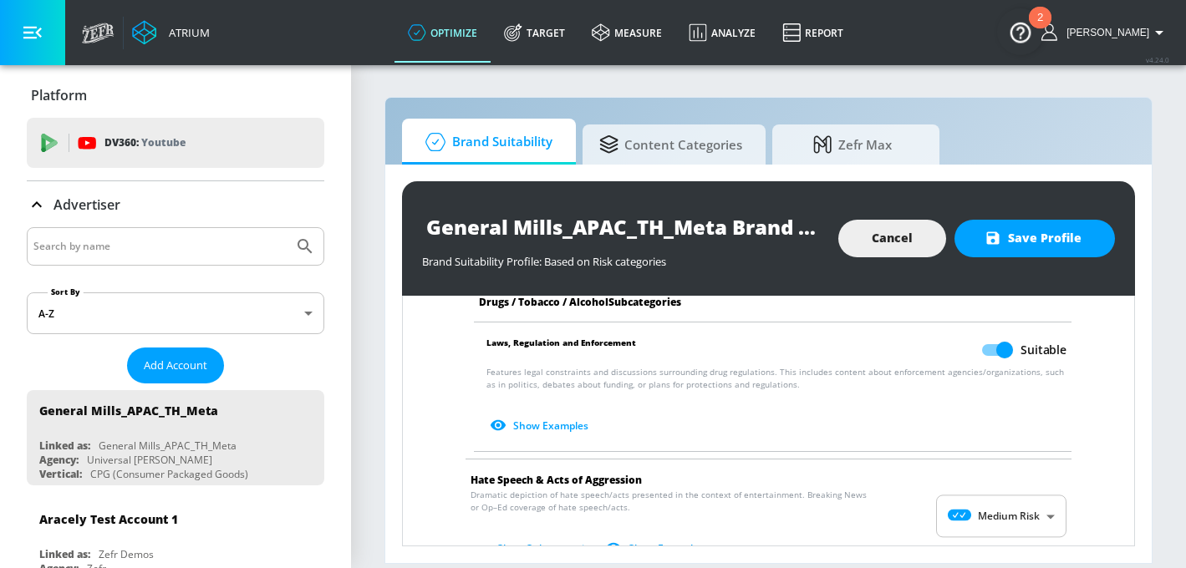
scroll to position [1480, 0]
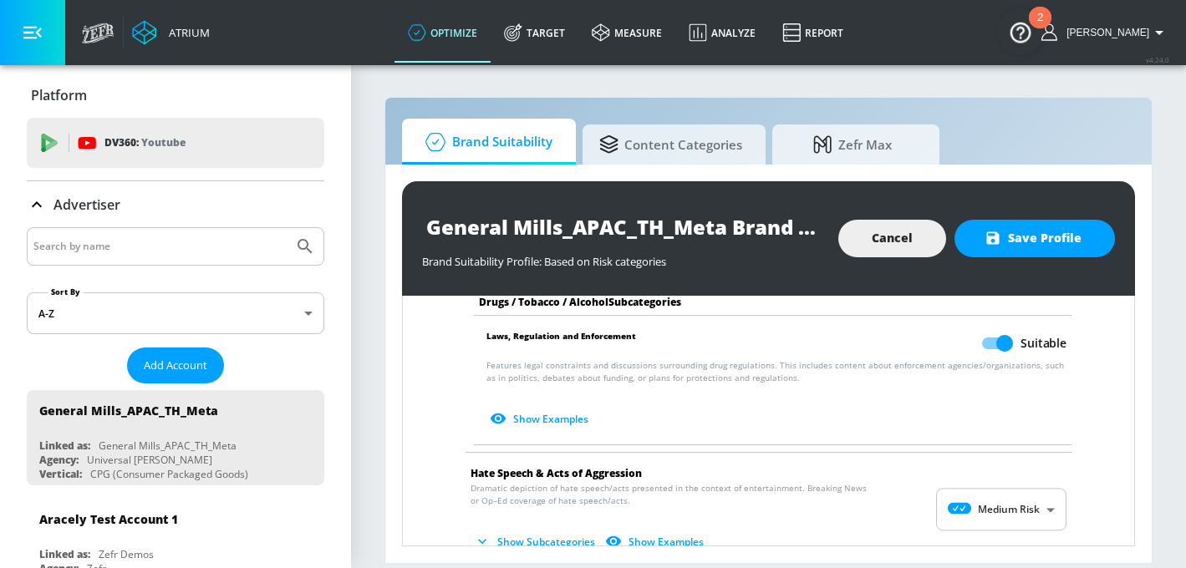
click at [989, 487] on body "Atrium optimize Target measure Analyze Report optimize Target measure Analyze R…" at bounding box center [593, 284] width 1186 height 568
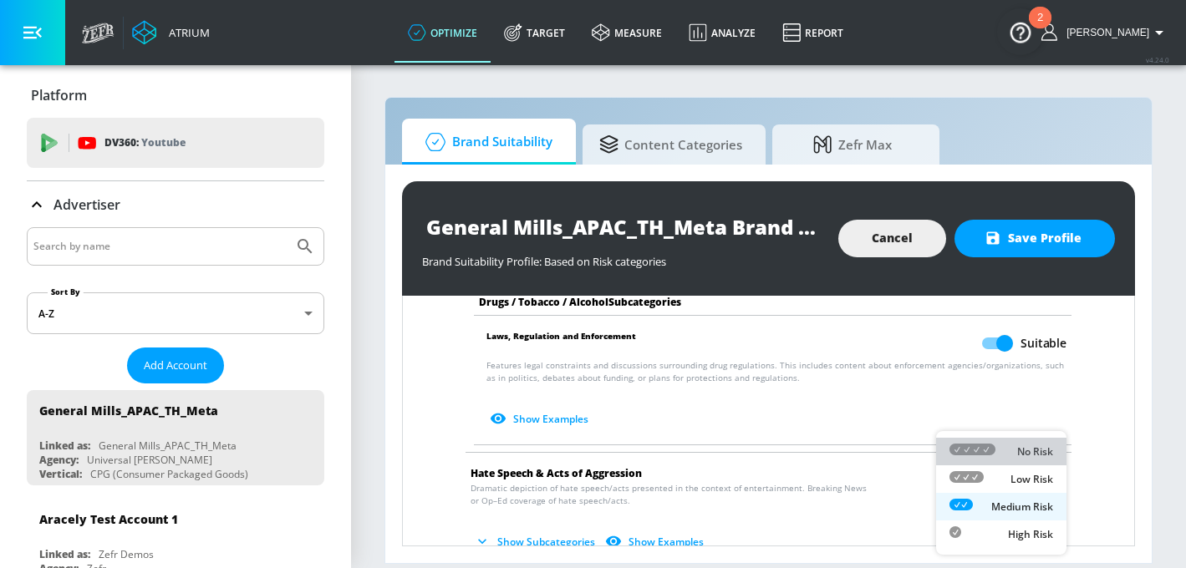
click at [990, 456] on div at bounding box center [972, 452] width 46 height 18
type input "MINIMAL"
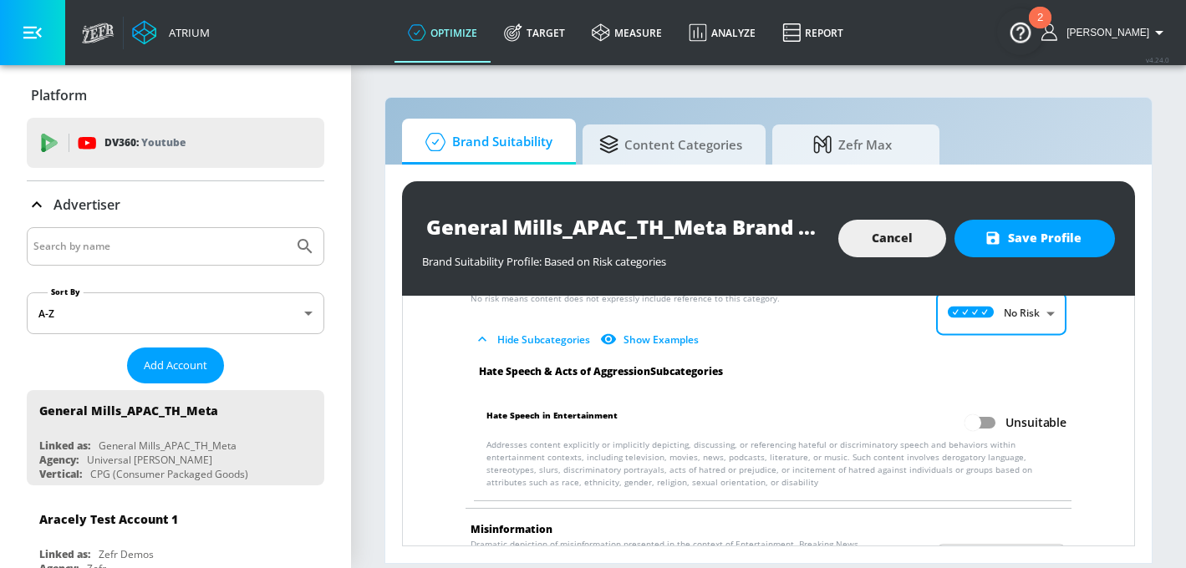
scroll to position [1749, 0]
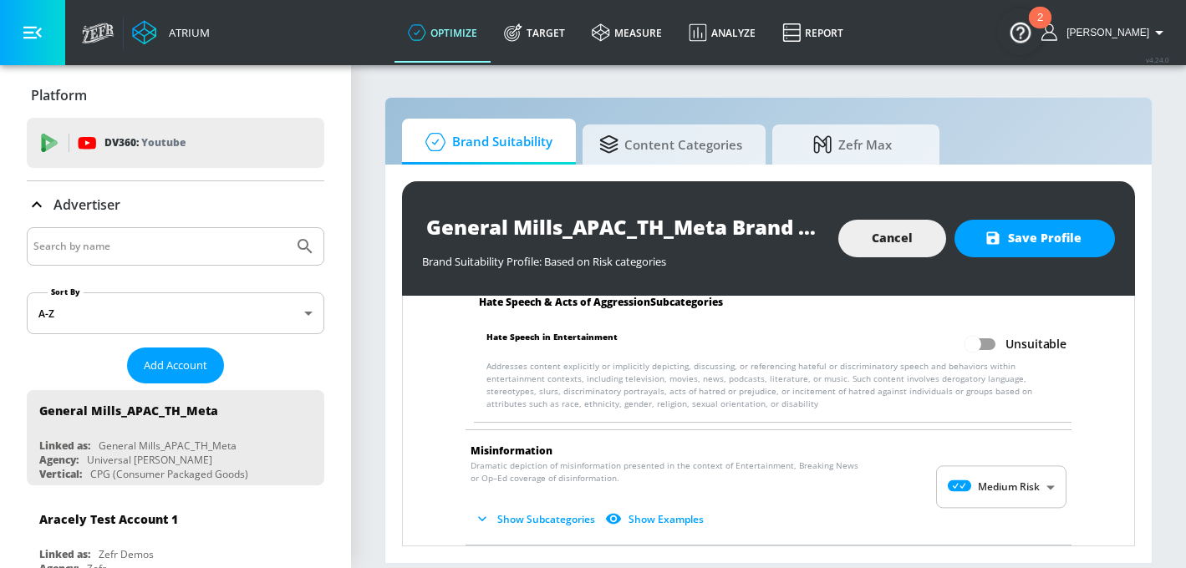
click at [982, 336] on input "Unsuitable" at bounding box center [972, 344] width 95 height 32
checkbox input "true"
click at [987, 471] on body "Atrium optimize Target measure Analyze Report optimize Target measure Analyze R…" at bounding box center [593, 284] width 1186 height 568
click at [989, 477] on icon at bounding box center [972, 477] width 46 height 12
type input "MINIMAL"
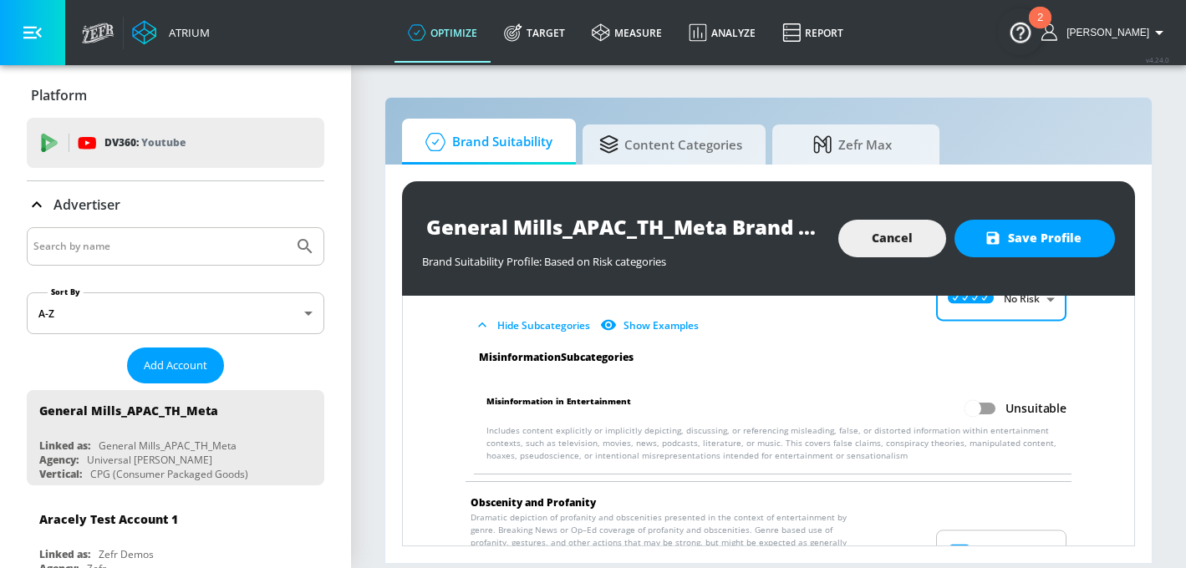
click at [983, 399] on input "Unsuitable" at bounding box center [972, 409] width 95 height 32
checkbox input "true"
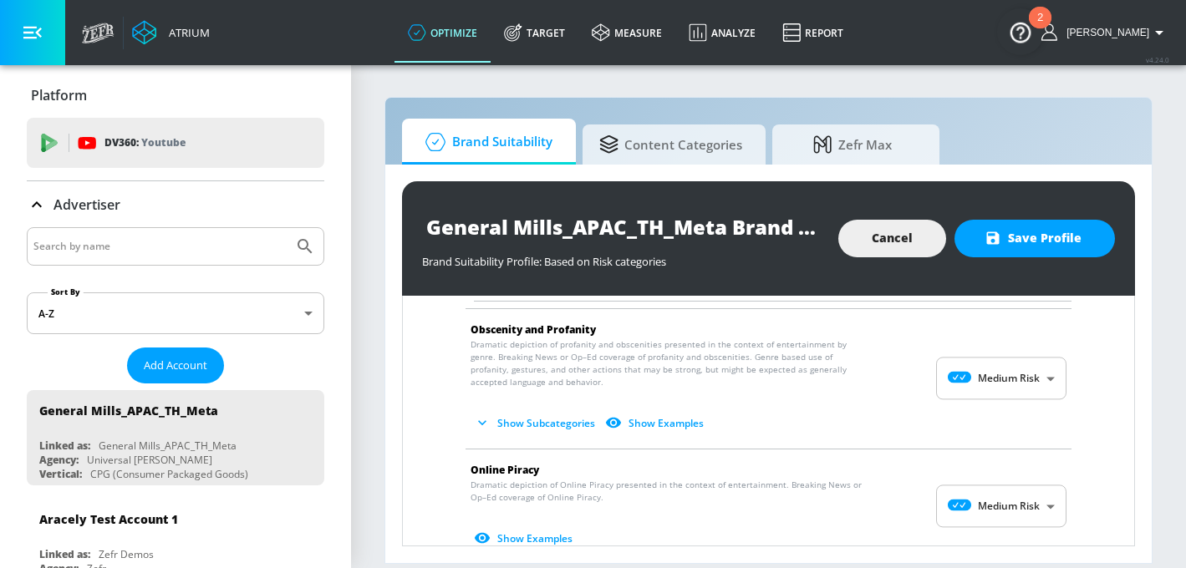
scroll to position [2124, 0]
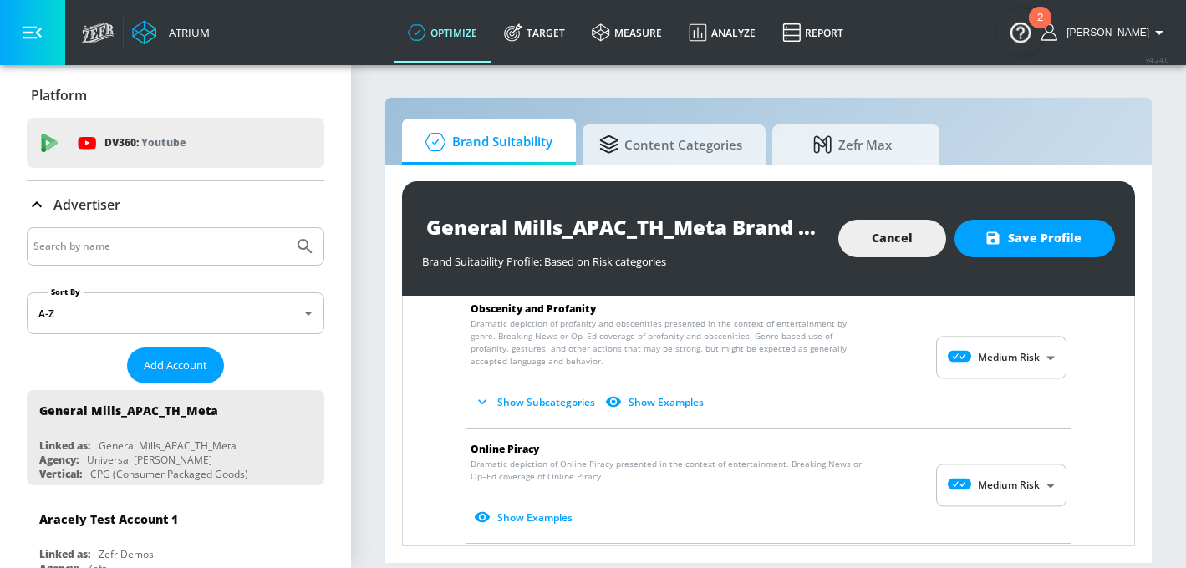
click at [983, 352] on body "Atrium optimize Target measure Analyze Report optimize Target measure Analyze R…" at bounding box center [593, 284] width 1186 height 568
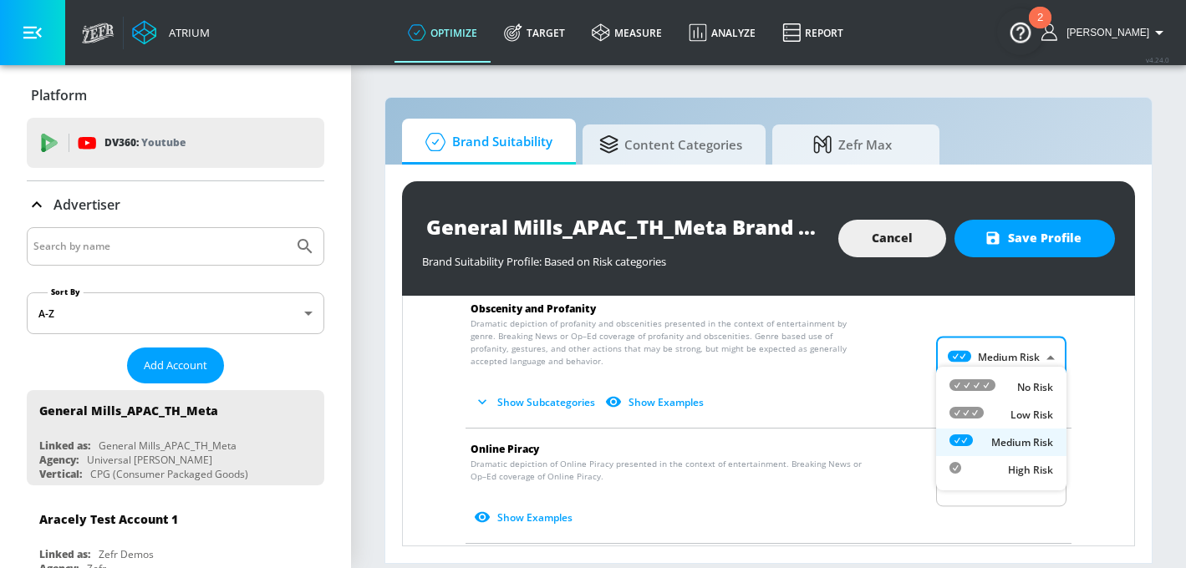
click at [983, 390] on icon at bounding box center [972, 385] width 46 height 12
type input "MINIMAL"
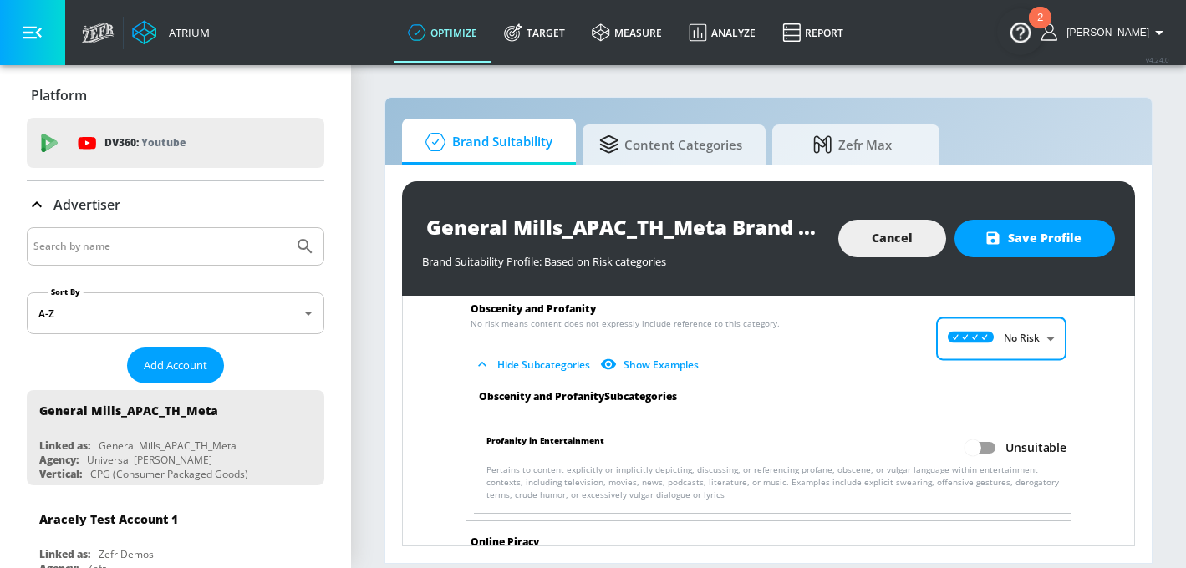
click at [982, 432] on input "Unsuitable" at bounding box center [972, 448] width 95 height 32
checkbox input "true"
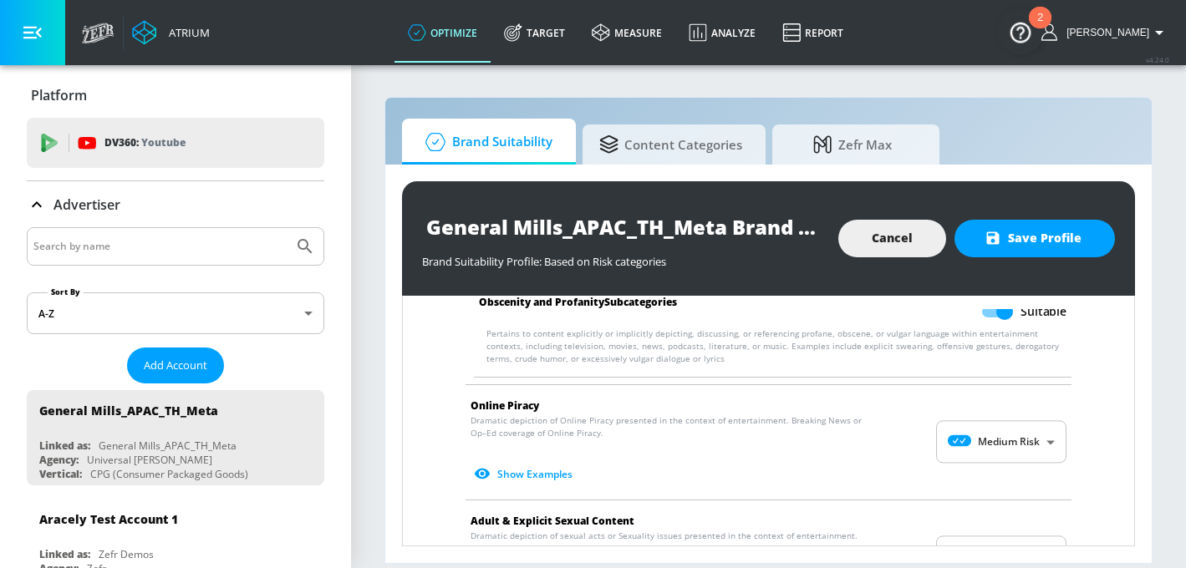
scroll to position [2323, 0]
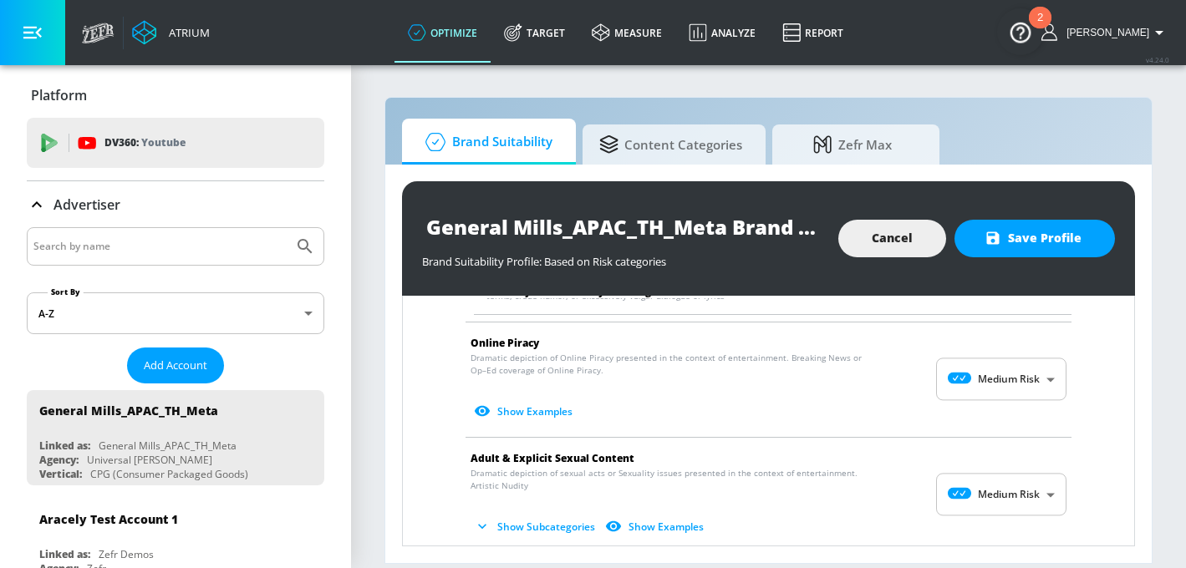
click at [990, 383] on body "Atrium optimize Target measure Analyze Report optimize Target measure Analyze R…" at bounding box center [593, 284] width 1186 height 568
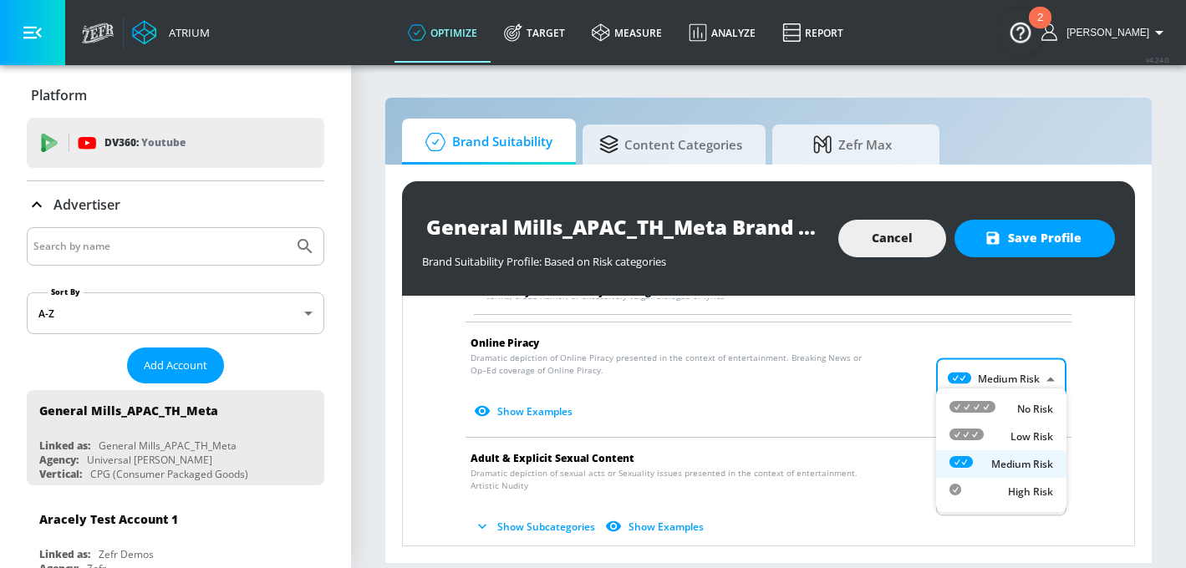
click at [992, 409] on icon at bounding box center [972, 407] width 46 height 12
type input "MINIMAL"
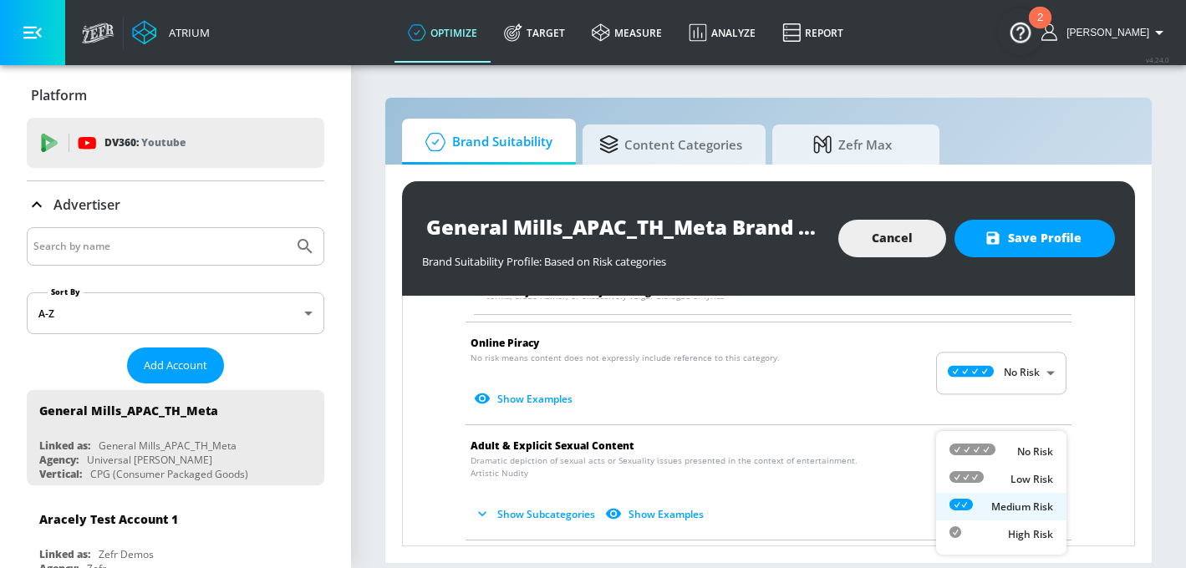
click at [990, 461] on body "Atrium optimize Target measure Analyze Report optimize Target measure Analyze R…" at bounding box center [593, 284] width 1186 height 568
click at [997, 445] on div "No Risk" at bounding box center [1001, 452] width 104 height 18
type input "MINIMAL"
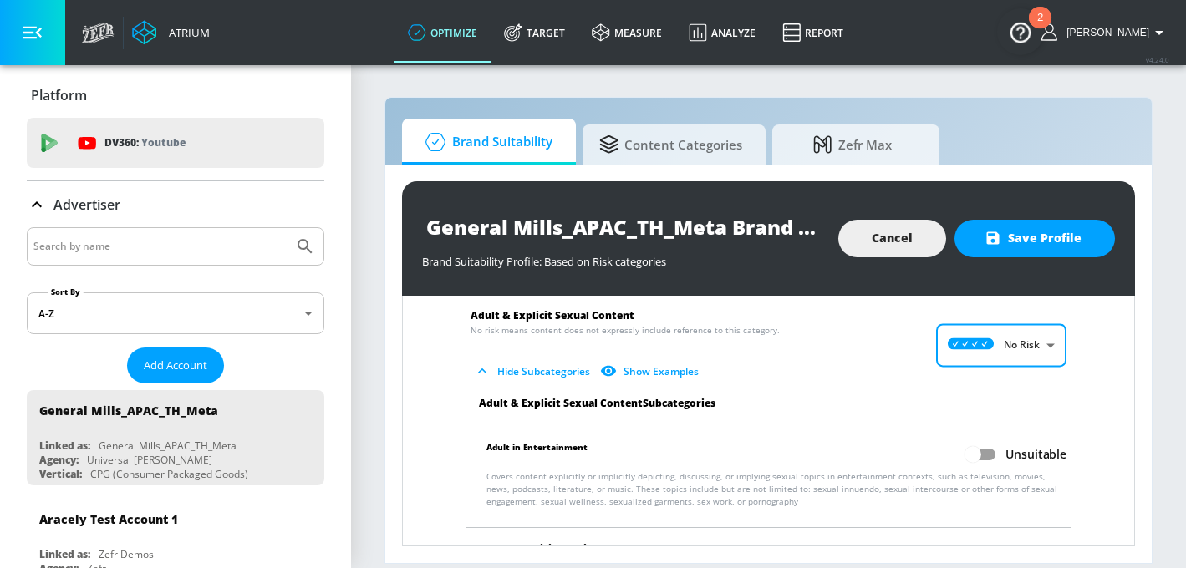
click at [995, 445] on input "Unsuitable" at bounding box center [972, 455] width 95 height 32
checkbox input "true"
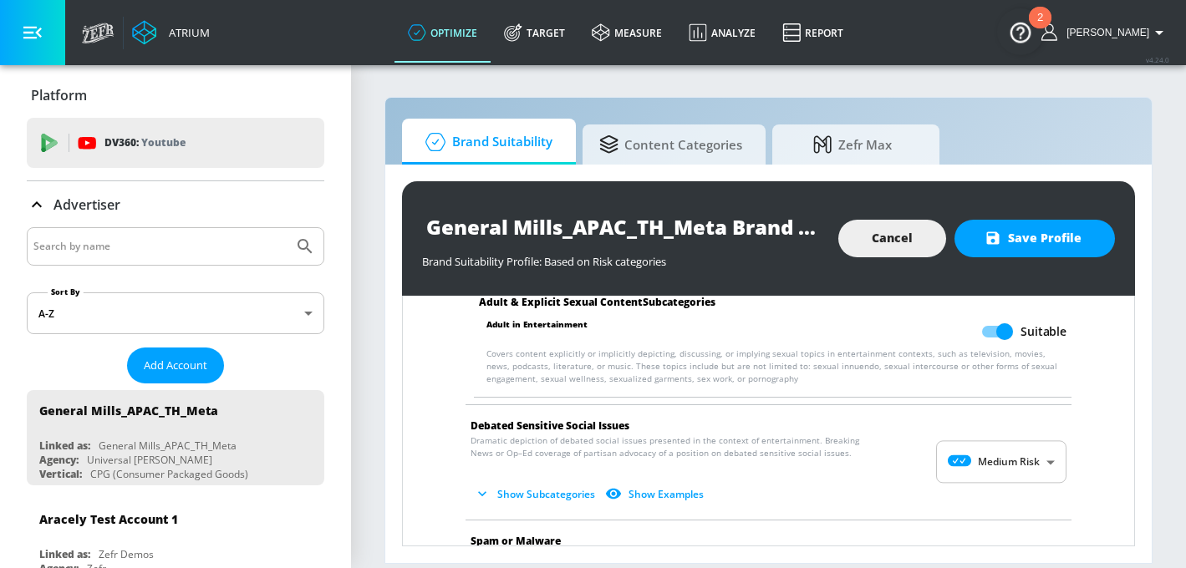
scroll to position [2594, 0]
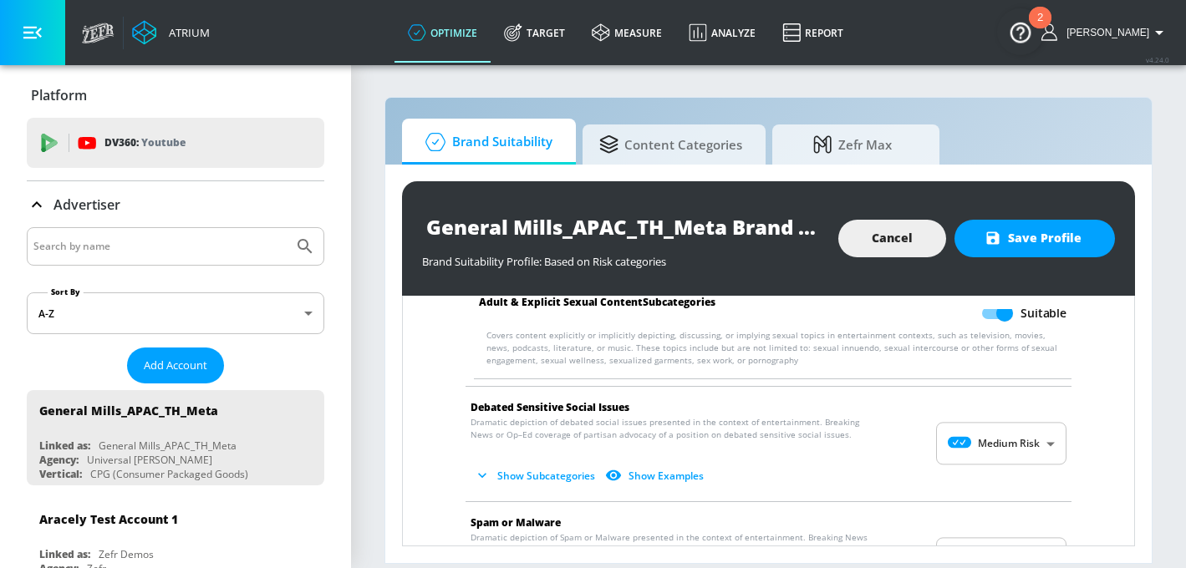
click at [992, 430] on body "Atrium optimize Target measure Analyze Report optimize Target measure Analyze R…" at bounding box center [593, 284] width 1186 height 568
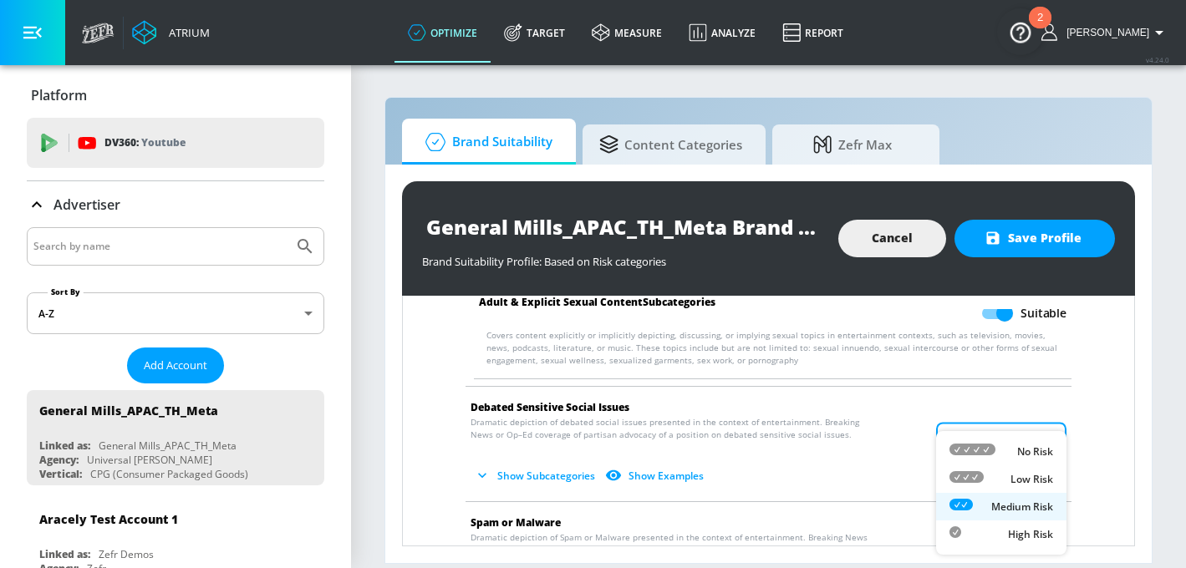
click at [998, 459] on div "No Risk" at bounding box center [1001, 452] width 104 height 18
type input "MINIMAL"
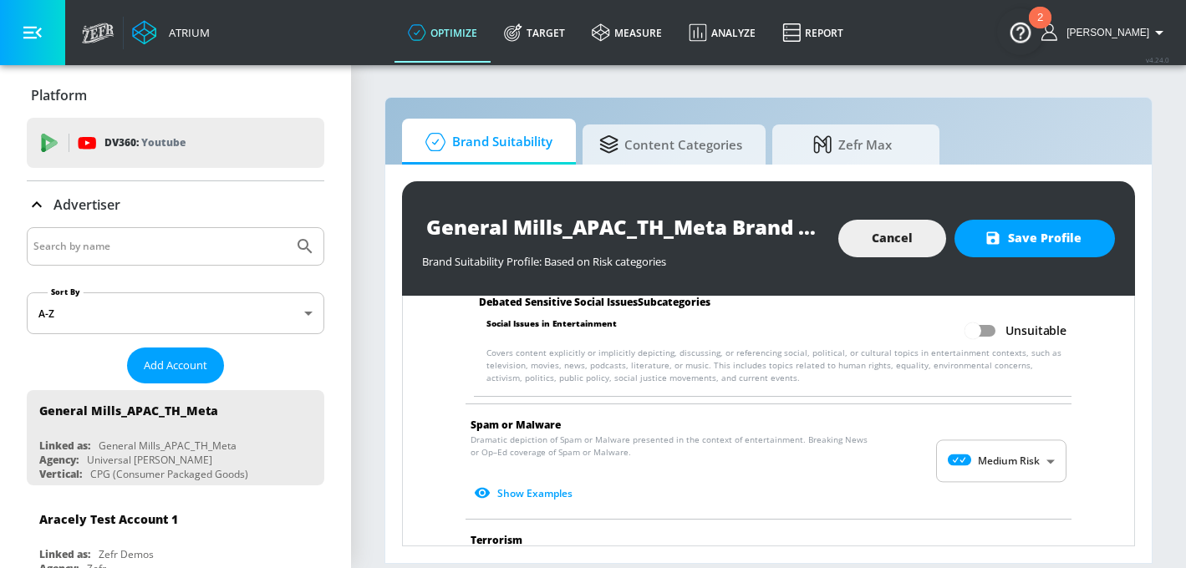
scroll to position [2812, 0]
click at [987, 319] on input "Unsuitable" at bounding box center [972, 329] width 95 height 32
checkbox input "true"
click at [995, 437] on body "Atrium optimize Target measure Analyze Report optimize Target measure Analyze R…" at bounding box center [593, 284] width 1186 height 568
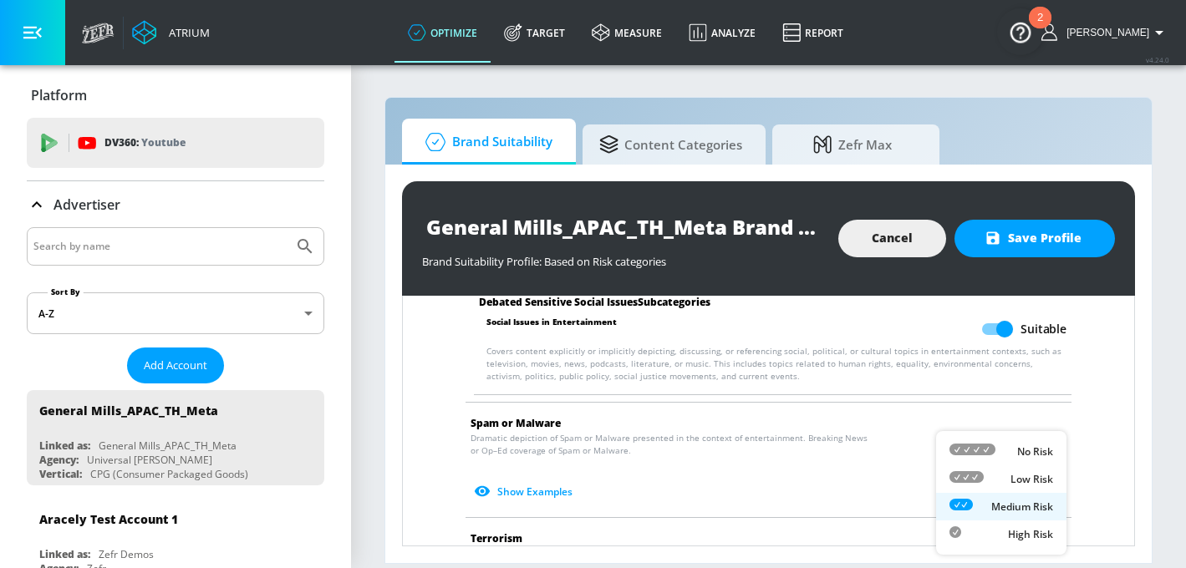
click at [995, 451] on div "No Risk" at bounding box center [1001, 452] width 104 height 18
type input "MINIMAL"
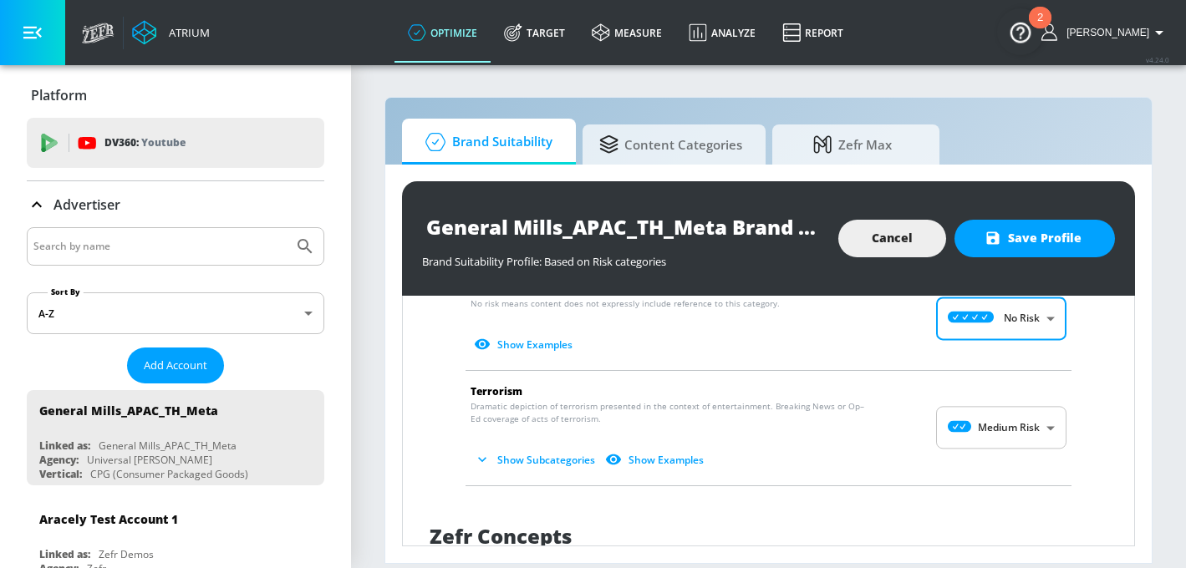
scroll to position [2996, 0]
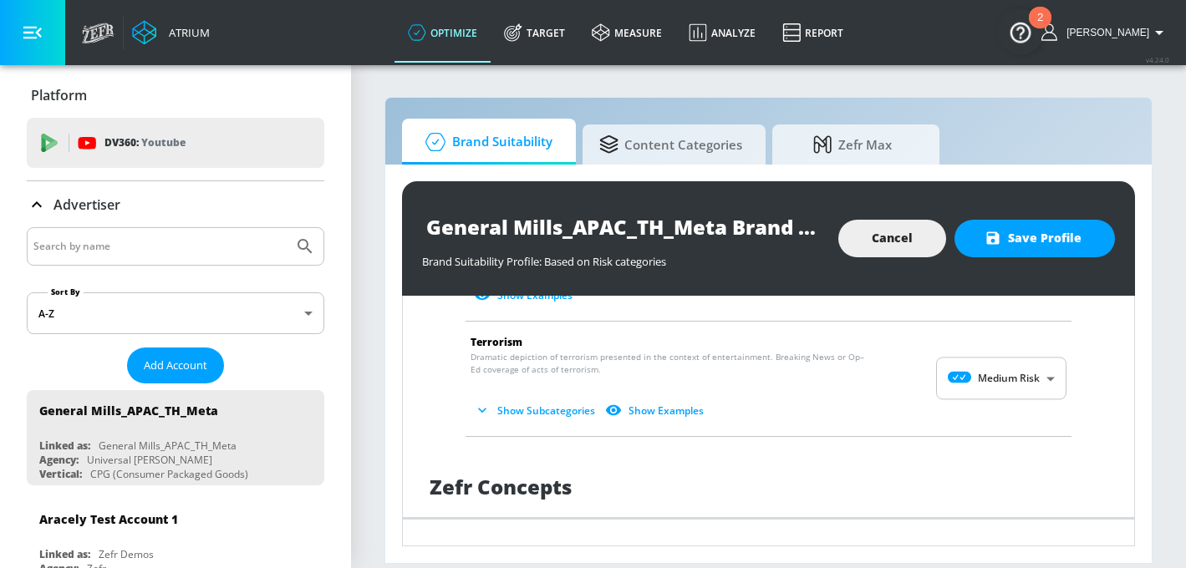
click at [998, 357] on body "Atrium optimize Target measure Analyze Report optimize Target measure Analyze R…" at bounding box center [593, 284] width 1186 height 568
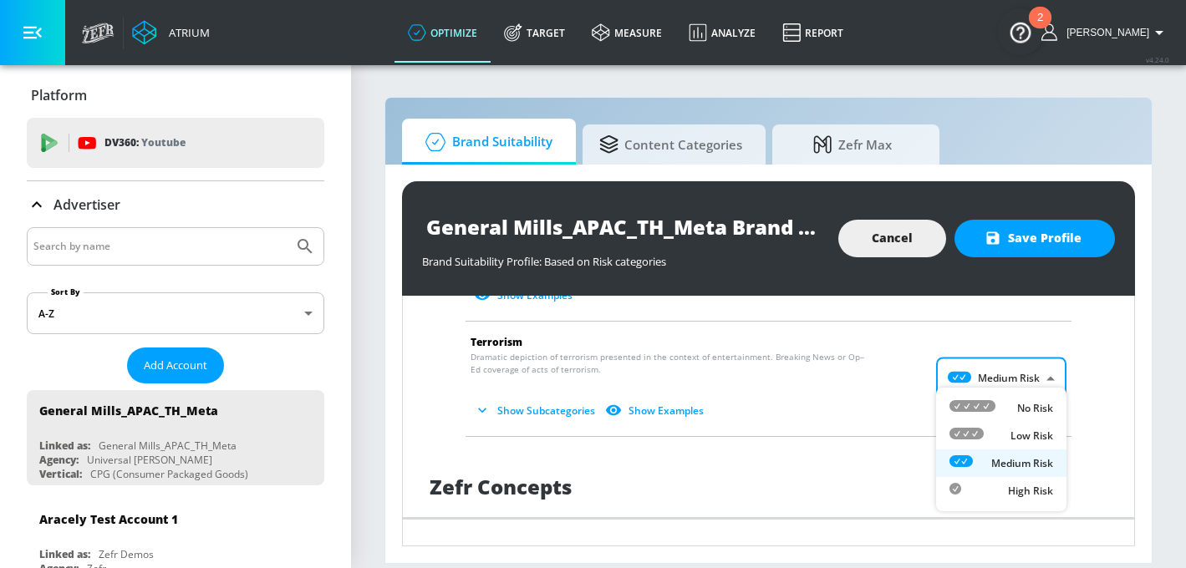
click at [1003, 406] on div "No Risk" at bounding box center [1001, 409] width 104 height 18
type input "MINIMAL"
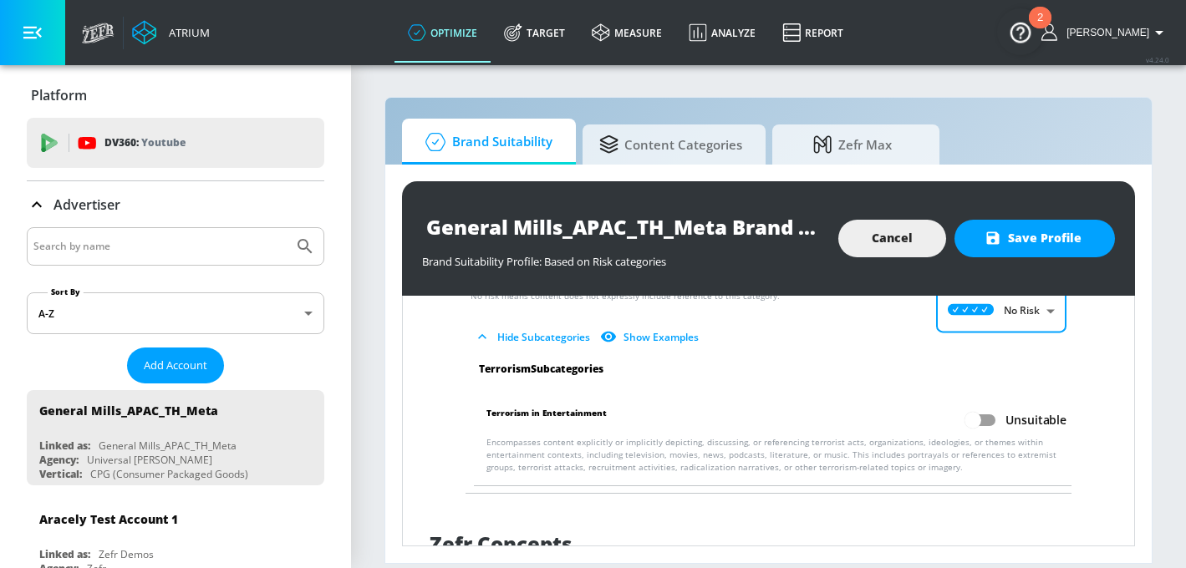
scroll to position [3080, 0]
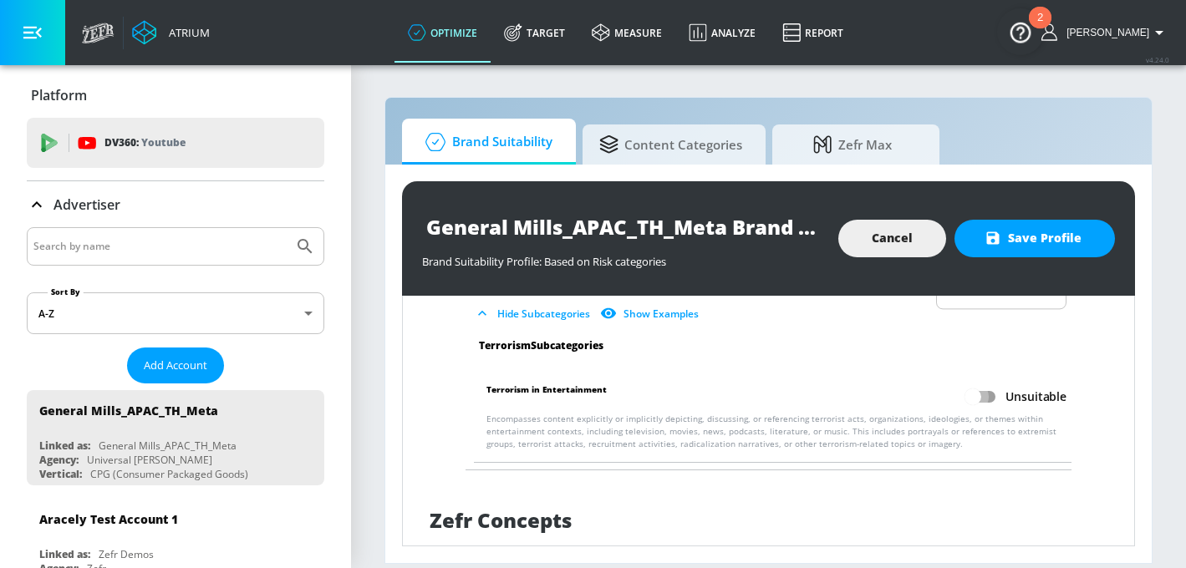
click at [990, 381] on input "Unsuitable" at bounding box center [972, 397] width 95 height 32
checkbox input "true"
click at [1042, 238] on span "Save Profile" at bounding box center [1035, 238] width 94 height 21
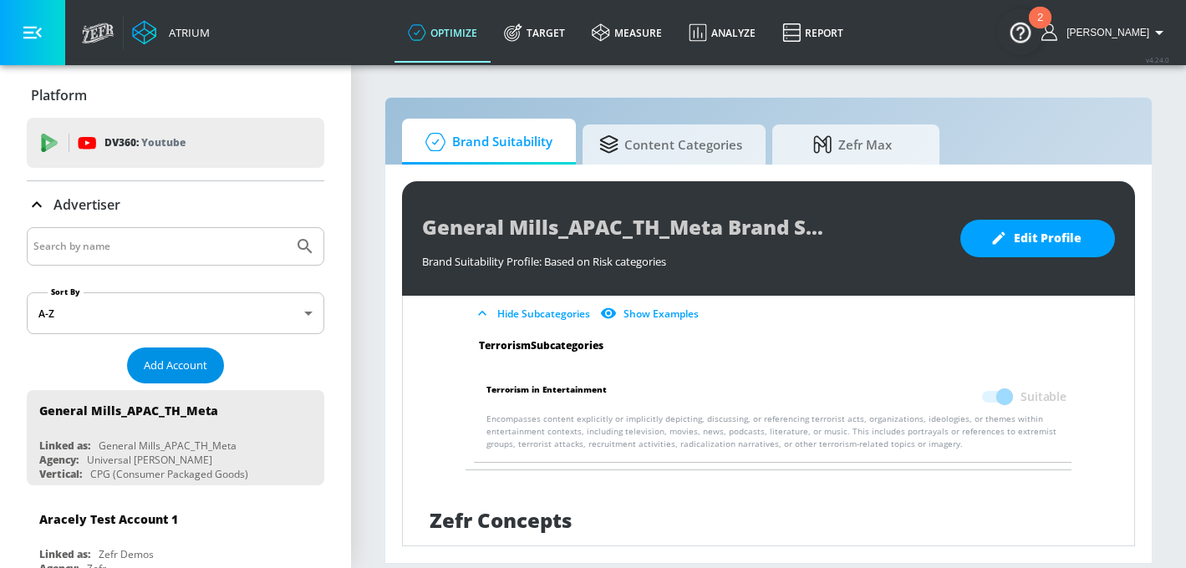
click at [180, 359] on span "Add Account" at bounding box center [176, 365] width 64 height 19
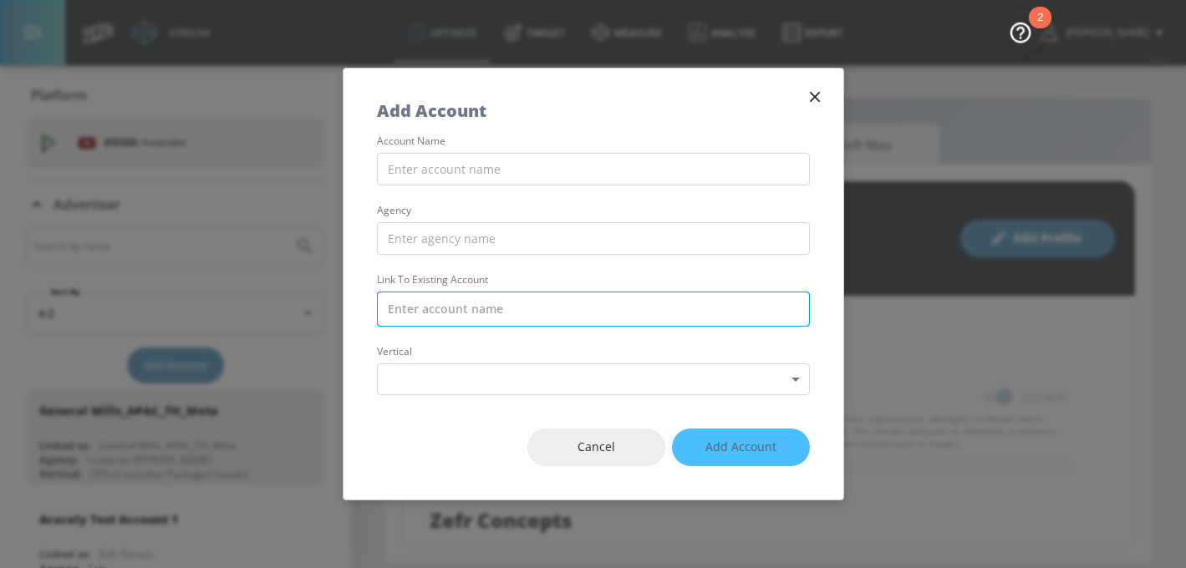
click at [458, 313] on input "text" at bounding box center [593, 309] width 433 height 35
paste input "General Mills_APAC_SG_Meta"
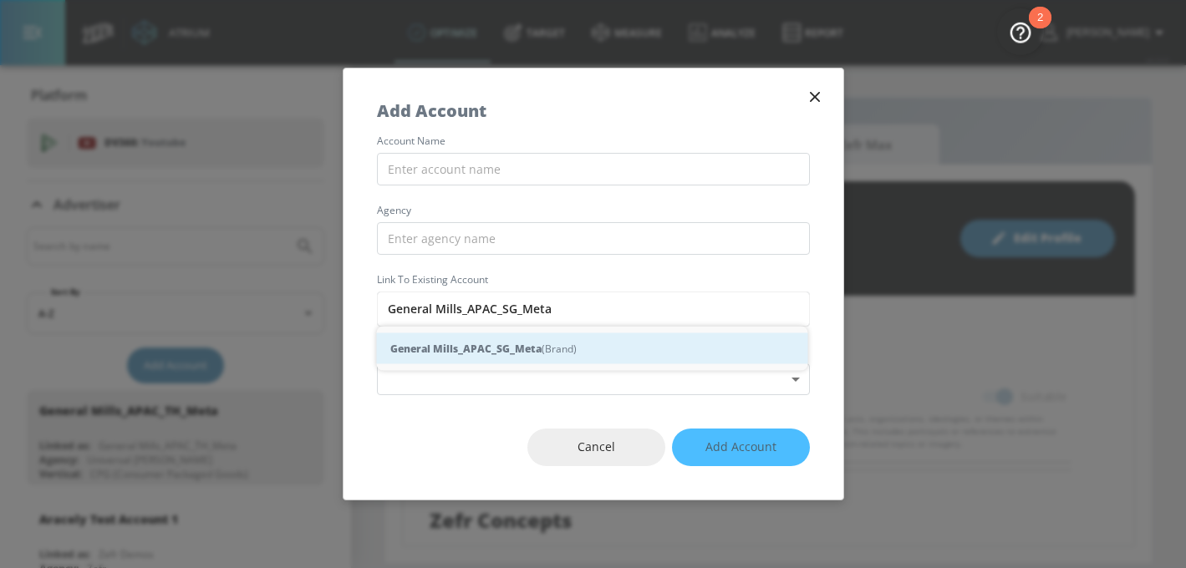
click at [501, 349] on strong "General Mills_APAC_SG_Meta" at bounding box center [465, 349] width 151 height 18
type input "General Mills_APAC_SG_Meta (Brand)"
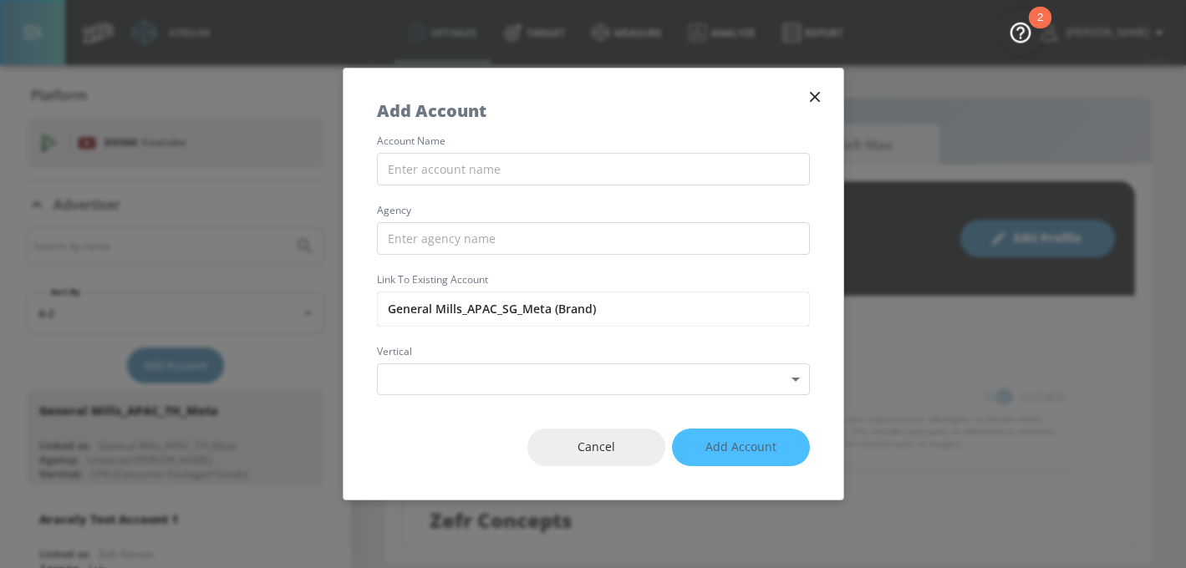
click at [490, 150] on div "account name agency Link to Existing Account General Mills_APAC_SG_Meta (Brand)…" at bounding box center [594, 265] width 500 height 259
click at [490, 177] on input "text" at bounding box center [593, 169] width 433 height 33
paste input "General Mills_APAC_SG_Meta"
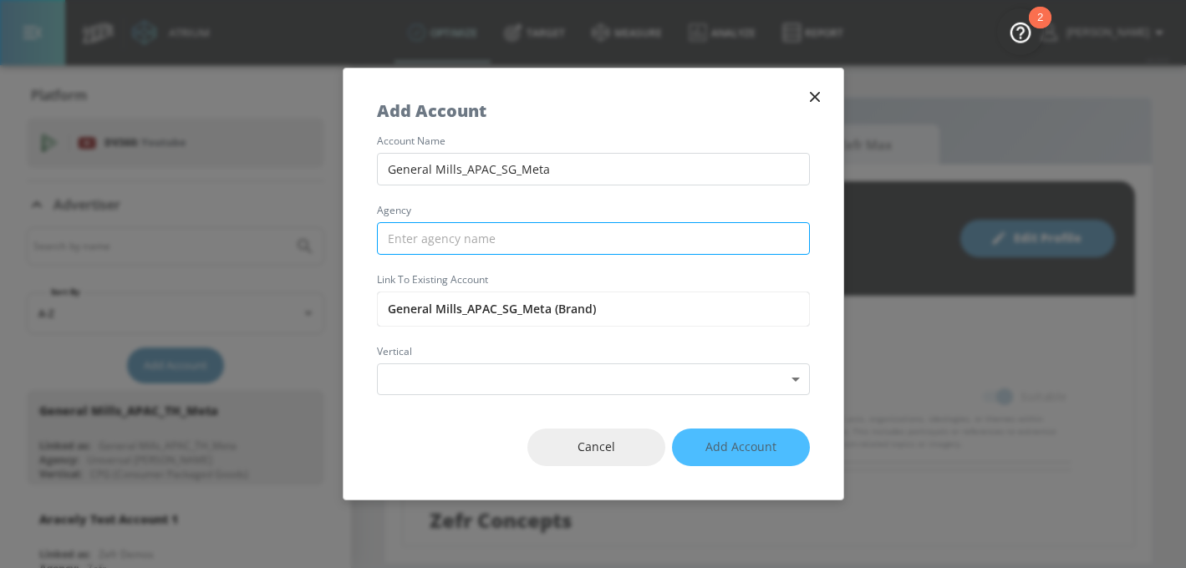
type input "General Mills_APAC_SG_Meta"
click at [485, 242] on input "text" at bounding box center [593, 238] width 433 height 33
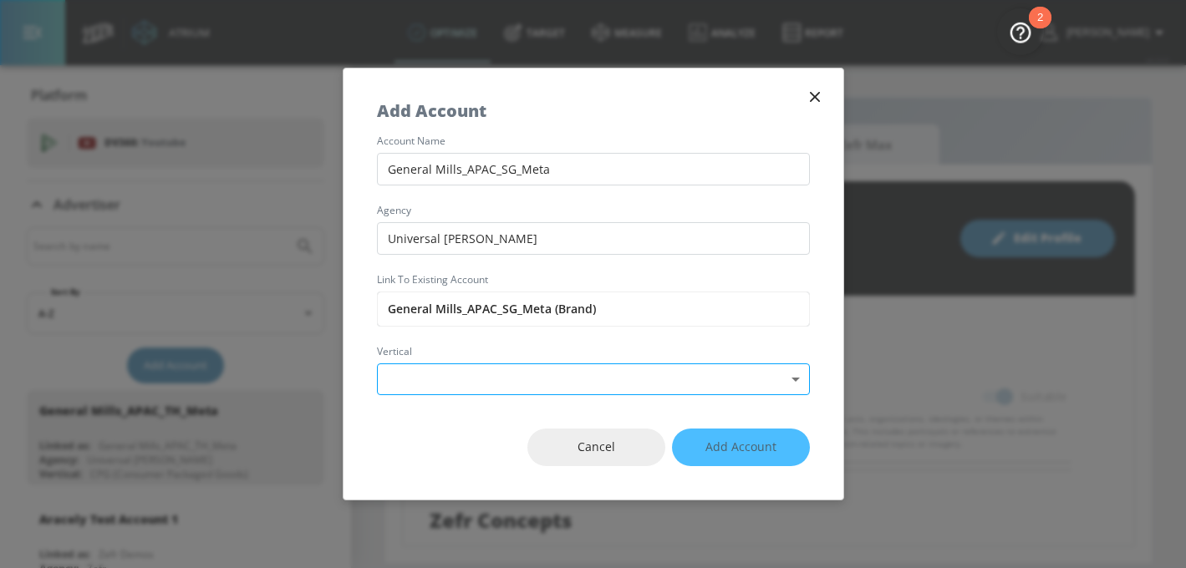
type input "Universal [PERSON_NAME]"
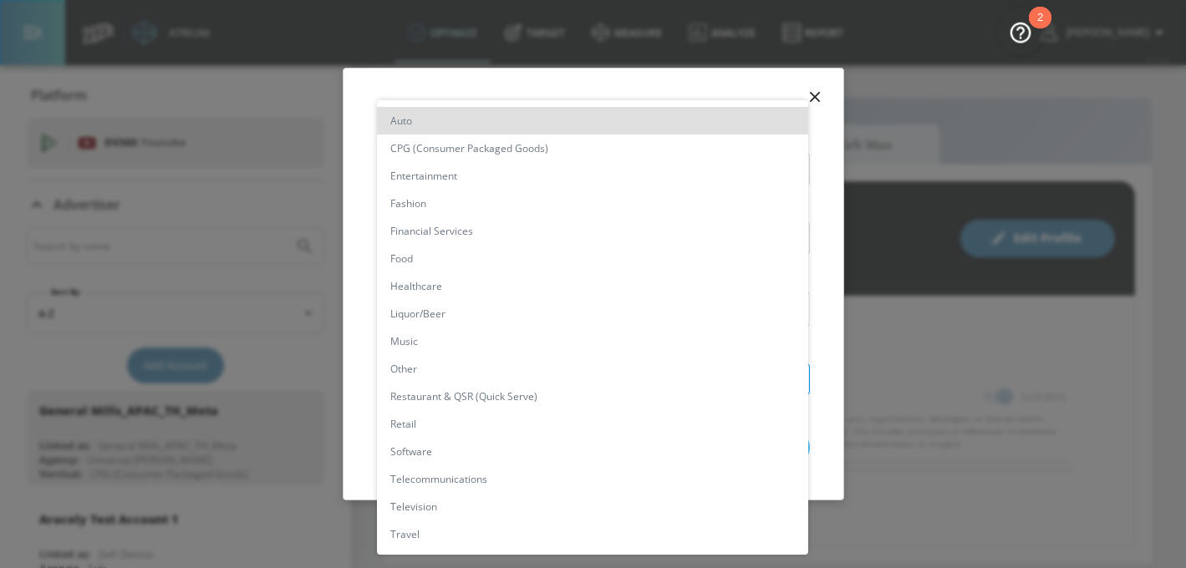
click at [516, 375] on body "Atrium optimize Target measure Analyze Report optimize Target measure Analyze R…" at bounding box center [593, 284] width 1186 height 568
click at [497, 141] on li "CPG (Consumer Packaged Goods)" at bounding box center [592, 149] width 431 height 28
type input "[object Object]"
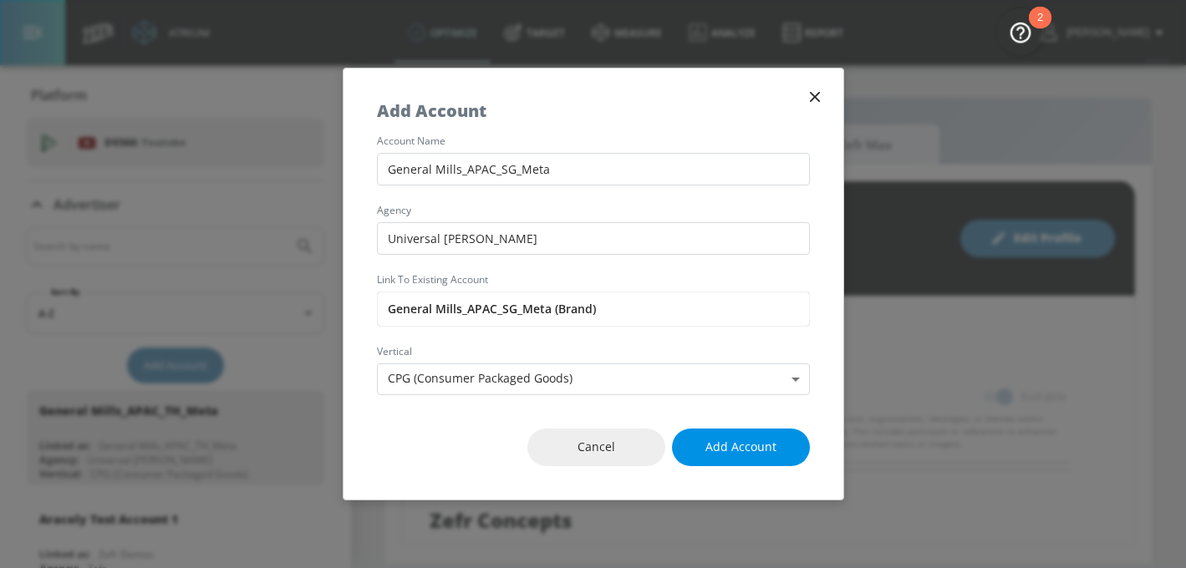
click at [733, 438] on span "Add Account" at bounding box center [740, 447] width 71 height 21
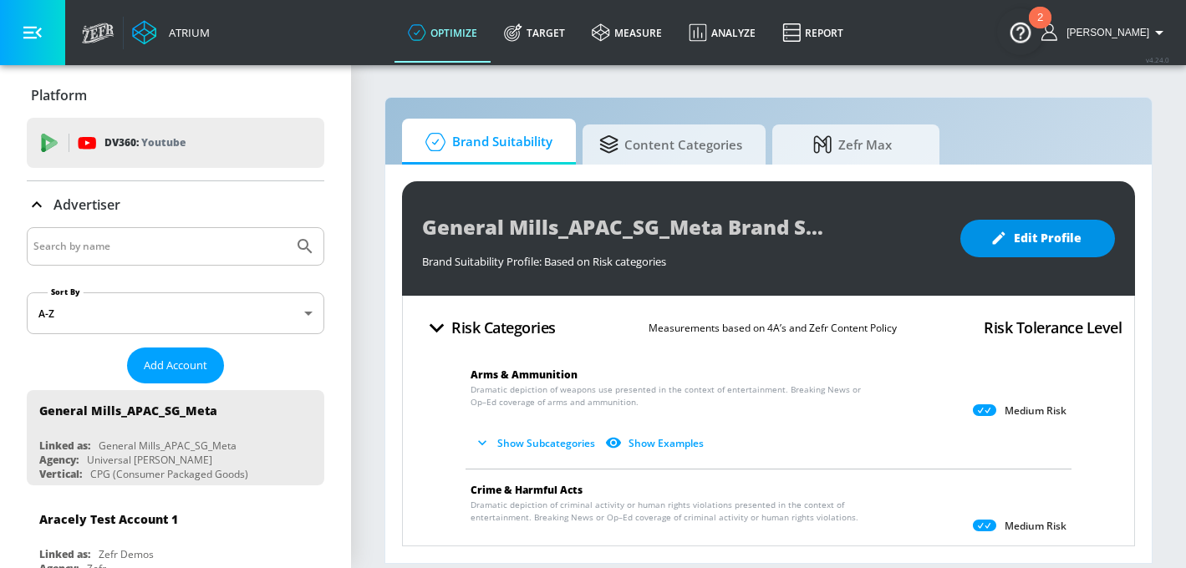
click at [1041, 232] on span "Edit Profile" at bounding box center [1038, 238] width 88 height 21
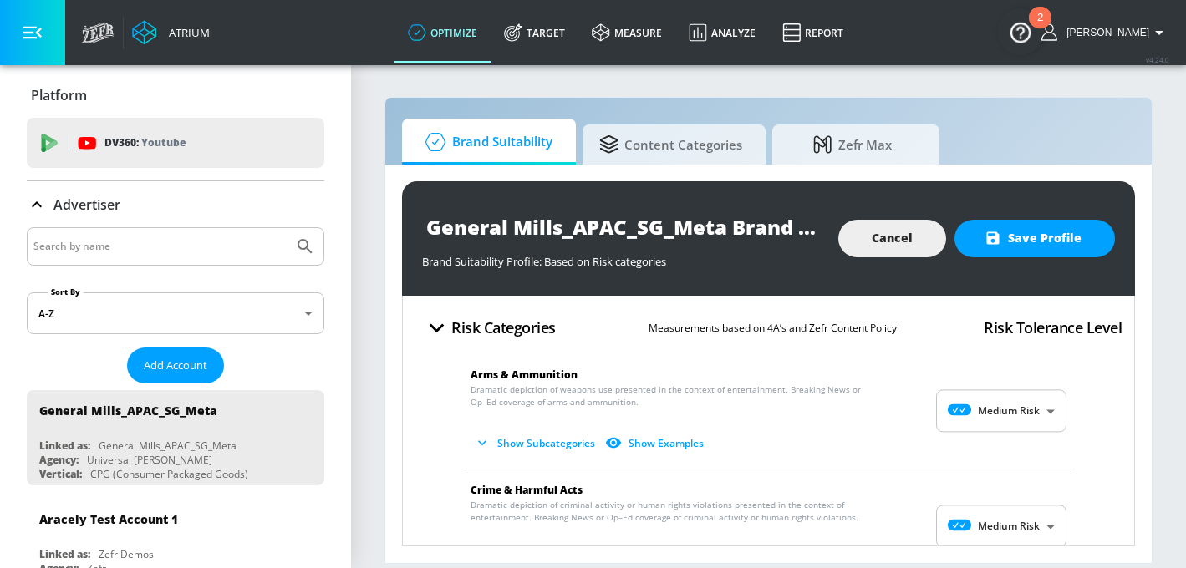
click at [1013, 410] on body "Atrium optimize Target measure Analyze Report optimize Target measure Analyze R…" at bounding box center [593, 284] width 1186 height 568
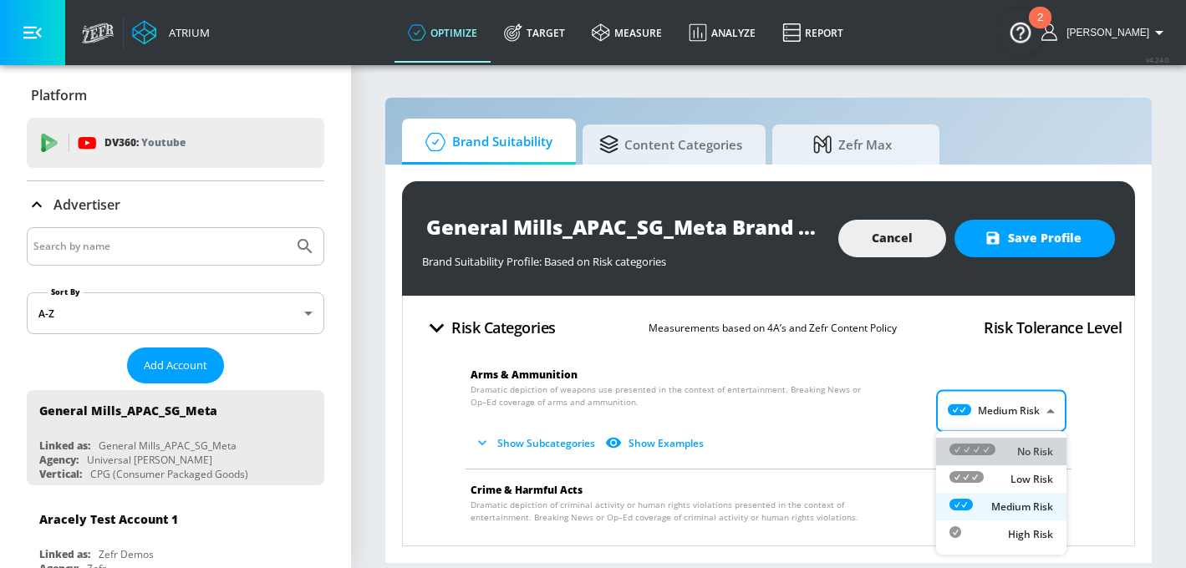
click at [991, 445] on icon at bounding box center [972, 450] width 46 height 12
type input "MINIMAL"
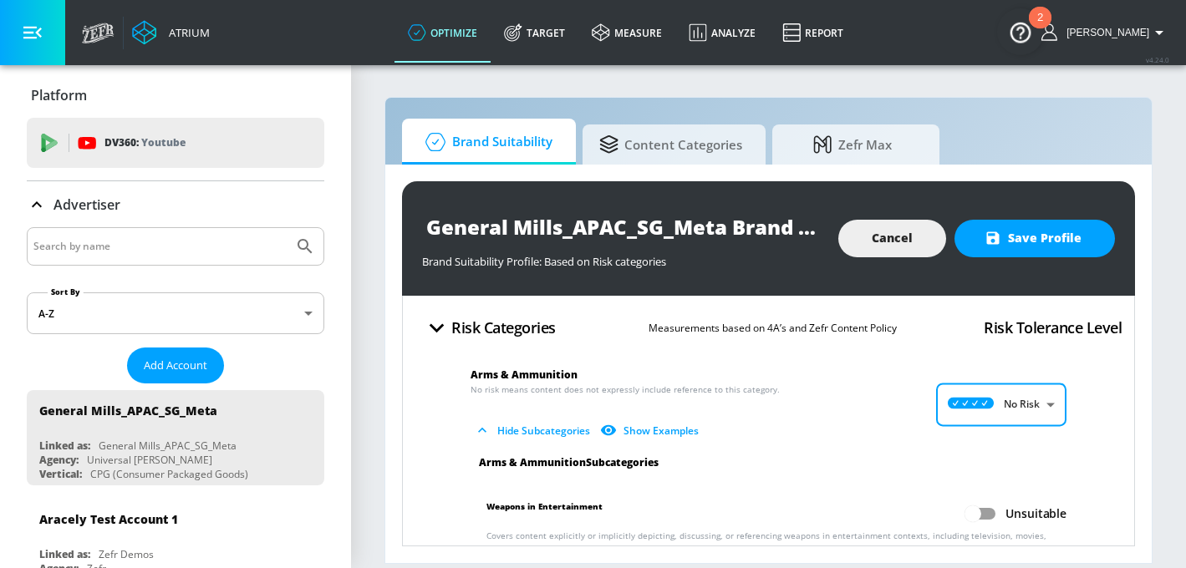
click at [989, 501] on input "Unsuitable" at bounding box center [972, 514] width 95 height 32
checkbox input "true"
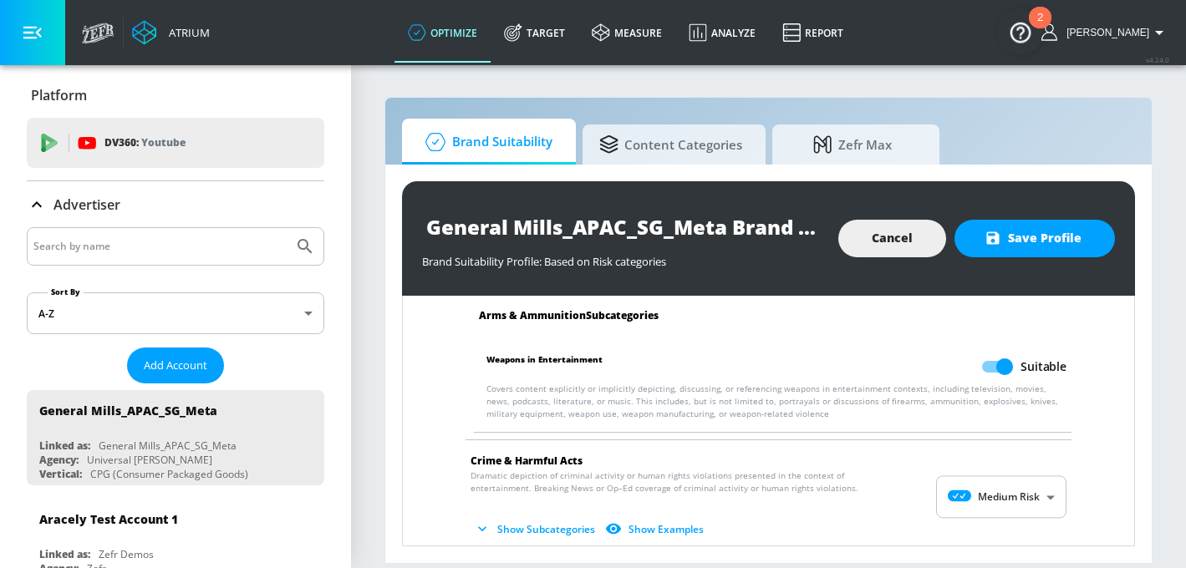
scroll to position [156, 0]
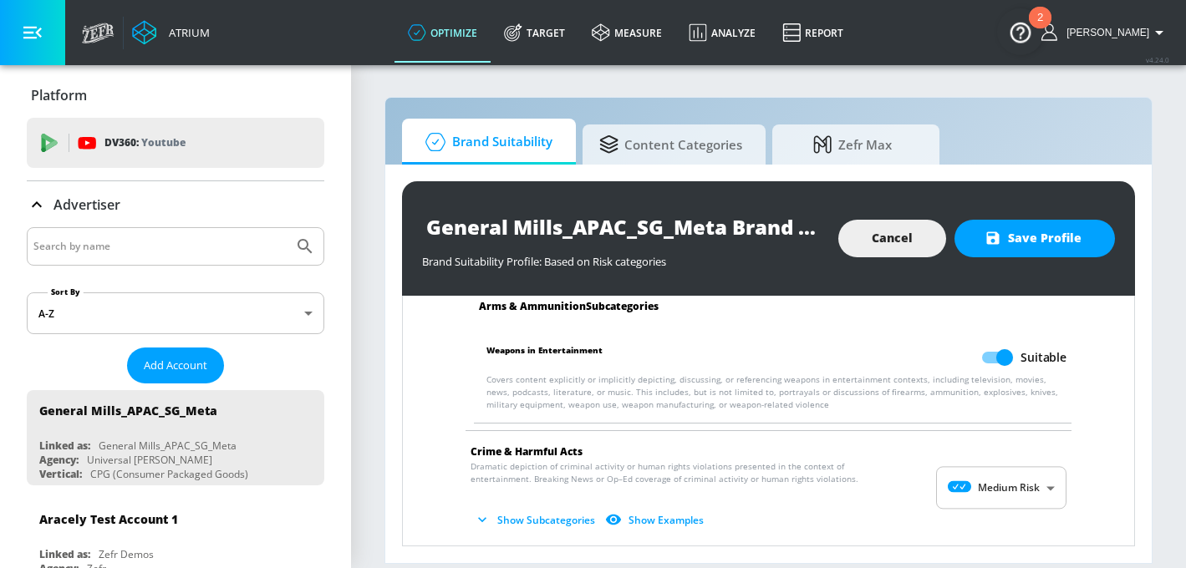
click at [989, 501] on body "Atrium optimize Target measure Analyze Report optimize Target measure Analyze R…" at bounding box center [593, 284] width 1186 height 568
click at [1000, 451] on div "No Risk" at bounding box center [1001, 452] width 104 height 18
type input "MINIMAL"
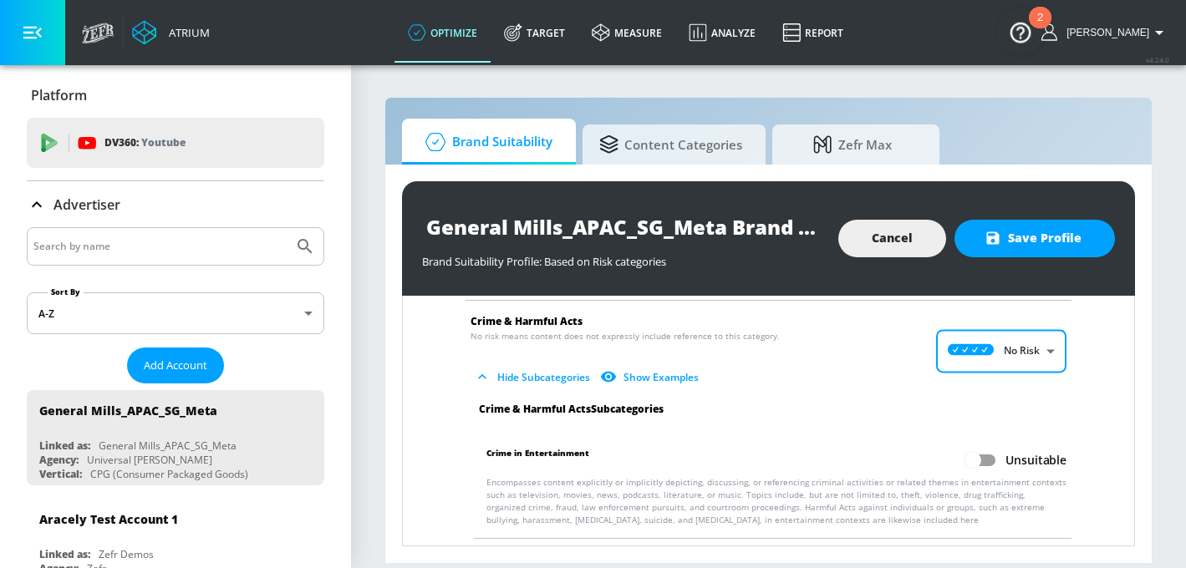
click at [998, 458] on input "Unsuitable" at bounding box center [972, 461] width 95 height 32
checkbox input "true"
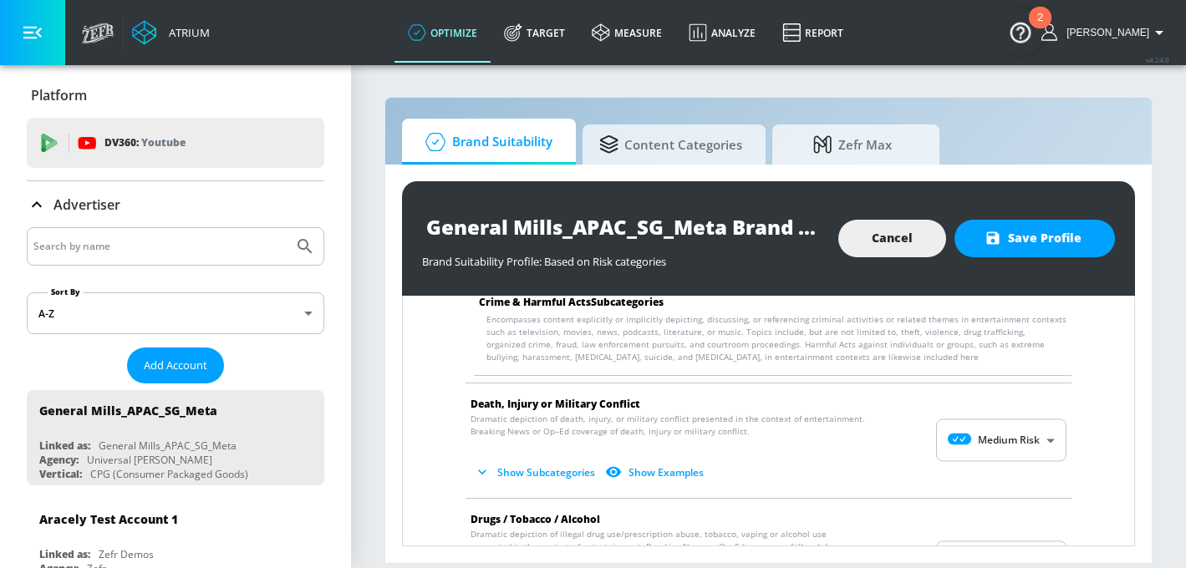
scroll to position [491, 0]
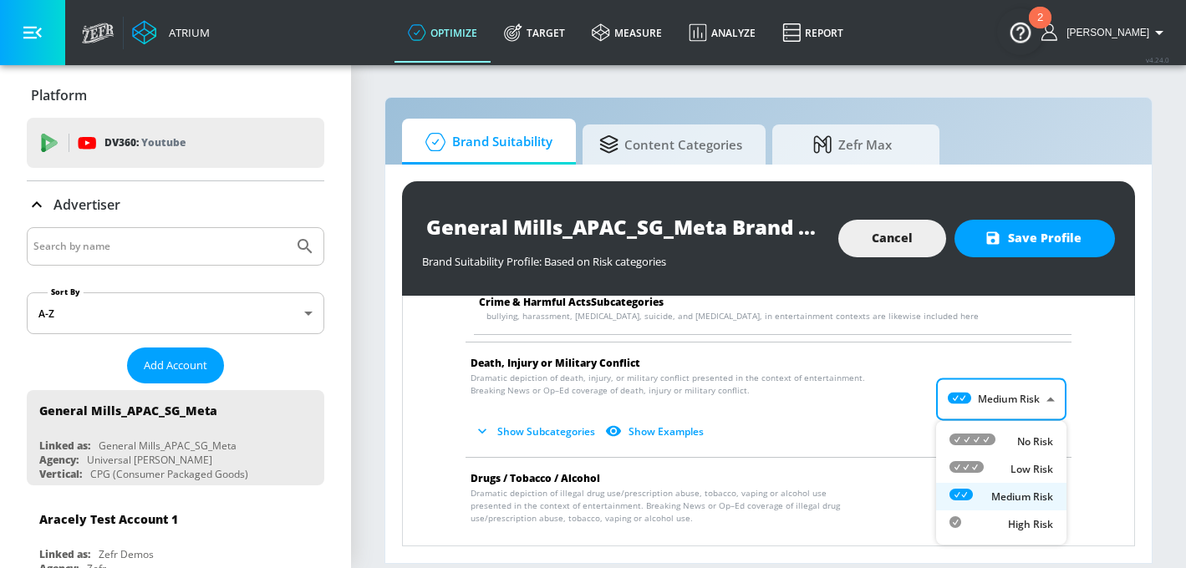
click at [985, 399] on body "Atrium optimize Target measure Analyze Report optimize Target measure Analyze R…" at bounding box center [593, 284] width 1186 height 568
click at [989, 430] on li "No Risk" at bounding box center [1001, 442] width 130 height 28
type input "MINIMAL"
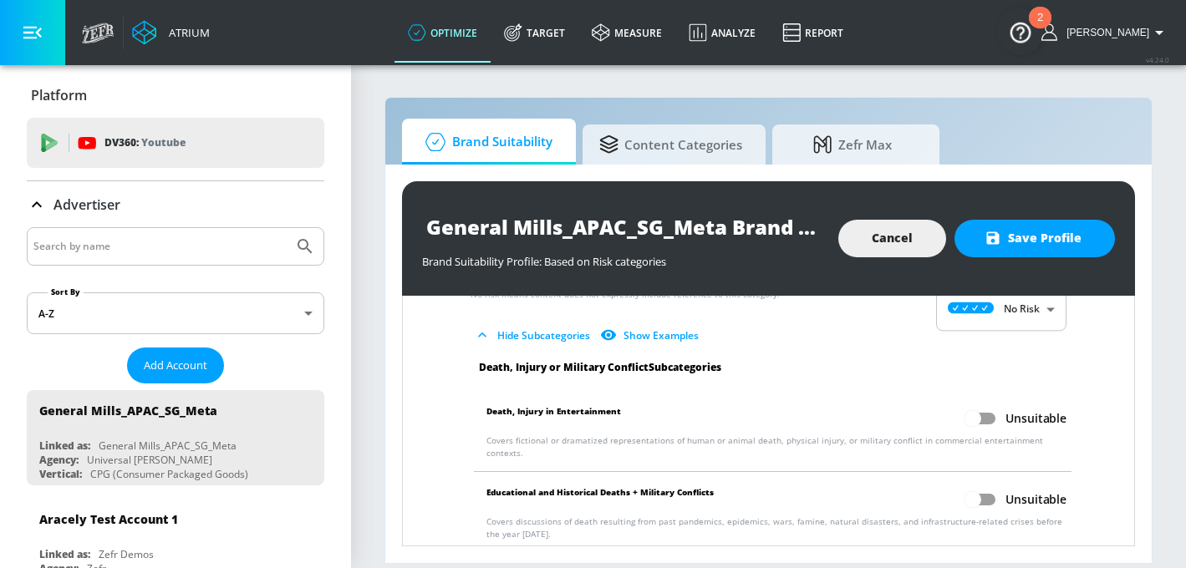
click at [987, 430] on input "Unsuitable" at bounding box center [972, 417] width 95 height 32
checkbox input "true"
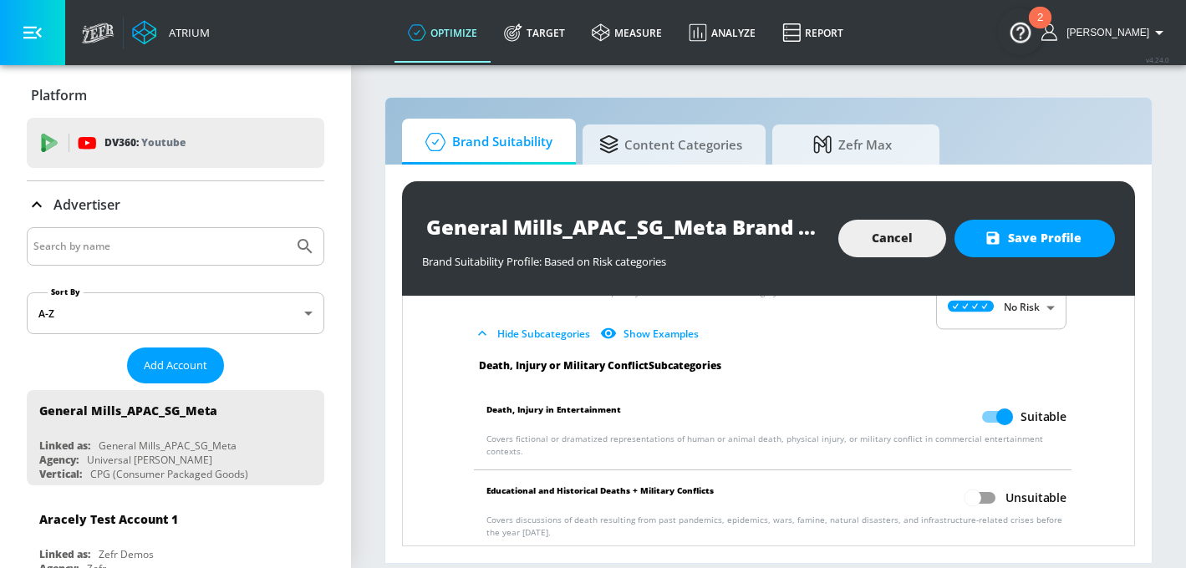
click at [984, 482] on input "Unsuitable" at bounding box center [972, 498] width 95 height 32
checkbox input "true"
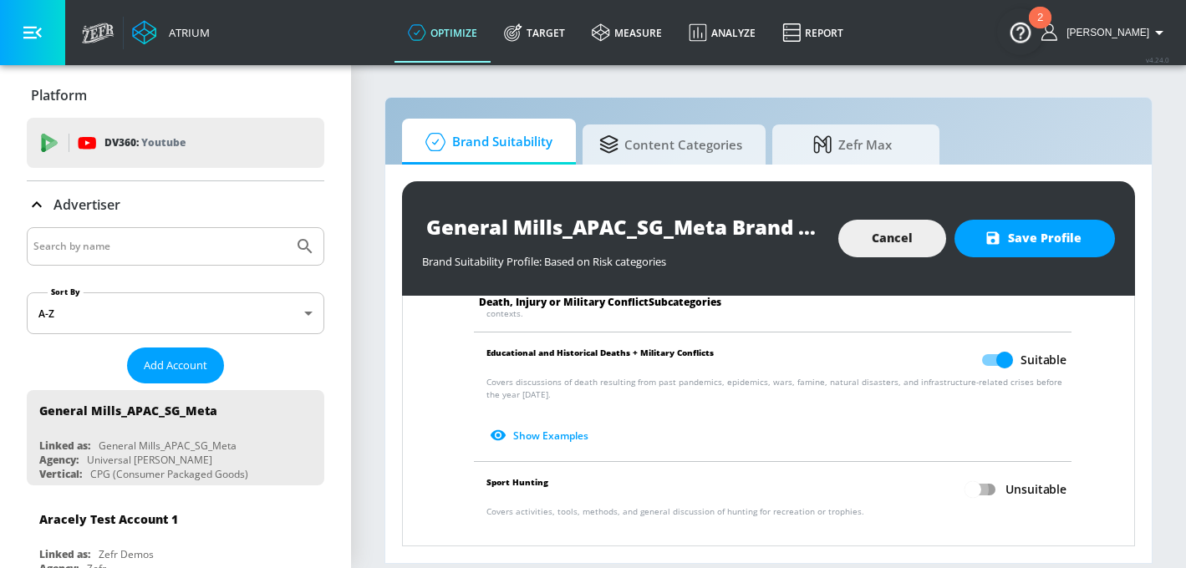
click at [985, 476] on input "Unsuitable" at bounding box center [972, 490] width 95 height 32
checkbox input "true"
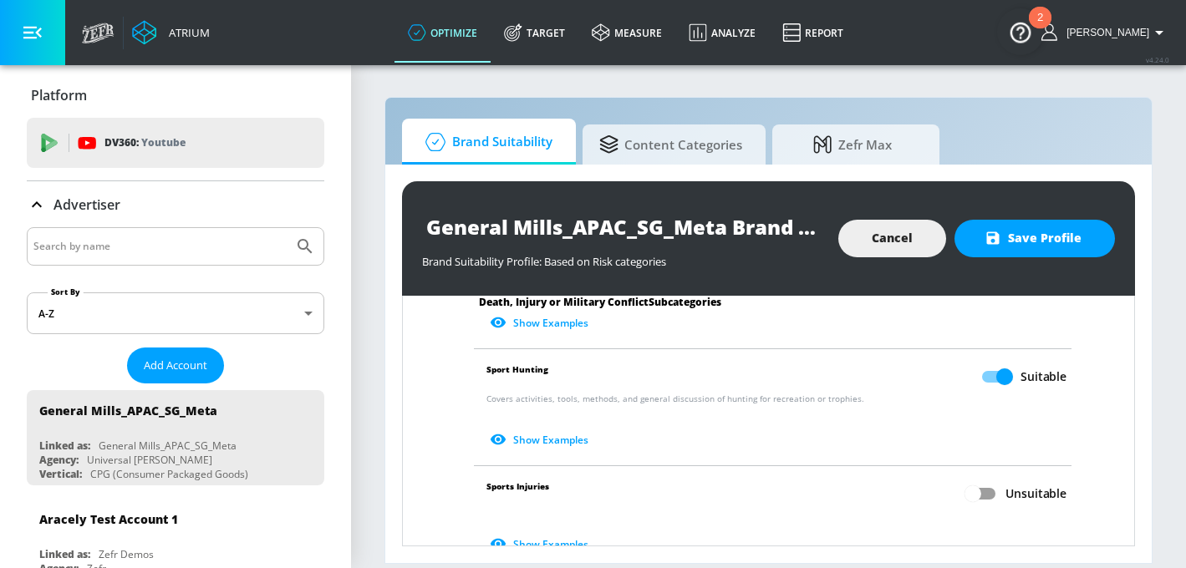
scroll to position [836, 0]
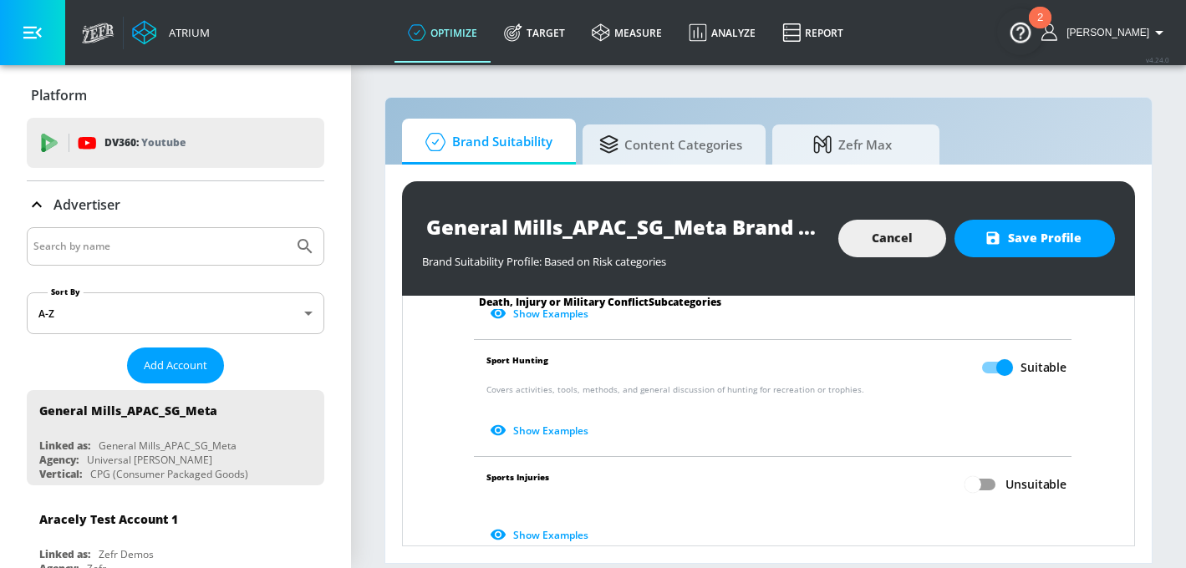
click at [981, 469] on input "Unsuitable" at bounding box center [972, 485] width 95 height 32
checkbox input "true"
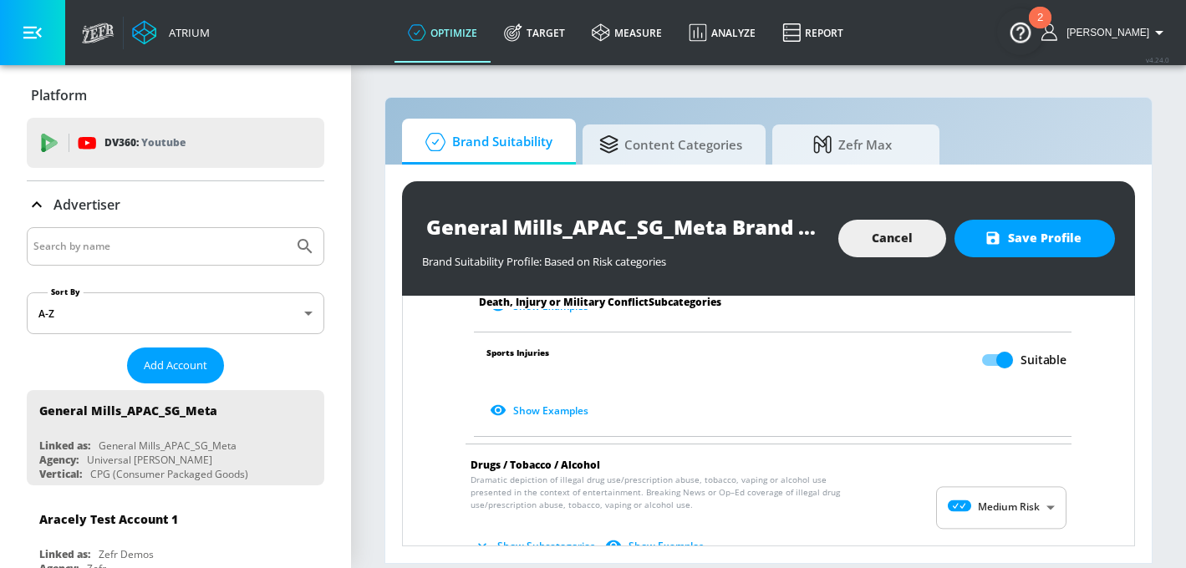
scroll to position [1004, 0]
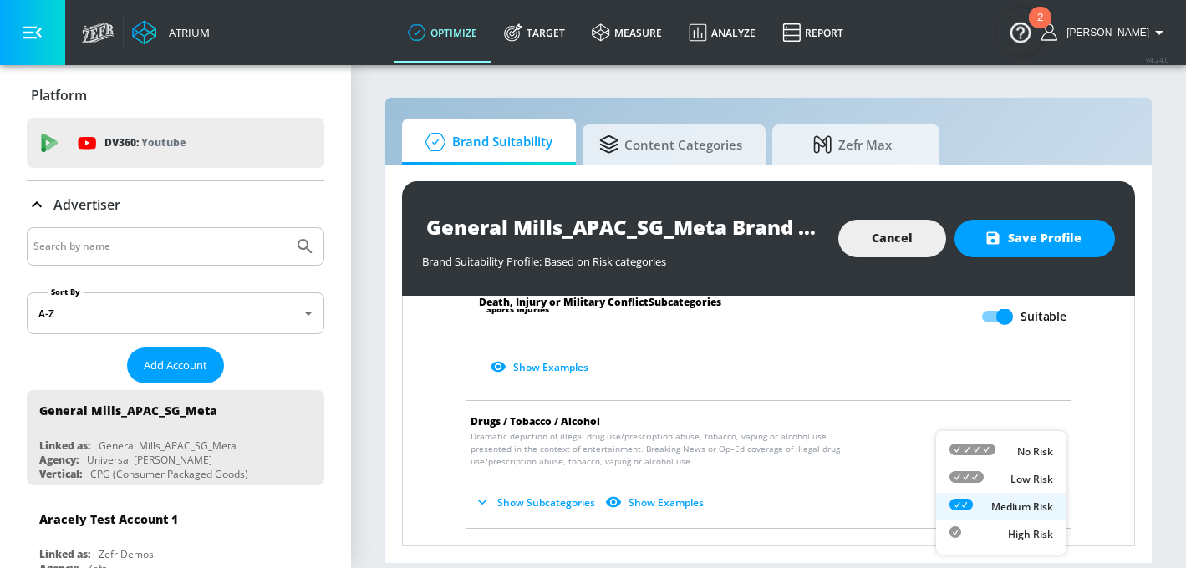
click at [981, 464] on body "Atrium optimize Target measure Analyze Report optimize Target measure Analyze R…" at bounding box center [593, 284] width 1186 height 568
click at [979, 451] on icon at bounding box center [972, 450] width 46 height 12
type input "MINIMAL"
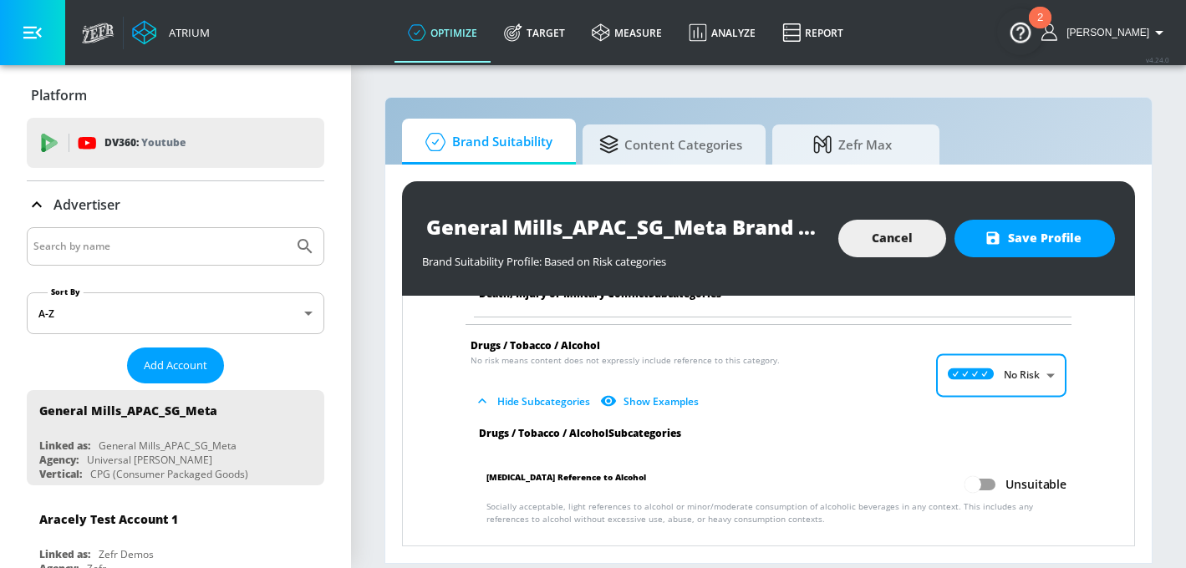
click at [980, 470] on input "Unsuitable" at bounding box center [972, 485] width 95 height 32
checkbox input "true"
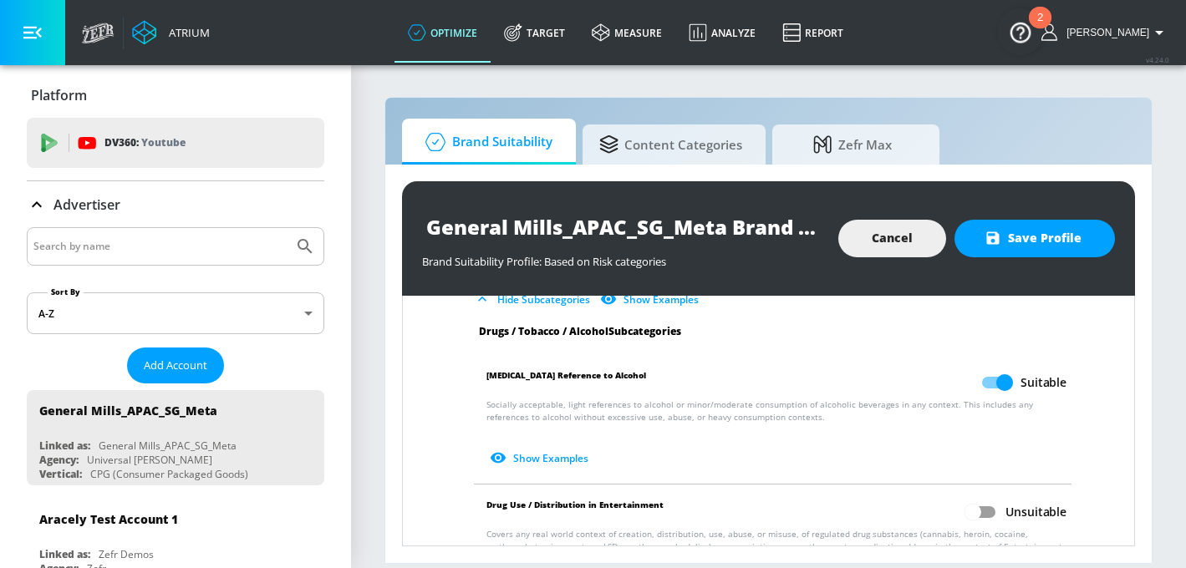
scroll to position [1236, 0]
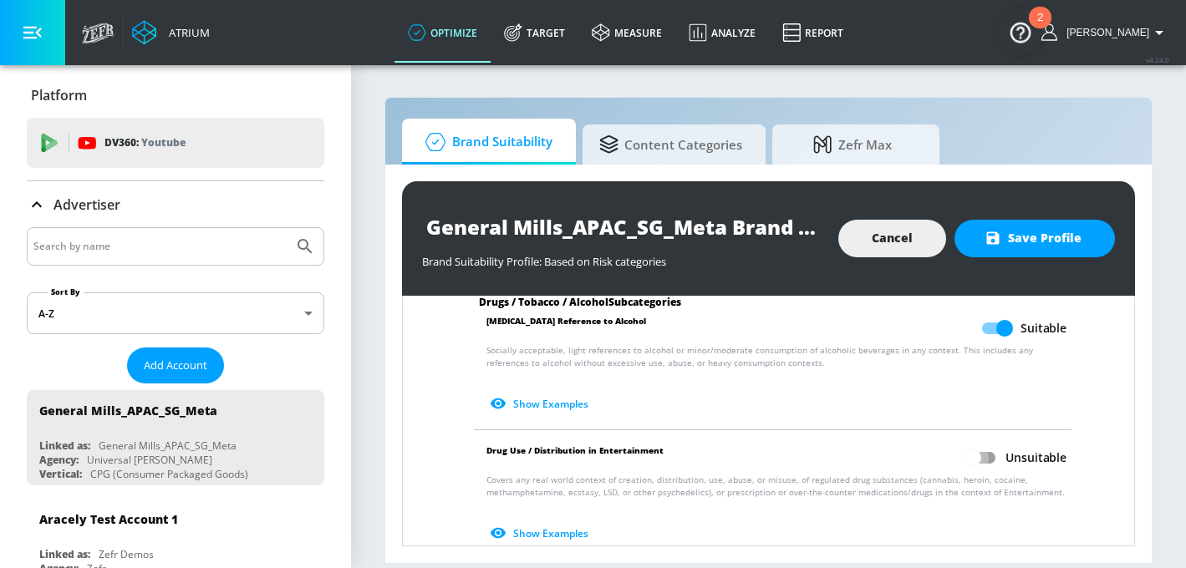
click at [980, 449] on input "Unsuitable" at bounding box center [972, 458] width 95 height 32
checkbox input "true"
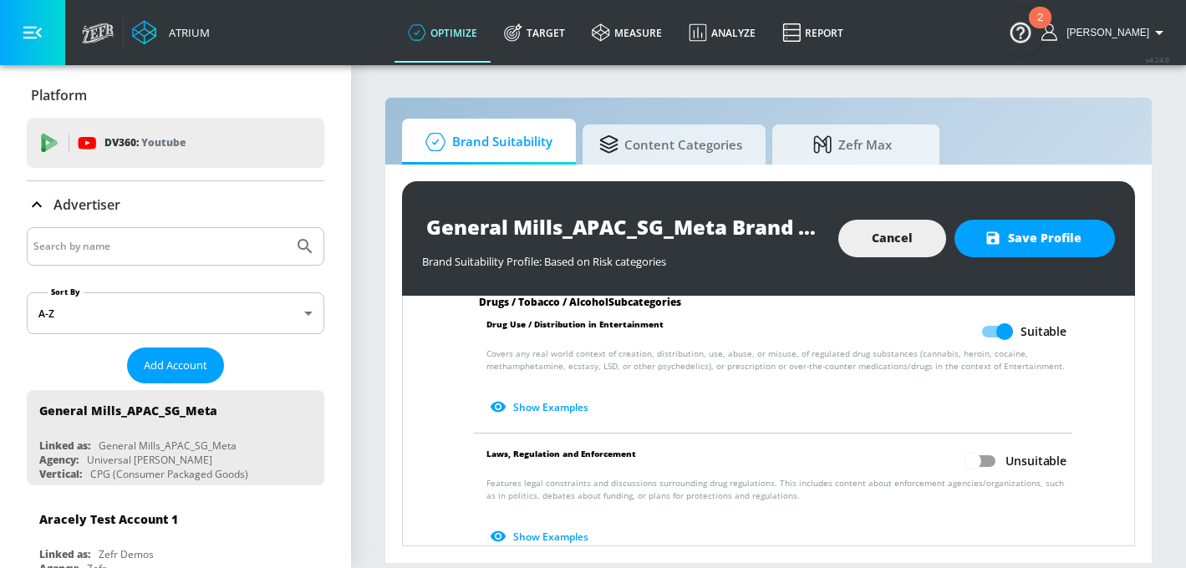
click at [980, 445] on input "Unsuitable" at bounding box center [972, 461] width 95 height 32
checkbox input "true"
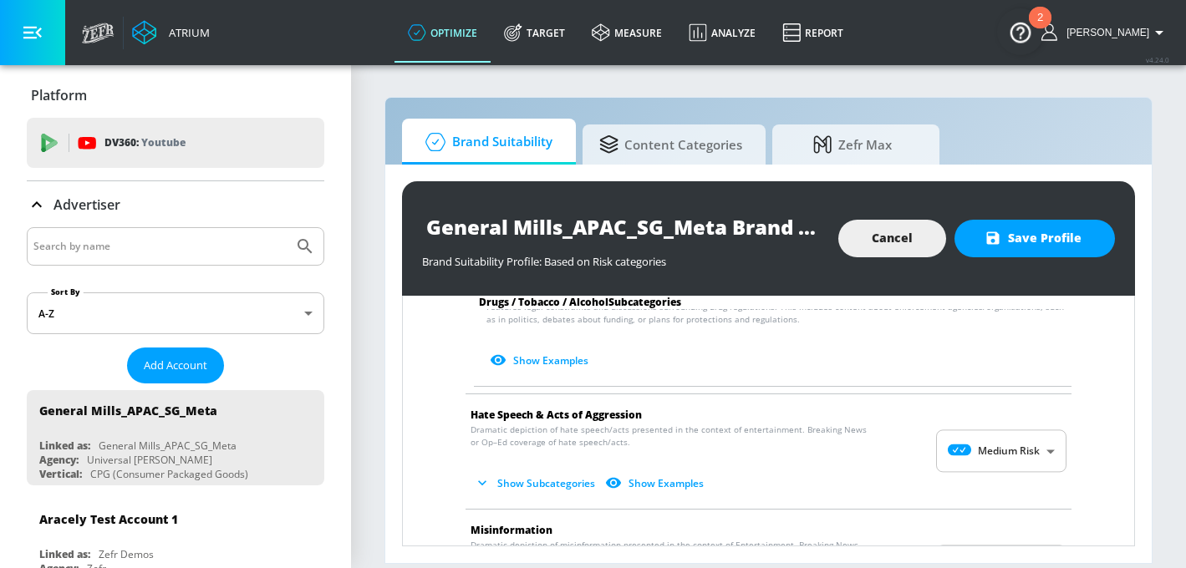
scroll to position [1543, 0]
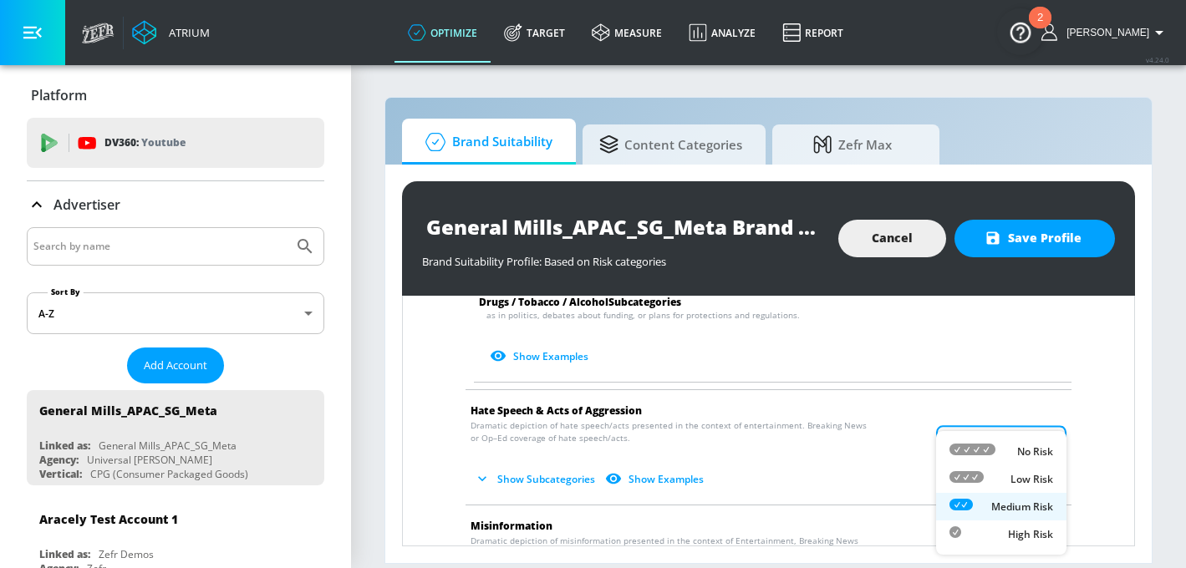
click at [980, 445] on body "Atrium optimize Target measure Analyze Report optimize Target measure Analyze R…" at bounding box center [593, 284] width 1186 height 568
click at [977, 443] on div at bounding box center [972, 452] width 46 height 18
type input "MINIMAL"
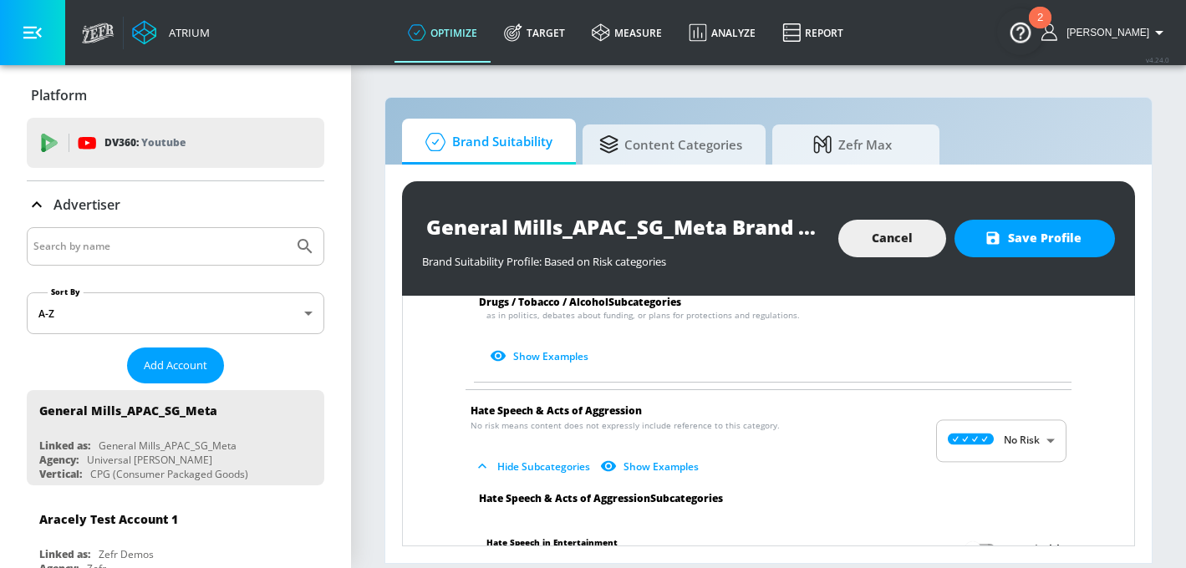
click at [990, 534] on input "Unsuitable" at bounding box center [972, 550] width 95 height 32
checkbox input "true"
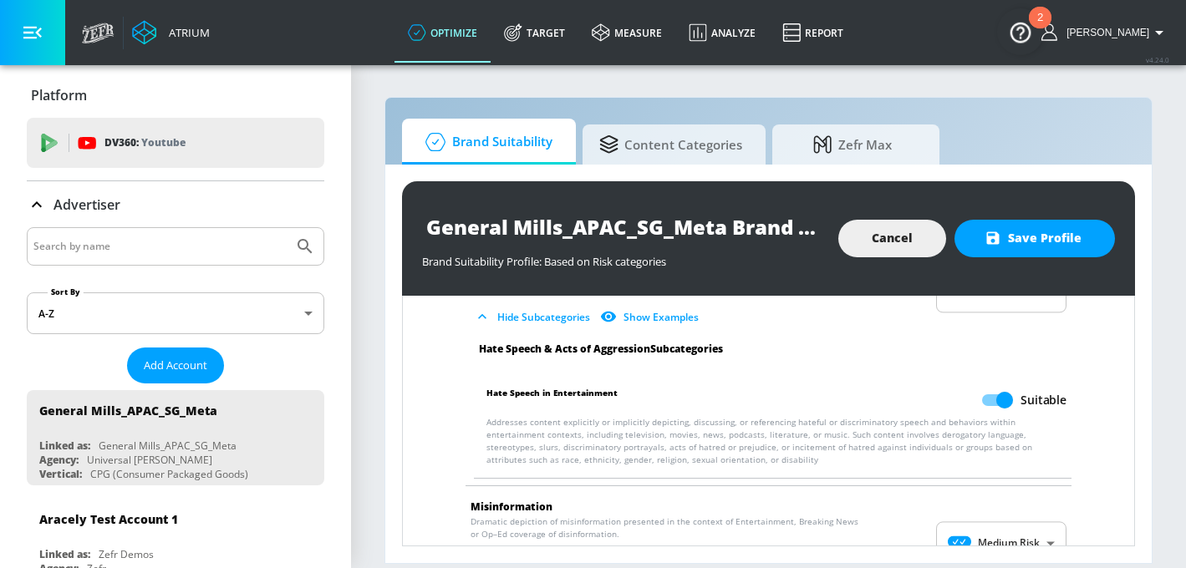
click at [992, 525] on body "Atrium optimize Target measure Analyze Report optimize Target measure Analyze R…" at bounding box center [593, 284] width 1186 height 568
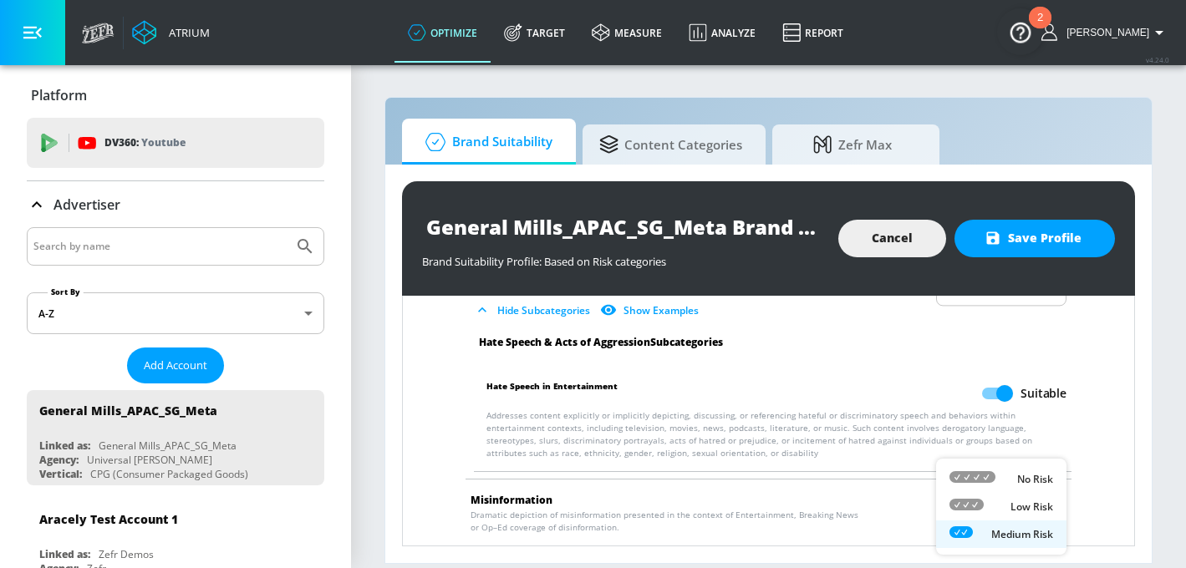
click at [988, 477] on icon at bounding box center [972, 477] width 46 height 12
type input "MINIMAL"
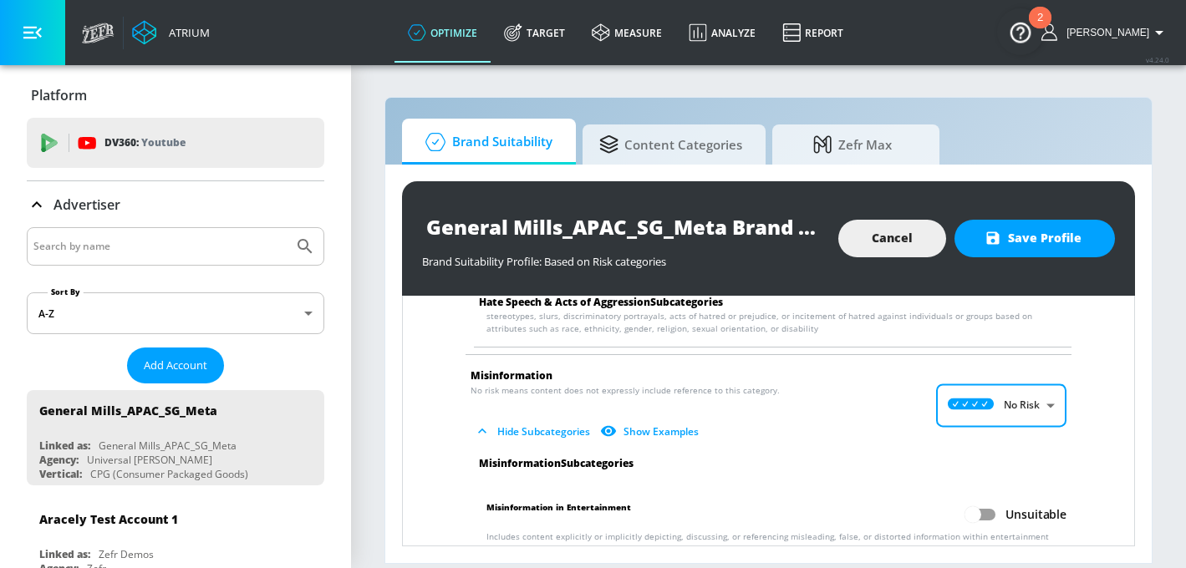
scroll to position [1940, 0]
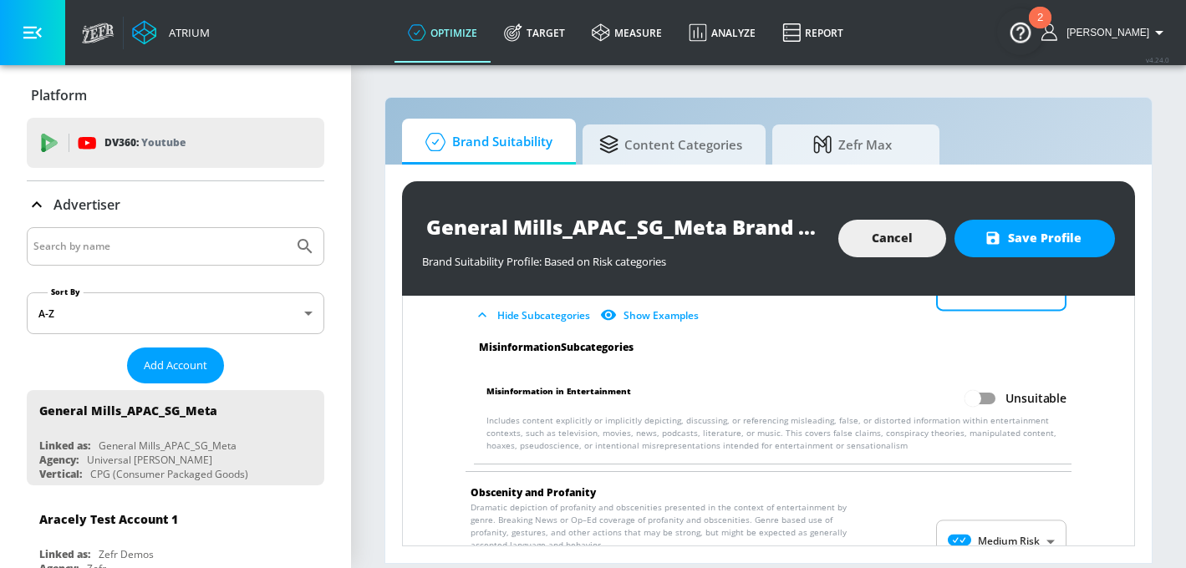
click at [985, 399] on input "Unsuitable" at bounding box center [972, 399] width 95 height 32
checkbox input "true"
click at [991, 518] on body "Atrium optimize Target measure Analyze Report optimize Target measure Analyze R…" at bounding box center [593, 284] width 1186 height 568
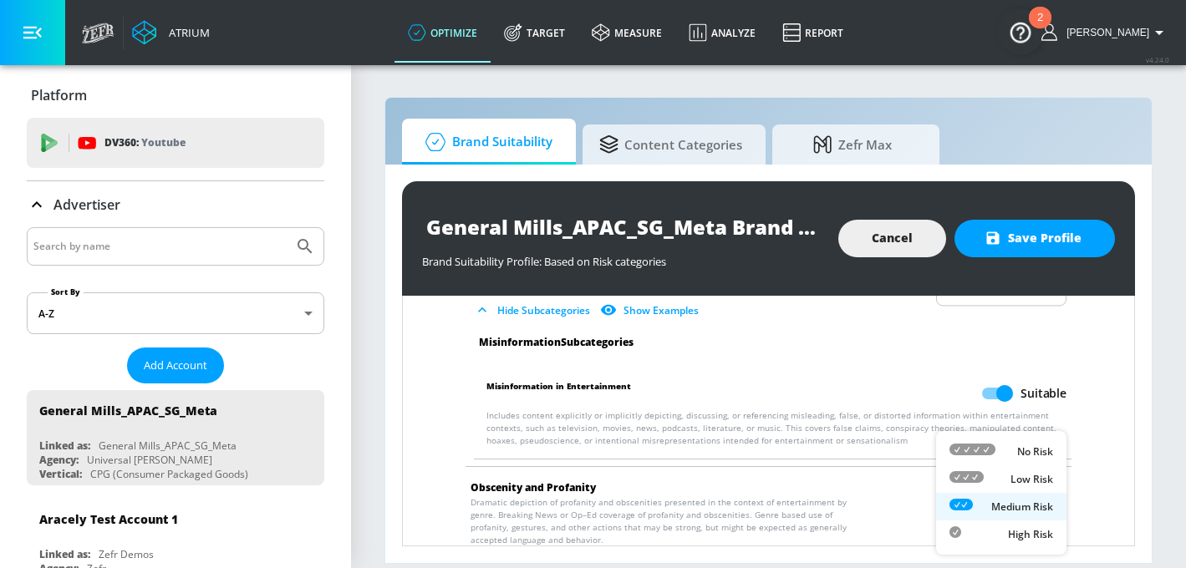
click at [990, 455] on icon at bounding box center [972, 450] width 46 height 12
type input "MINIMAL"
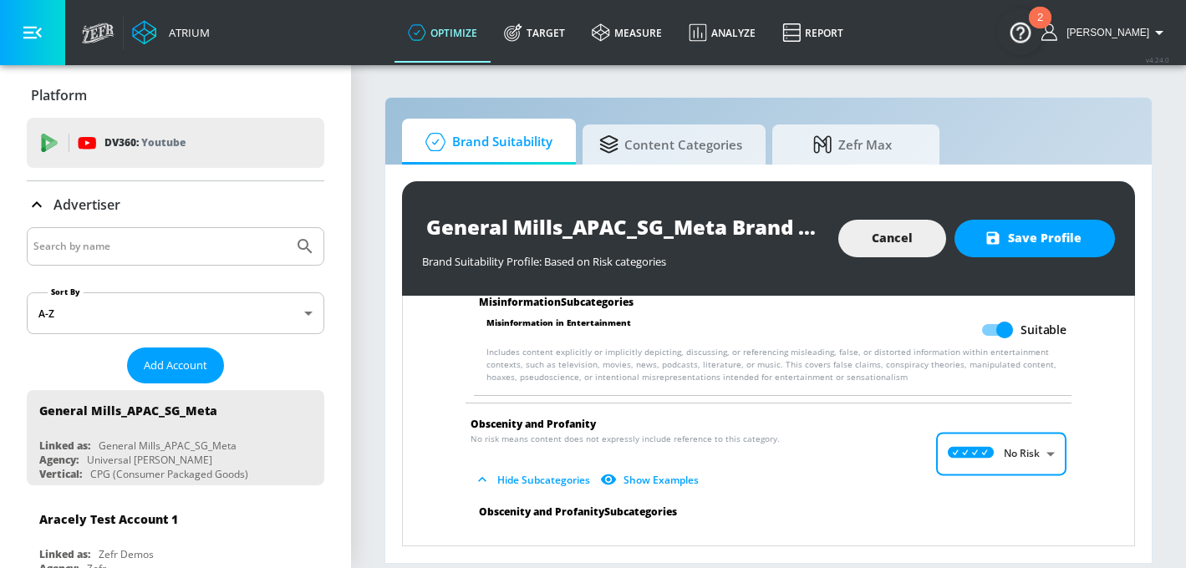
scroll to position [2037, 0]
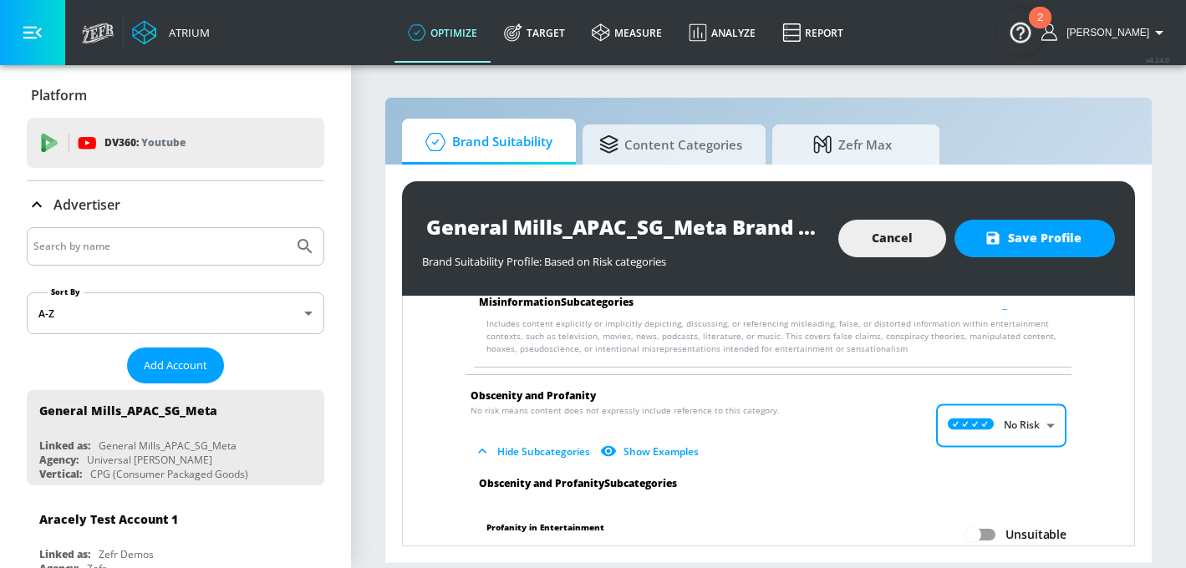
click at [988, 507] on li "Profanity in Entertainment Unsuitable Pertains to content explicitly or implici…" at bounding box center [773, 553] width 614 height 93
click at [984, 519] on input "Unsuitable" at bounding box center [972, 535] width 95 height 32
checkbox input "true"
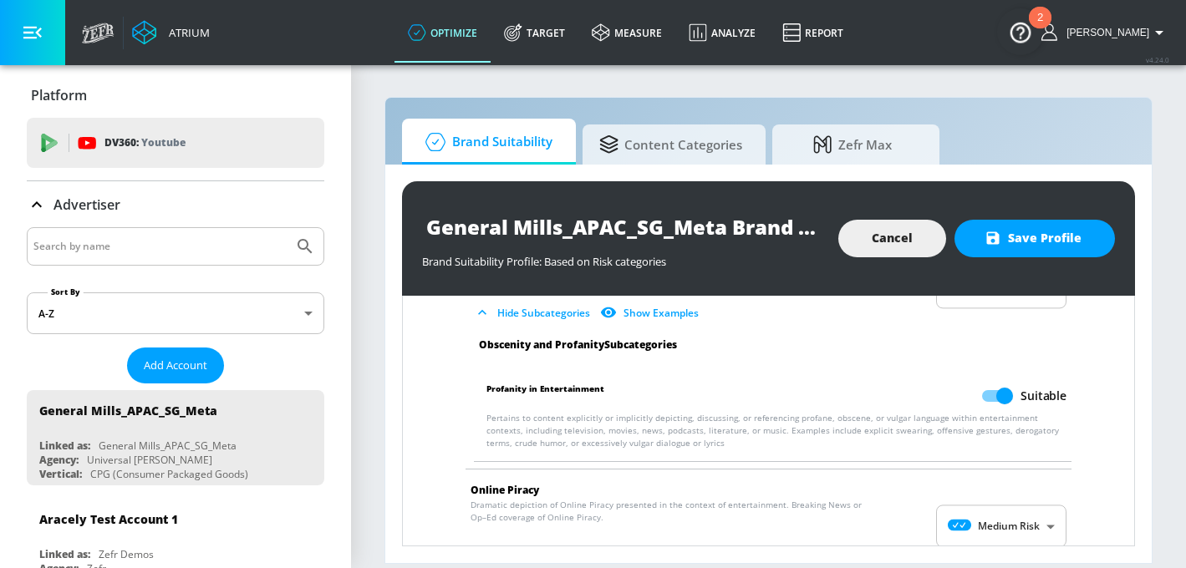
scroll to position [2265, 0]
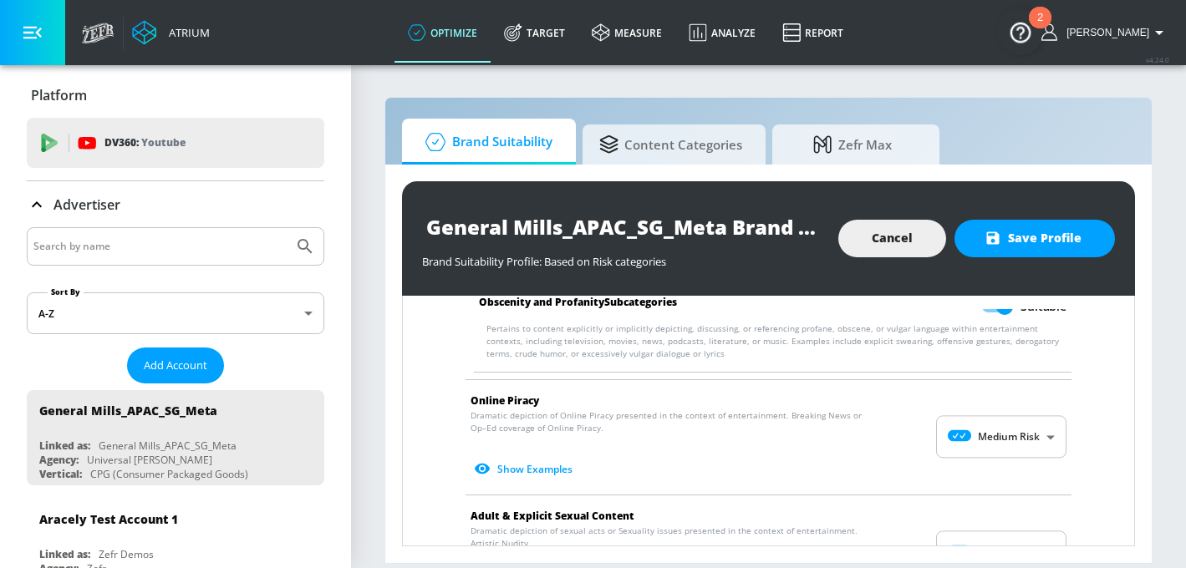
click at [982, 431] on body "Atrium optimize Target measure Analyze Report optimize Target measure Analyze R…" at bounding box center [593, 284] width 1186 height 568
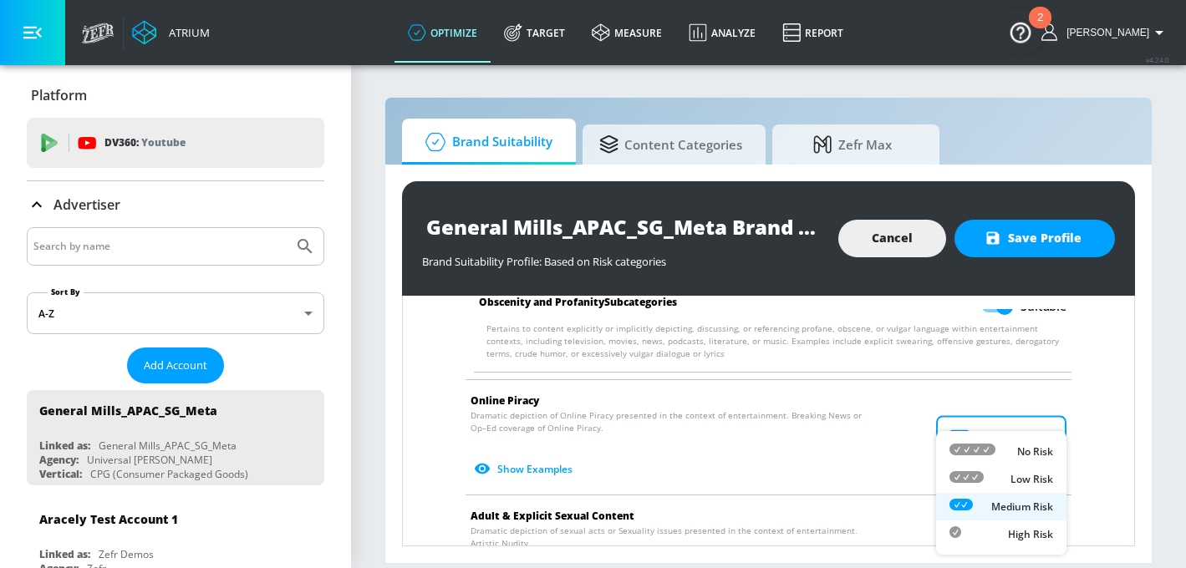
click at [982, 448] on icon at bounding box center [972, 450] width 46 height 12
type input "MINIMAL"
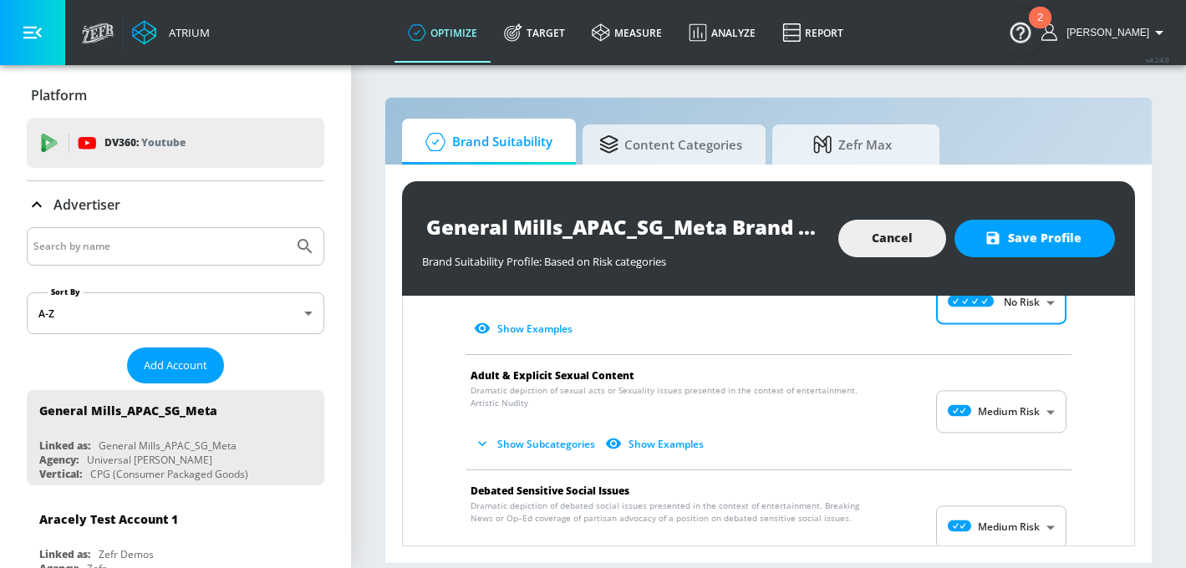
scroll to position [2405, 0]
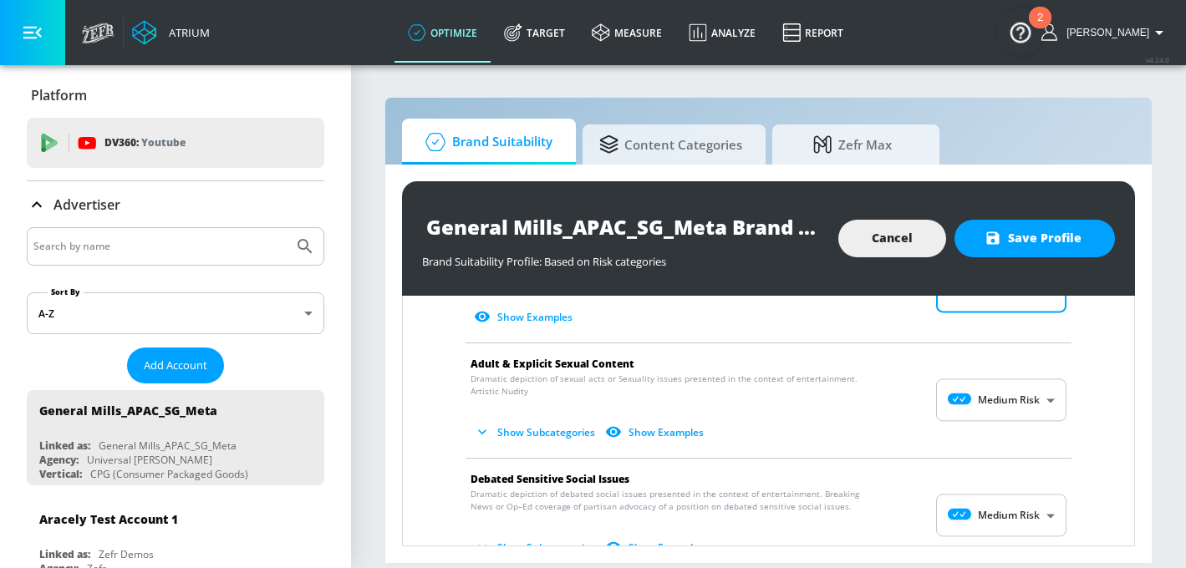
click at [983, 381] on body "Atrium optimize Target measure Analyze Report optimize Target measure Analyze R…" at bounding box center [593, 284] width 1186 height 568
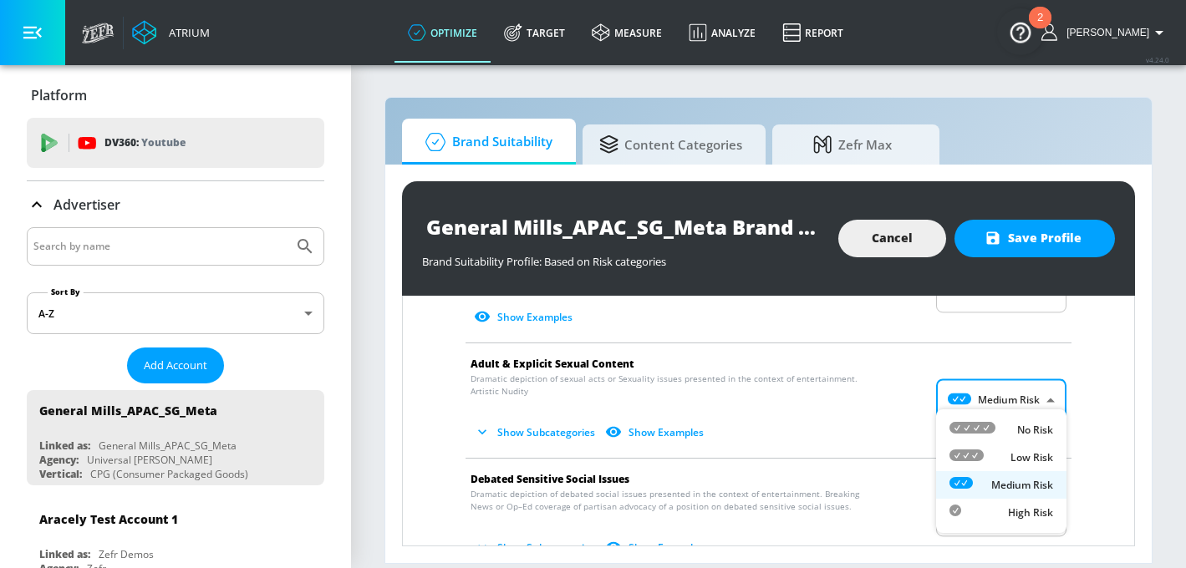
click at [983, 415] on ul "No Risk Low Risk Medium Risk High Risk" at bounding box center [1001, 472] width 130 height 124
click at [983, 421] on div at bounding box center [972, 430] width 46 height 18
type input "MINIMAL"
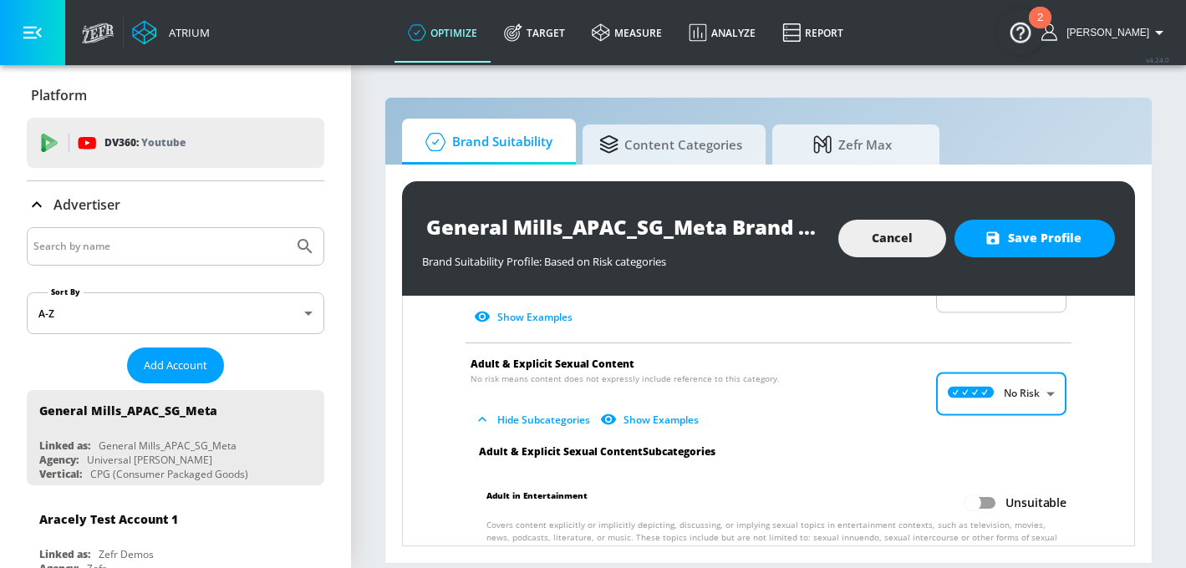
click at [987, 491] on input "Unsuitable" at bounding box center [972, 503] width 95 height 32
checkbox input "true"
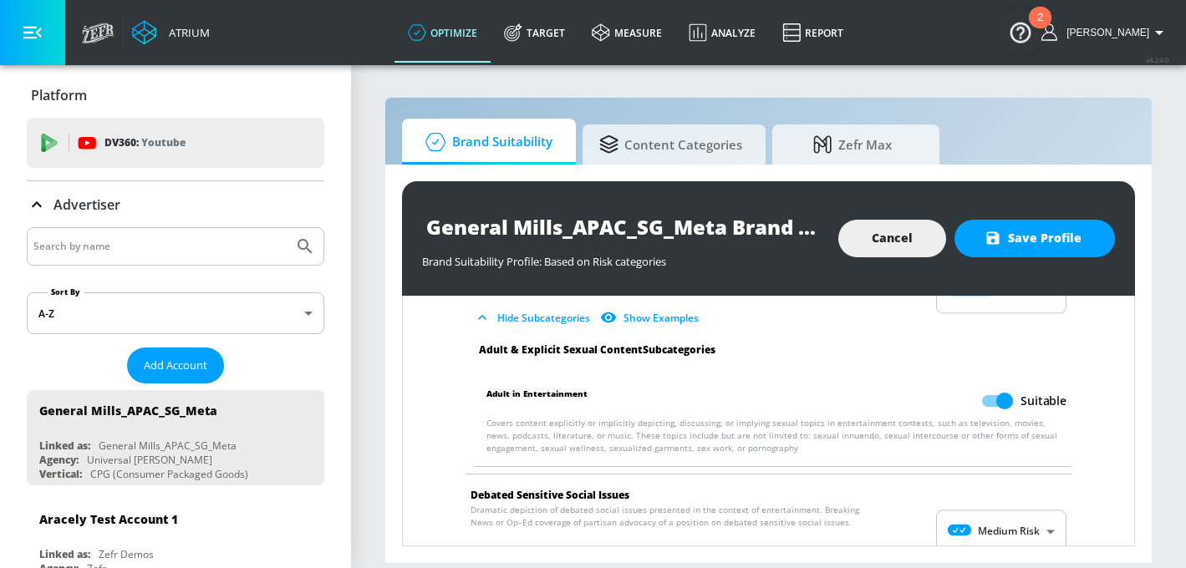
scroll to position [2605, 0]
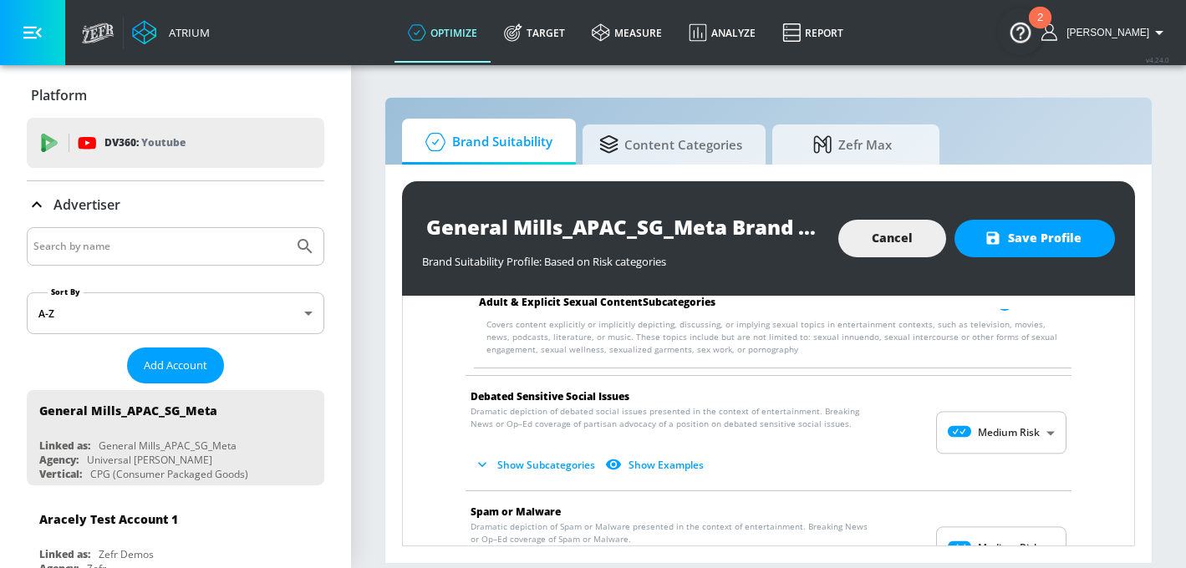
click at [995, 451] on span "Show Subcategories Show Examples" at bounding box center [755, 465] width 569 height 28
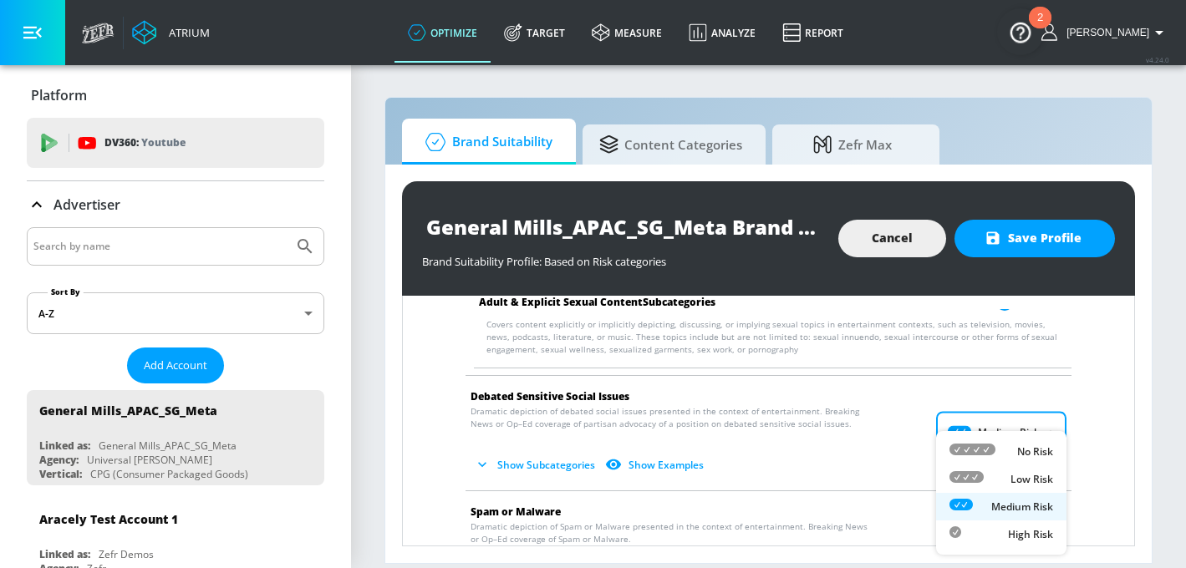
click at [992, 429] on body "Atrium optimize Target measure Analyze Report optimize Target measure Analyze R…" at bounding box center [593, 284] width 1186 height 568
click at [1003, 452] on div "No Risk" at bounding box center [1001, 452] width 104 height 18
type input "MINIMAL"
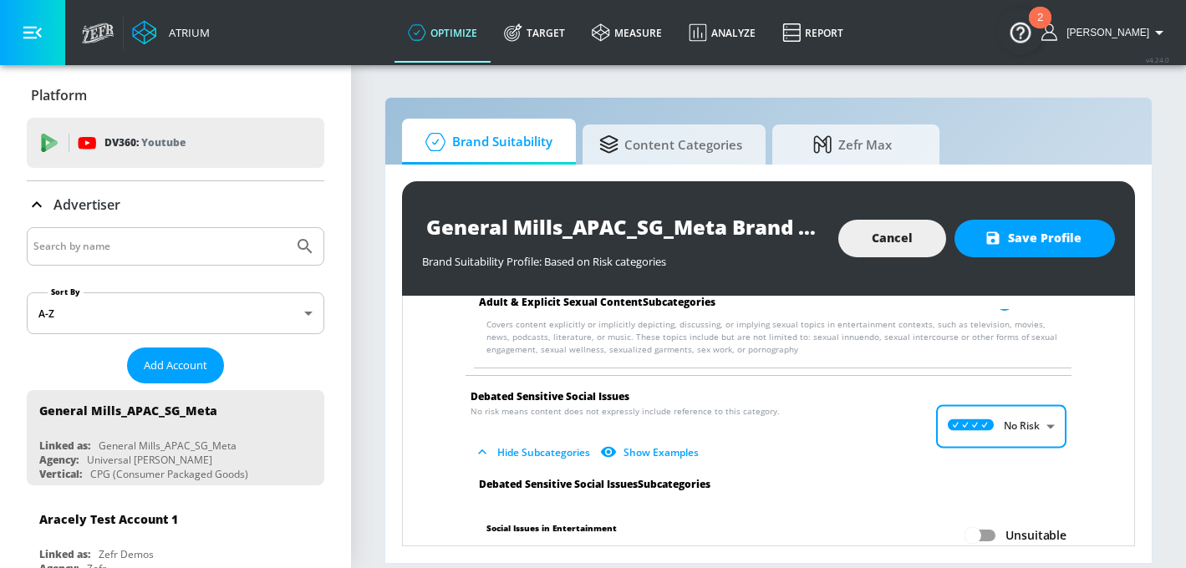
click at [975, 524] on input "Unsuitable" at bounding box center [972, 536] width 95 height 32
checkbox input "true"
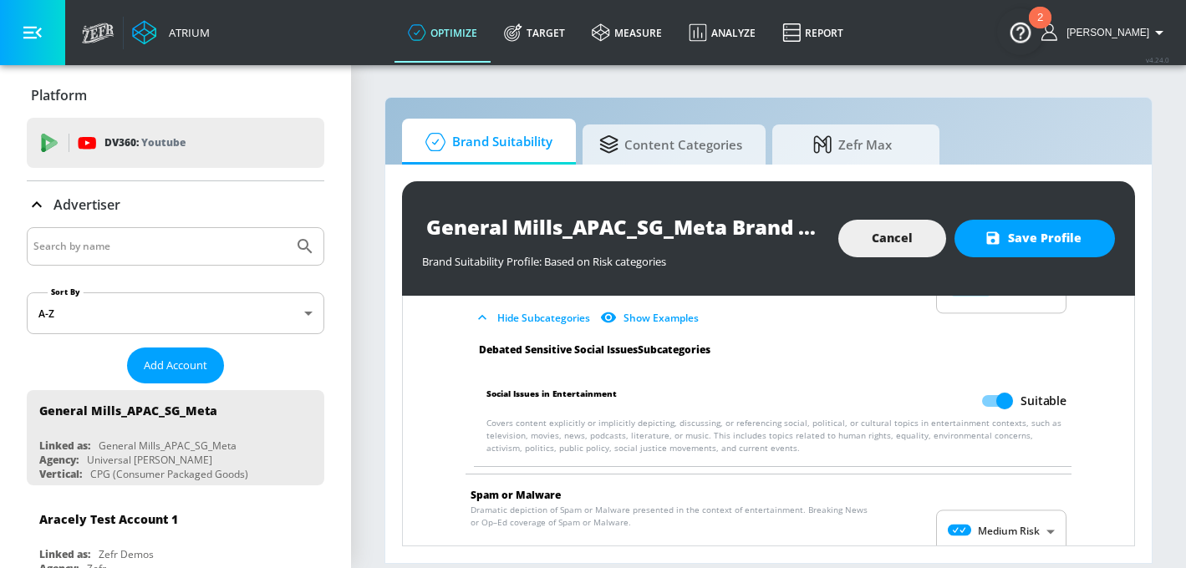
scroll to position [2782, 0]
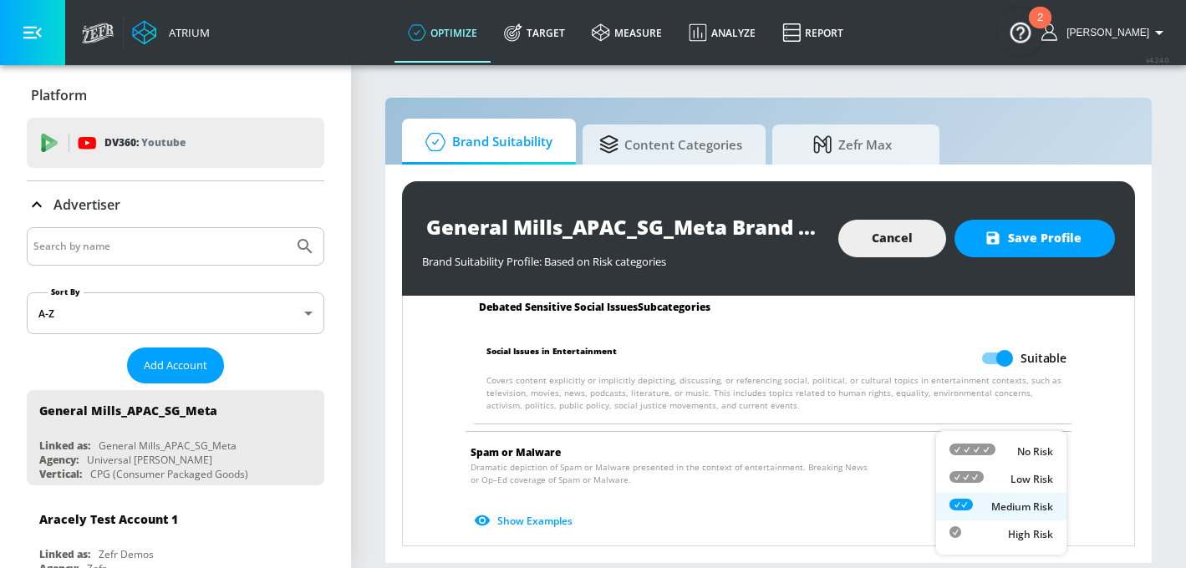
click at [984, 468] on body "Atrium optimize Target measure Analyze Report optimize Target measure Analyze R…" at bounding box center [593, 284] width 1186 height 568
click at [985, 460] on div at bounding box center [972, 452] width 46 height 18
type input "MINIMAL"
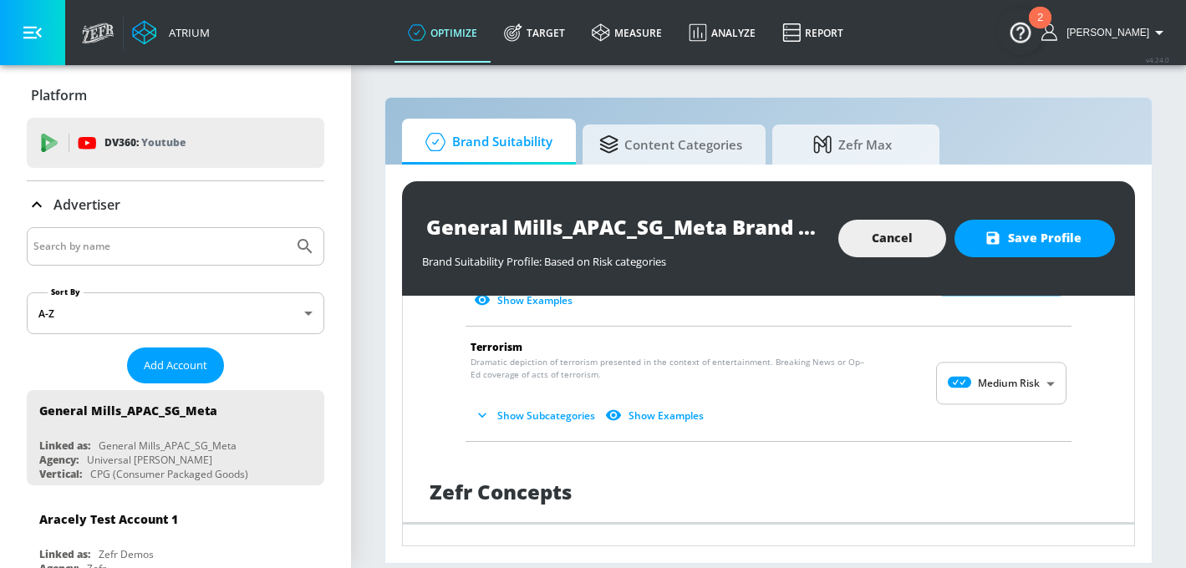
scroll to position [2994, 0]
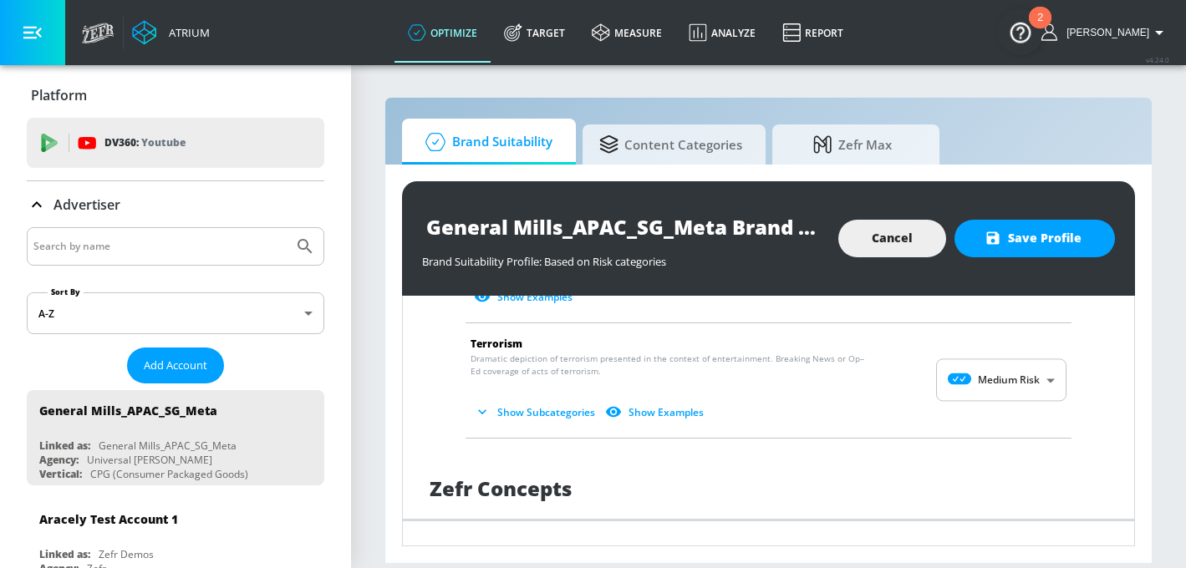
click at [984, 373] on body "Atrium optimize Target measure Analyze Report optimize Target measure Analyze R…" at bounding box center [593, 284] width 1186 height 568
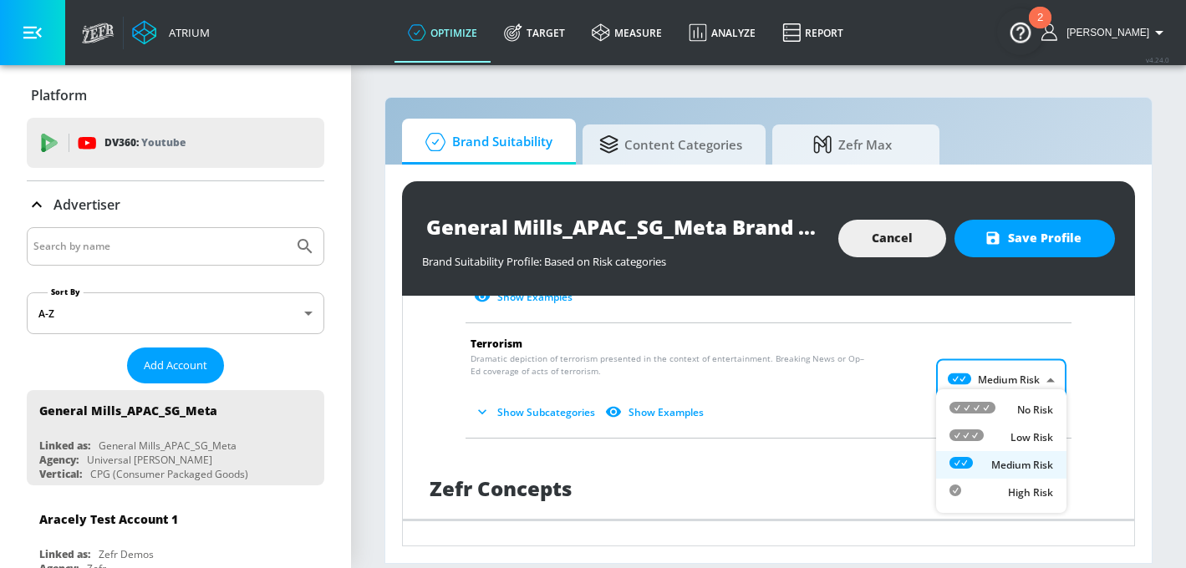
click at [988, 401] on div at bounding box center [972, 410] width 46 height 18
type input "MINIMAL"
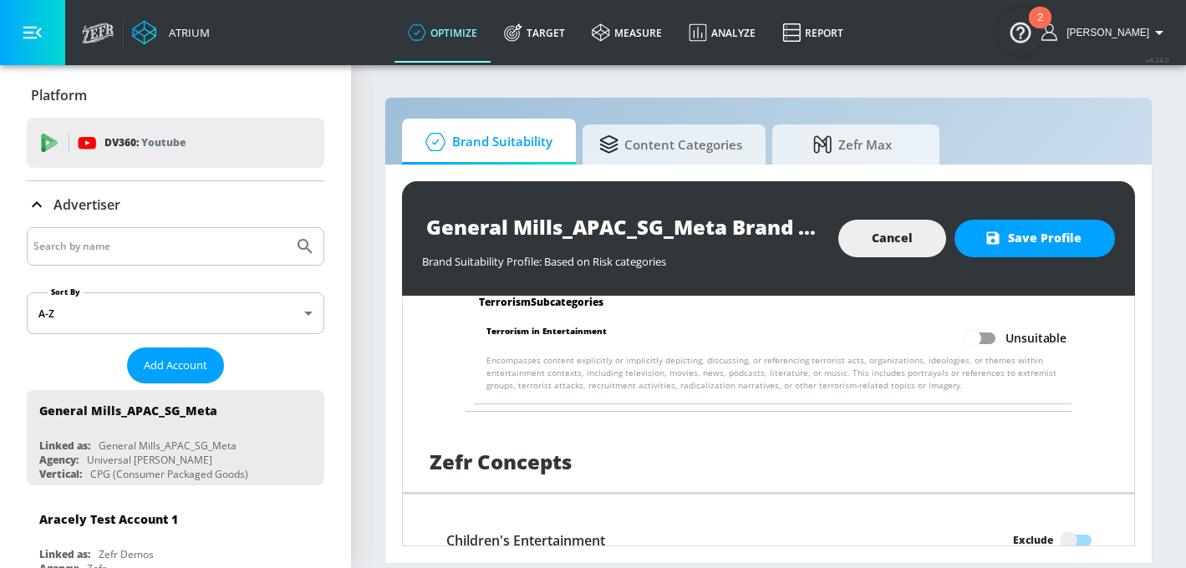
scroll to position [3131, 0]
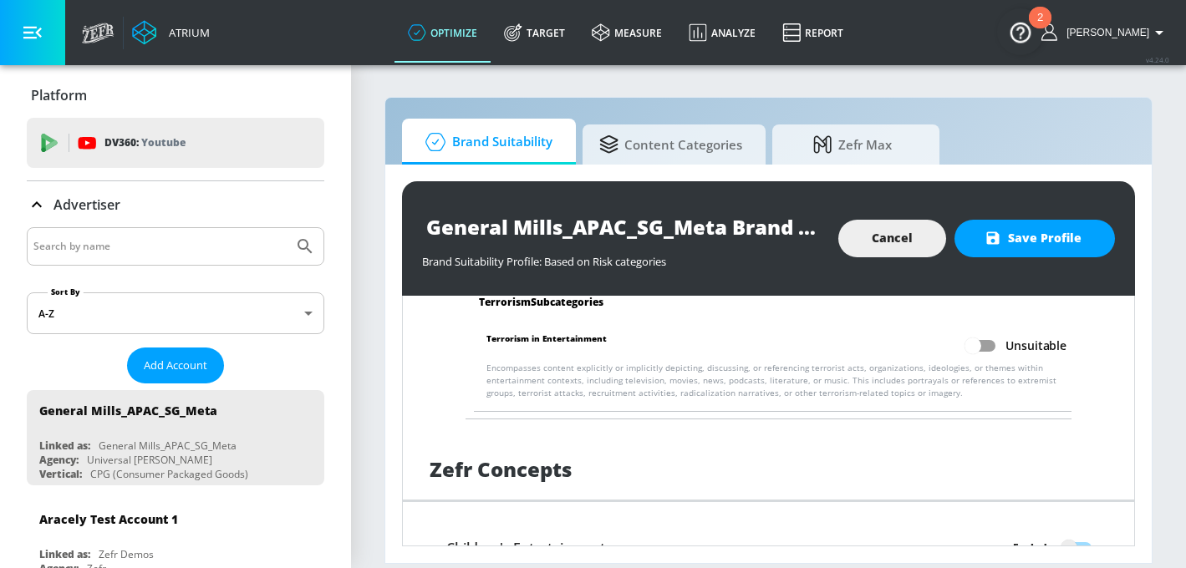
click at [985, 339] on input "Unsuitable" at bounding box center [972, 346] width 95 height 32
checkbox input "true"
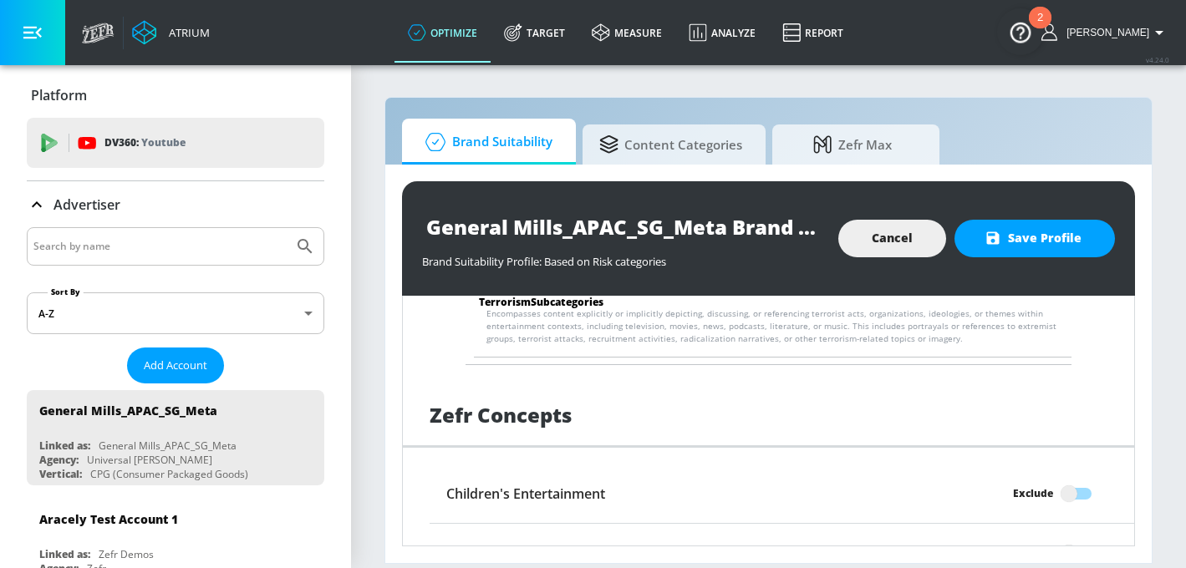
scroll to position [3193, 0]
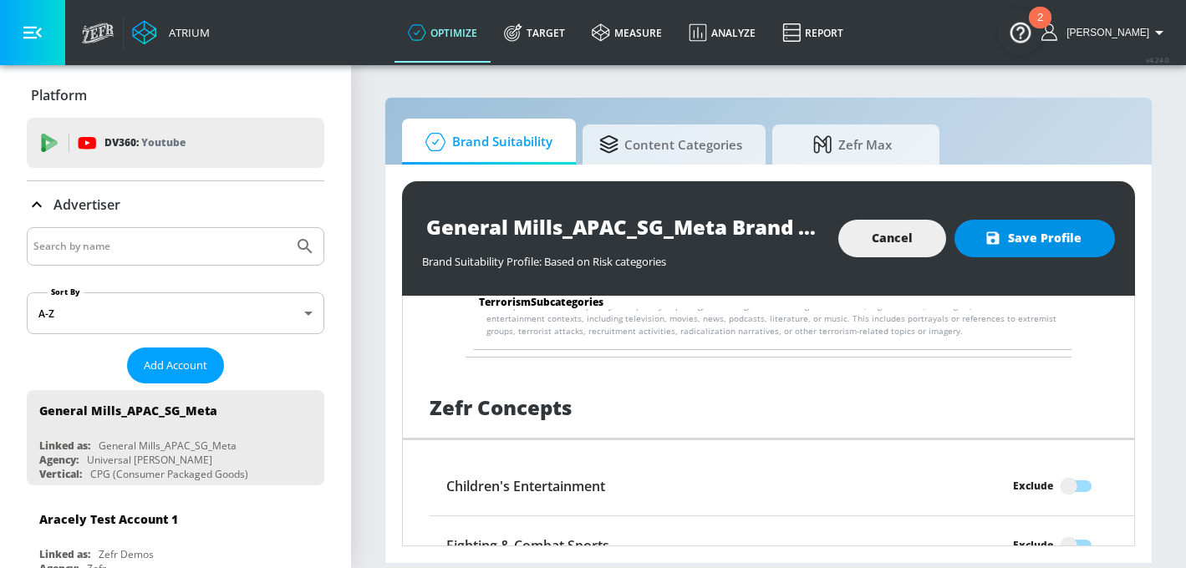
click at [1024, 238] on span "Save Profile" at bounding box center [1035, 238] width 94 height 21
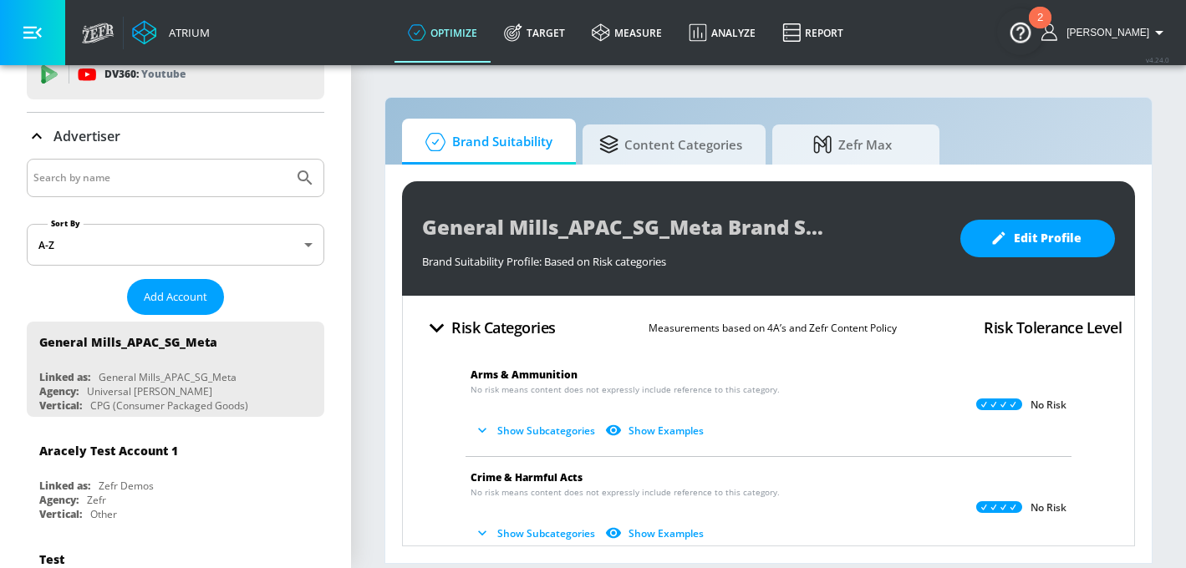
scroll to position [0, 0]
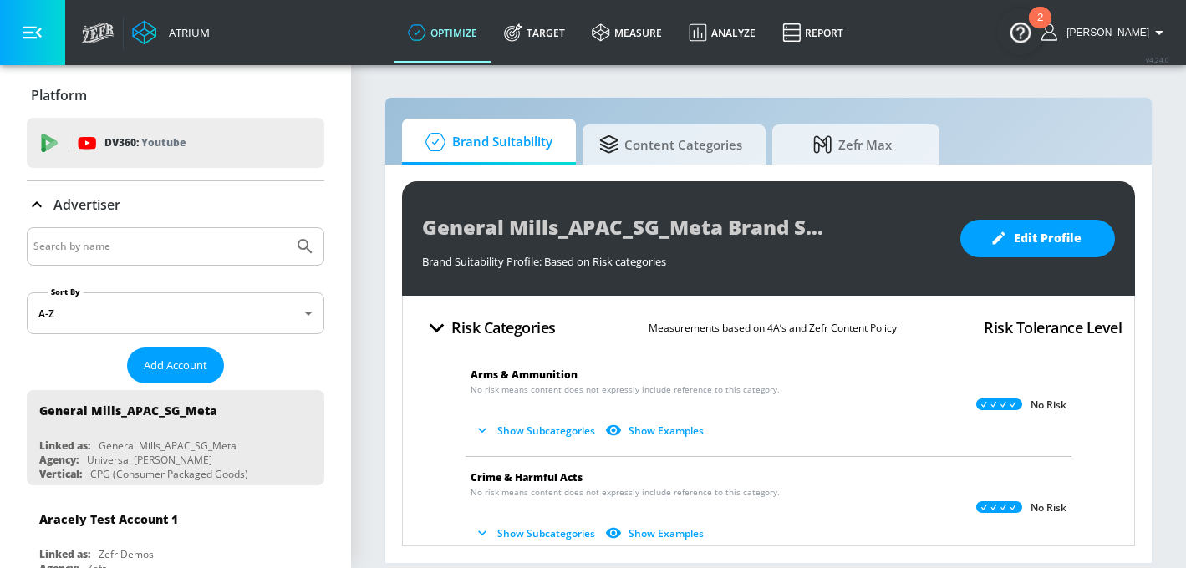
click at [105, 247] on input "Search by name" at bounding box center [159, 247] width 253 height 22
type input "General [PERSON_NAME]"
click at [307, 244] on icon "Submit Search" at bounding box center [305, 246] width 14 height 14
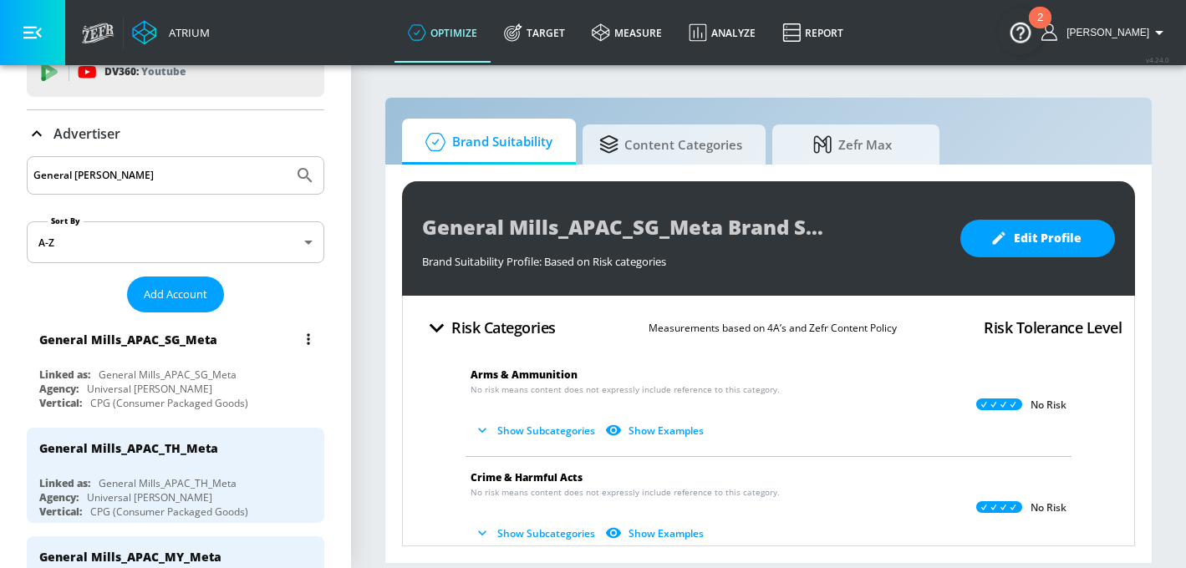
scroll to position [77, 0]
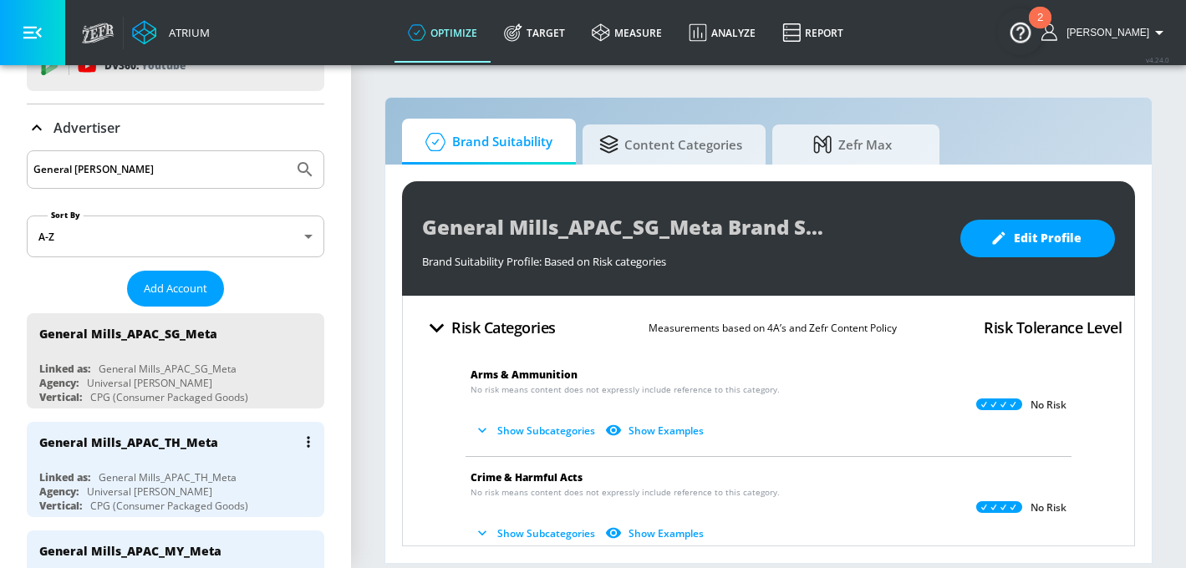
click at [160, 468] on div "General Mills_APAC_TH_Meta Linked as: General Mills_APAC_TH_Meta Agency: Univer…" at bounding box center [176, 469] width 298 height 95
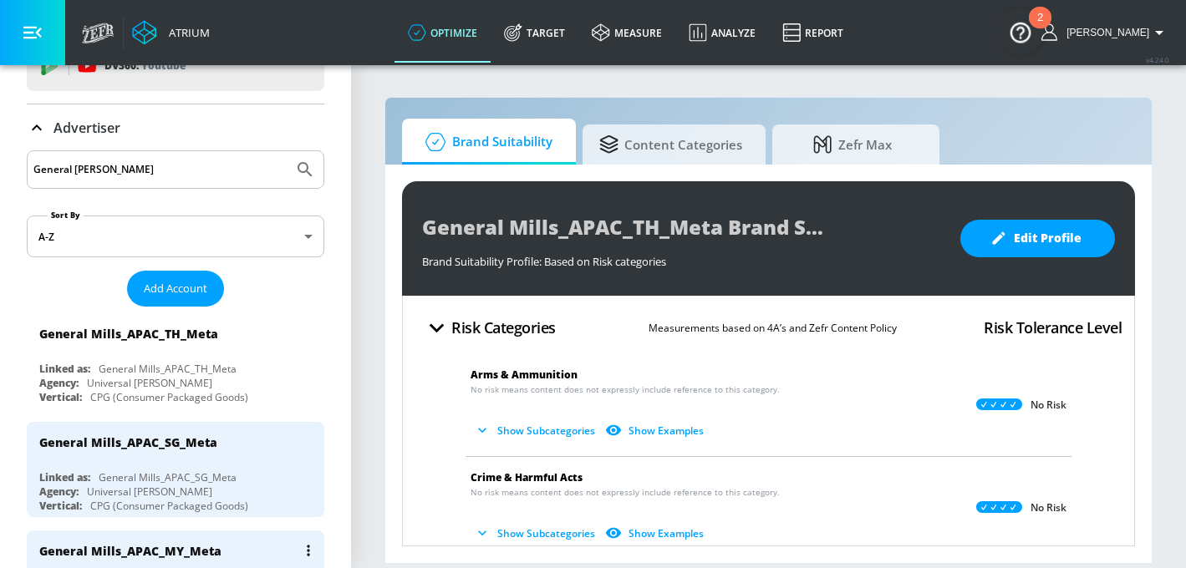
scroll to position [160, 0]
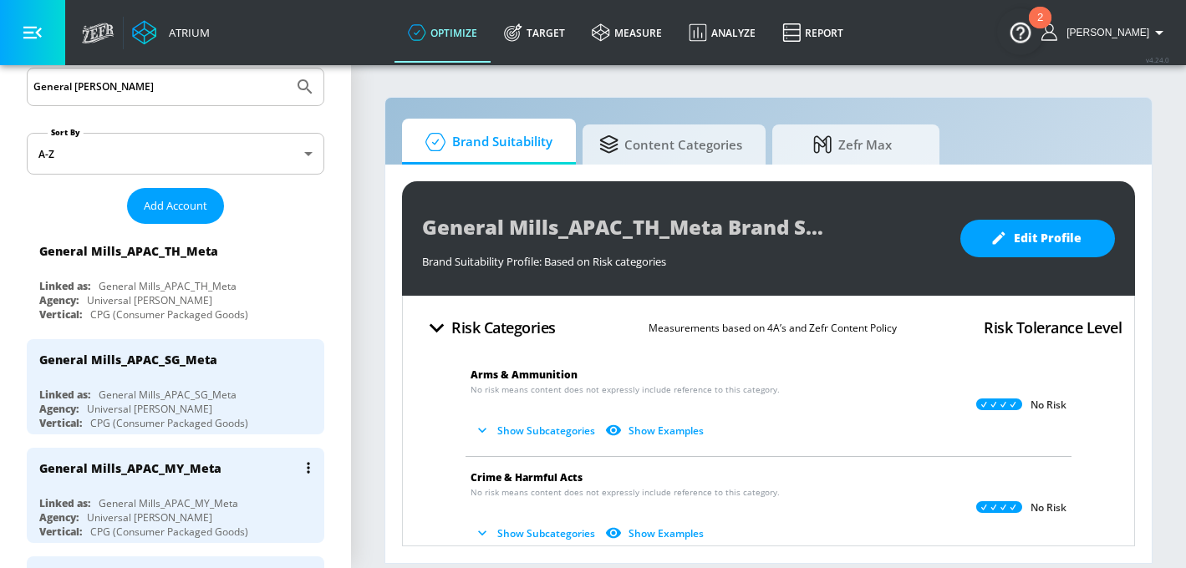
click at [165, 481] on div "General Mills_APAC_MY_Meta" at bounding box center [179, 468] width 281 height 40
